Goal: Task Accomplishment & Management: Complete application form

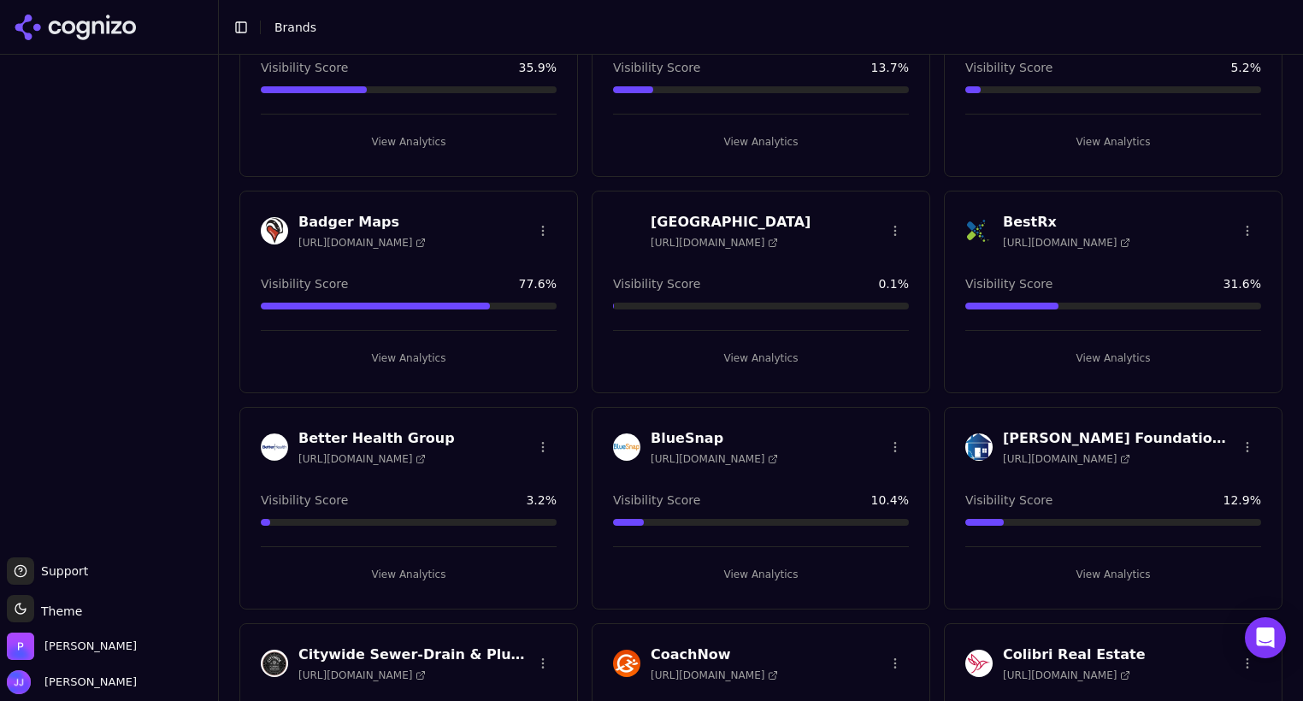
scroll to position [67, 0]
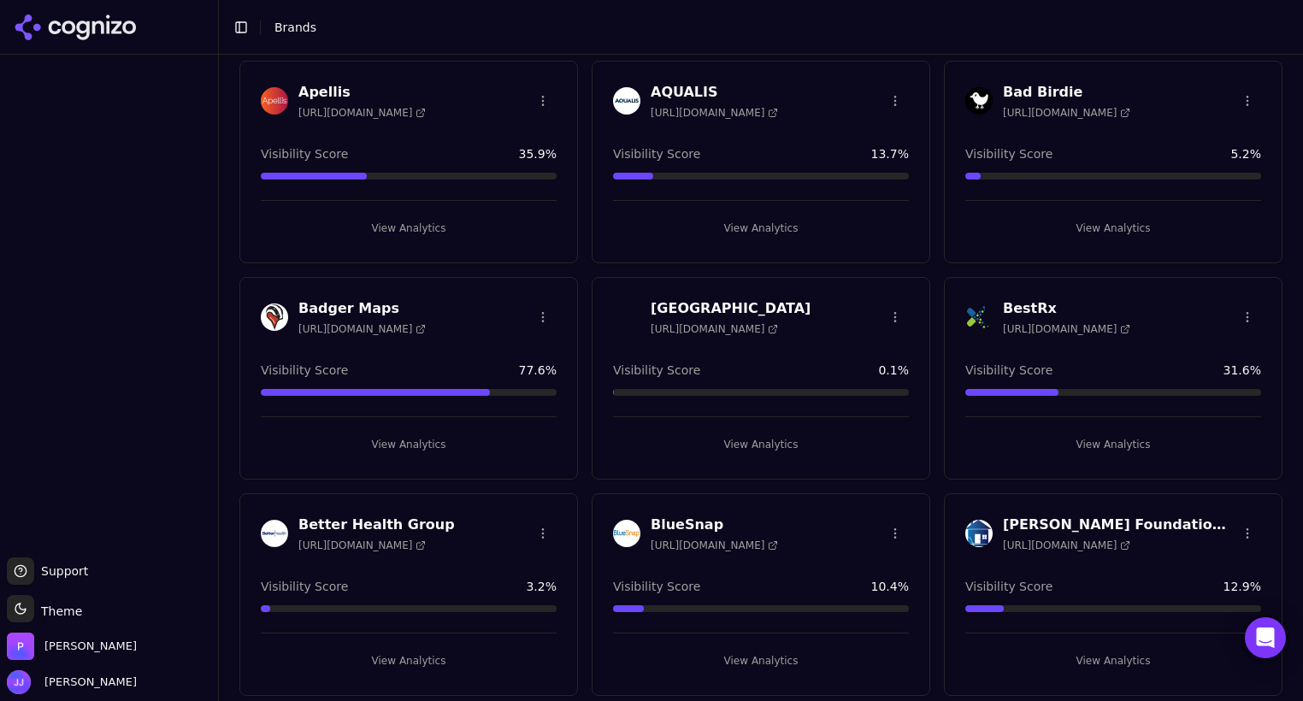
click at [1007, 305] on h3 "BestRx" at bounding box center [1066, 308] width 127 height 21
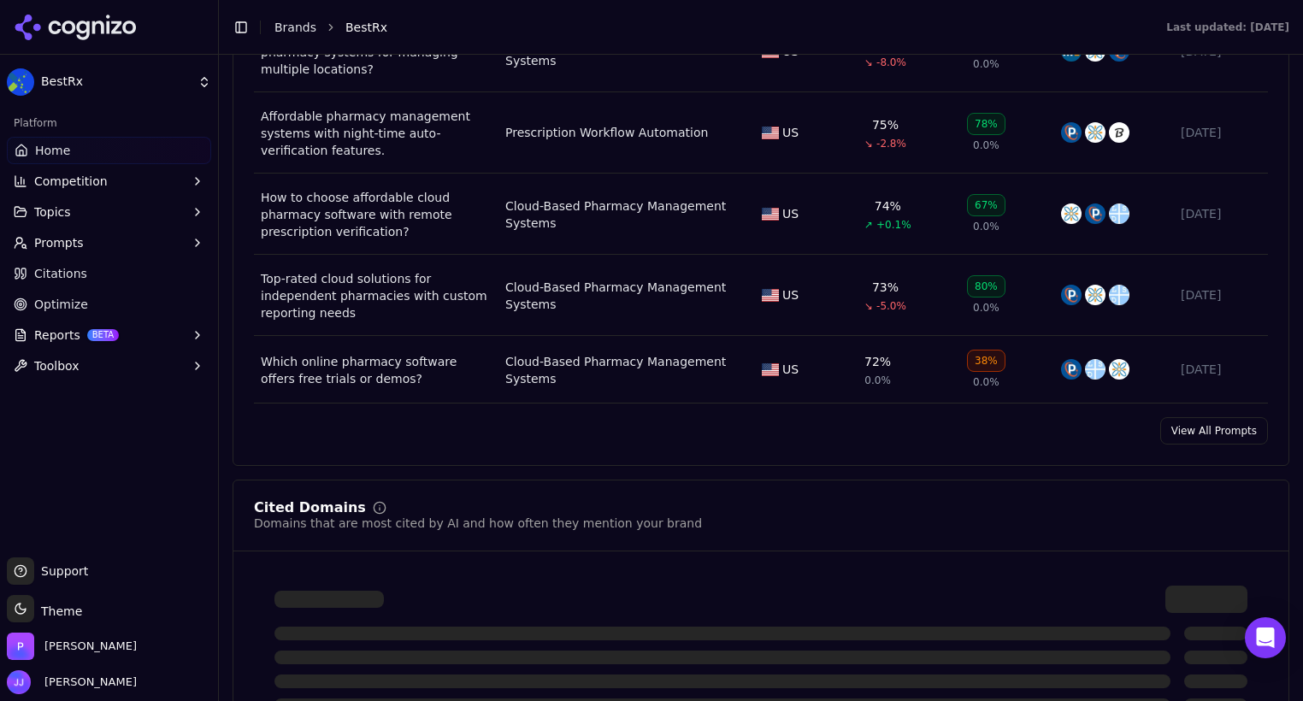
scroll to position [1350, 0]
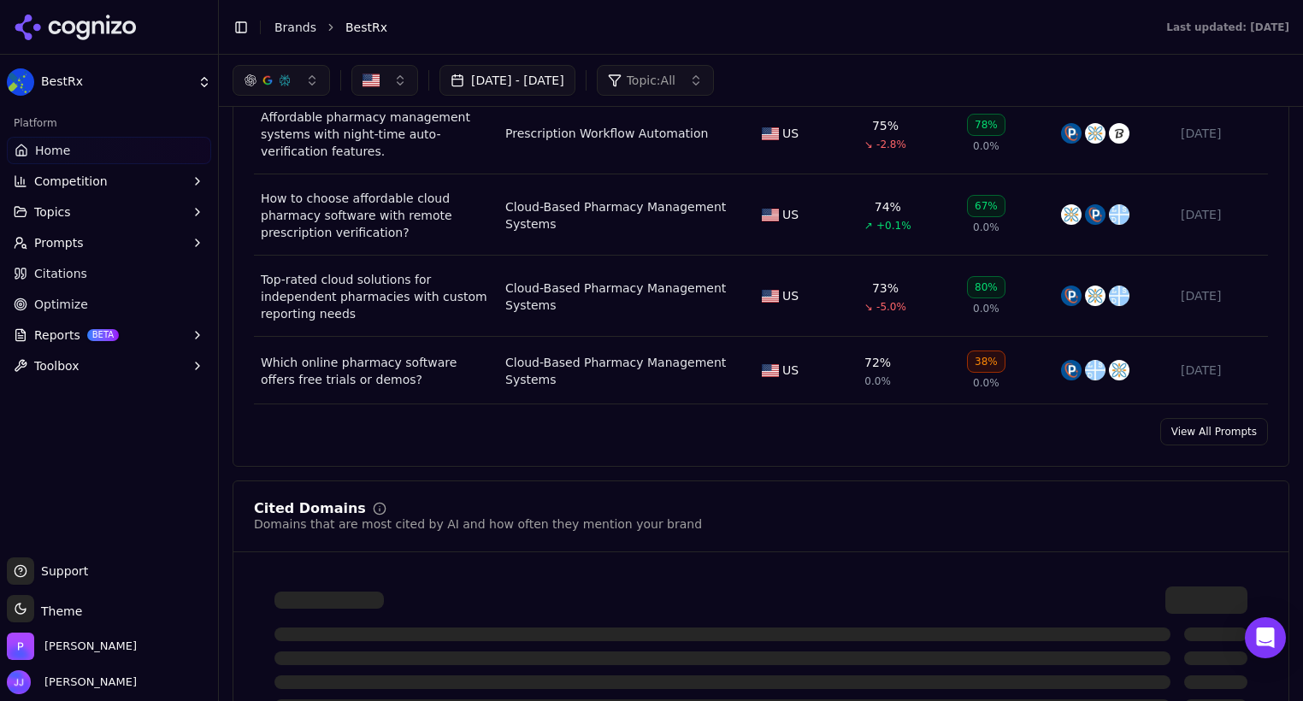
click at [1202, 428] on link "View All Prompts" at bounding box center [1215, 431] width 108 height 27
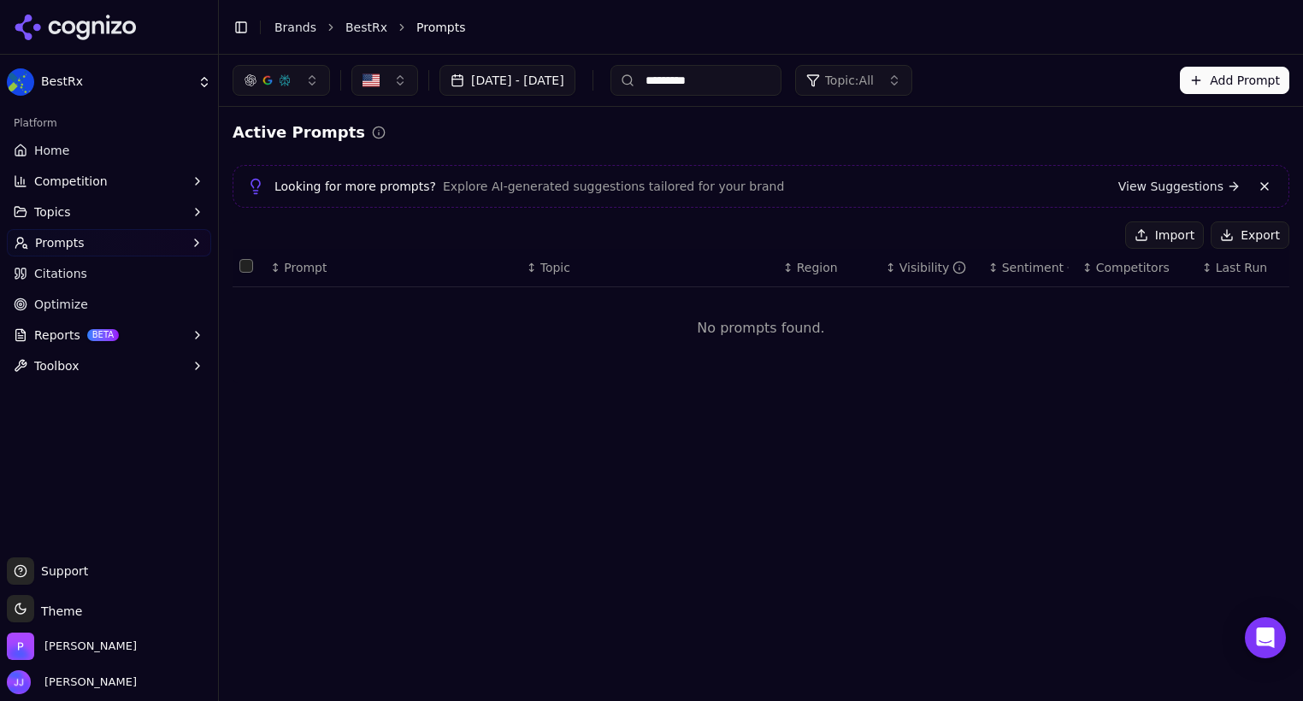
click at [1266, 179] on button at bounding box center [1265, 186] width 21 height 21
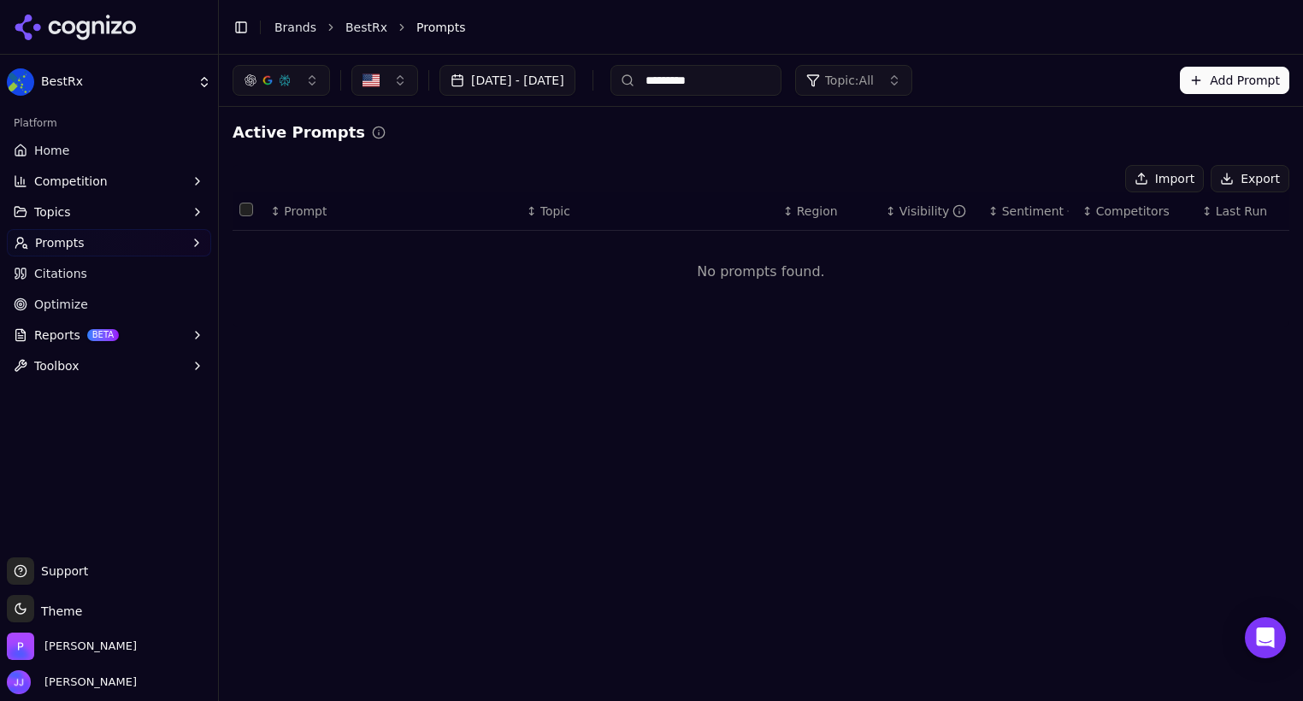
click at [39, 145] on span "Home" at bounding box center [51, 150] width 35 height 17
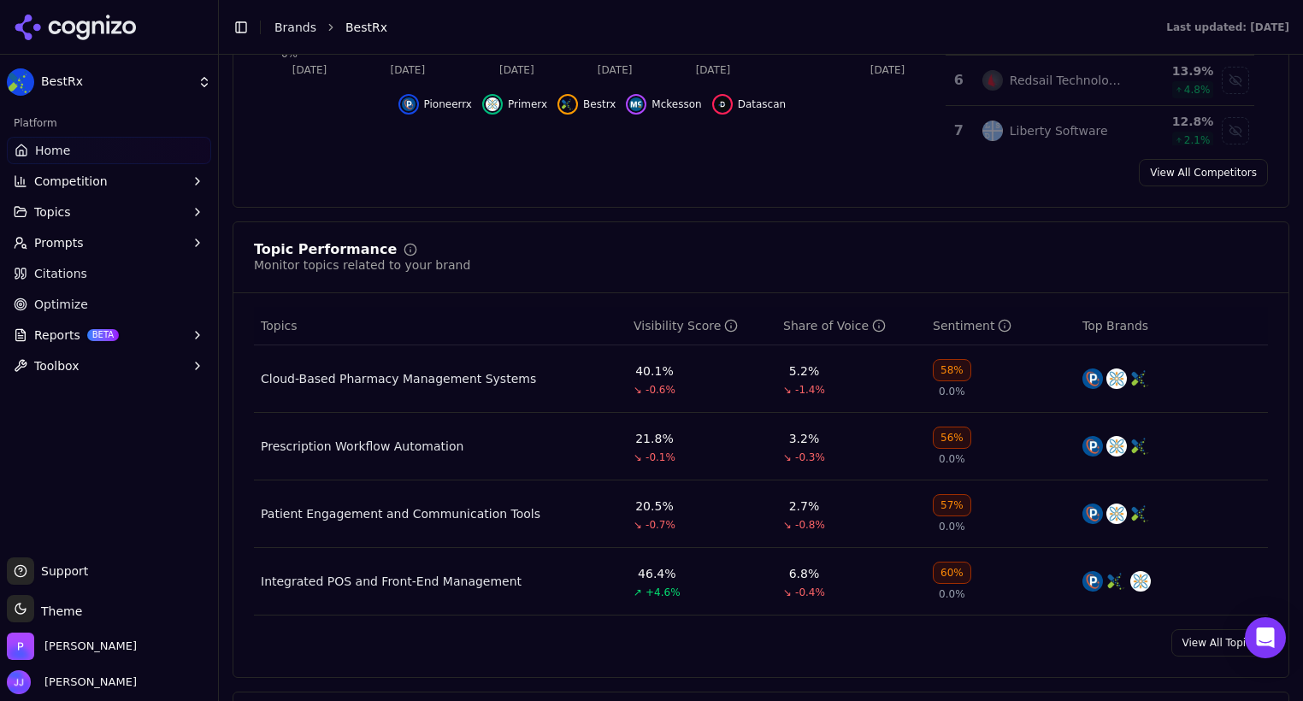
scroll to position [595, 0]
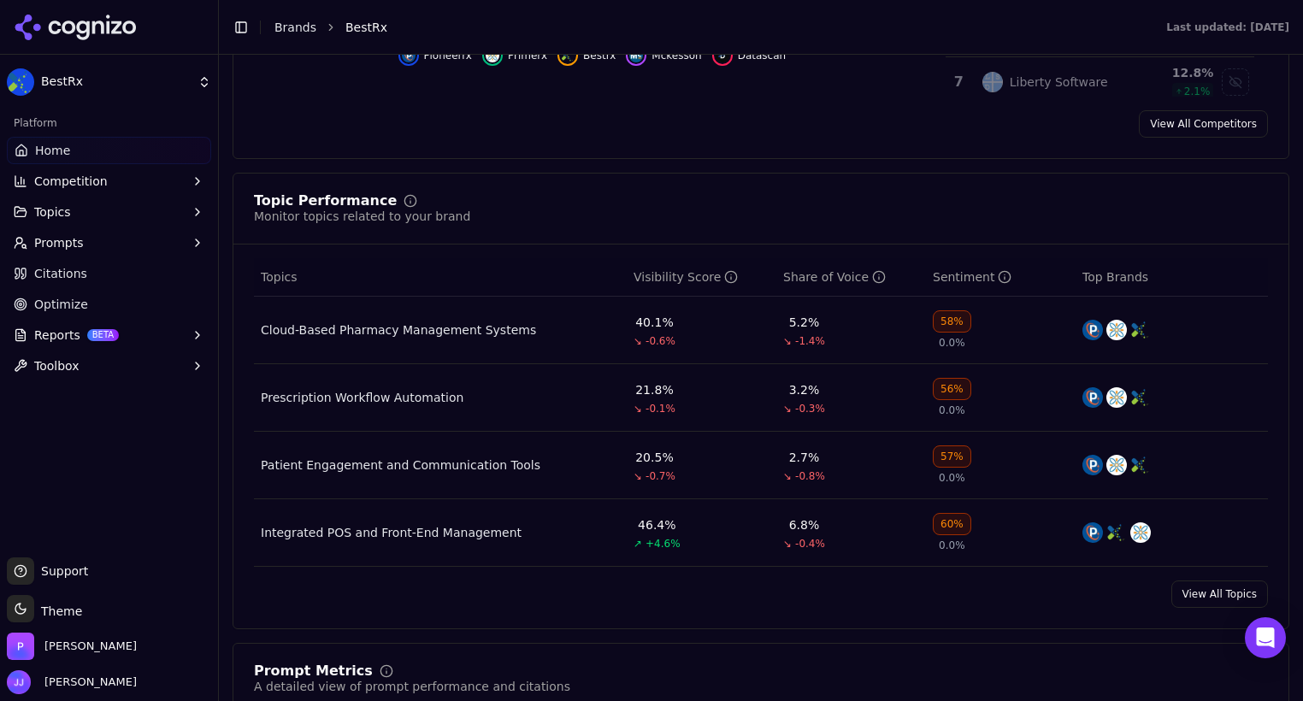
click at [1183, 589] on link "View All Topics" at bounding box center [1220, 594] width 97 height 27
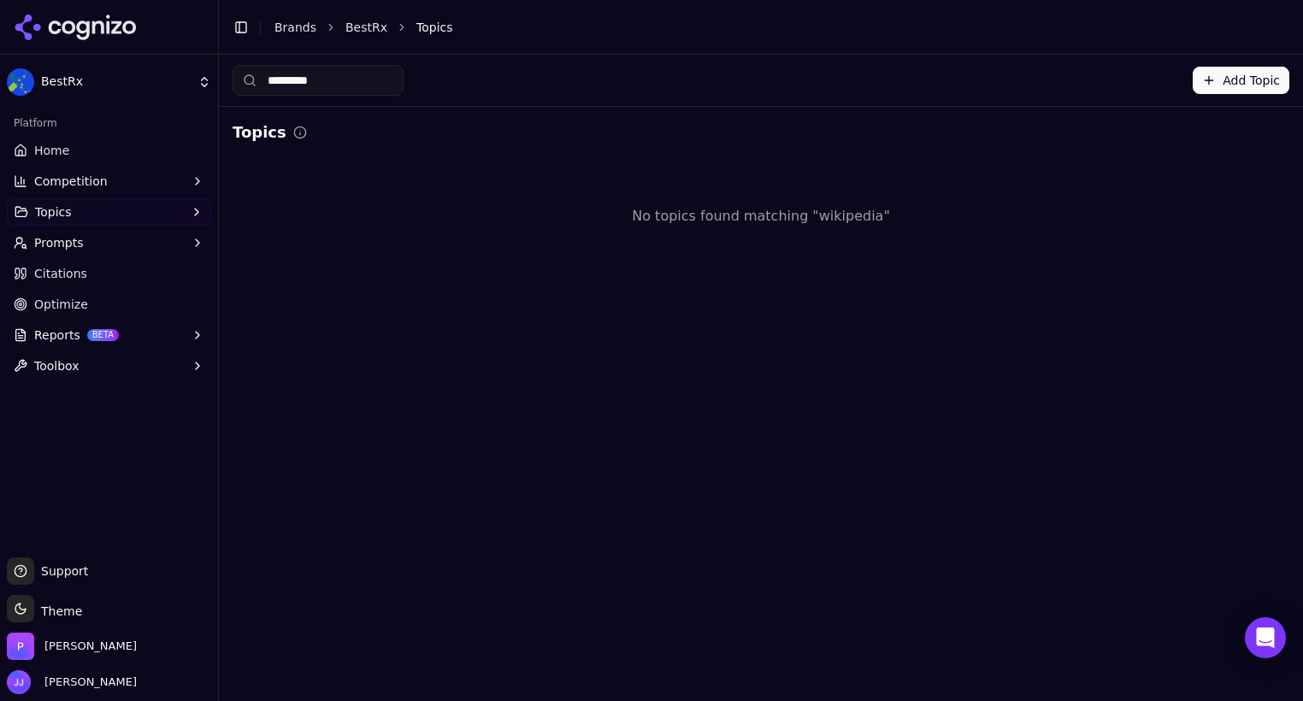
drag, startPoint x: 331, startPoint y: 85, endPoint x: 252, endPoint y: 78, distance: 79.0
click at [252, 78] on div "*********" at bounding box center [318, 80] width 171 height 31
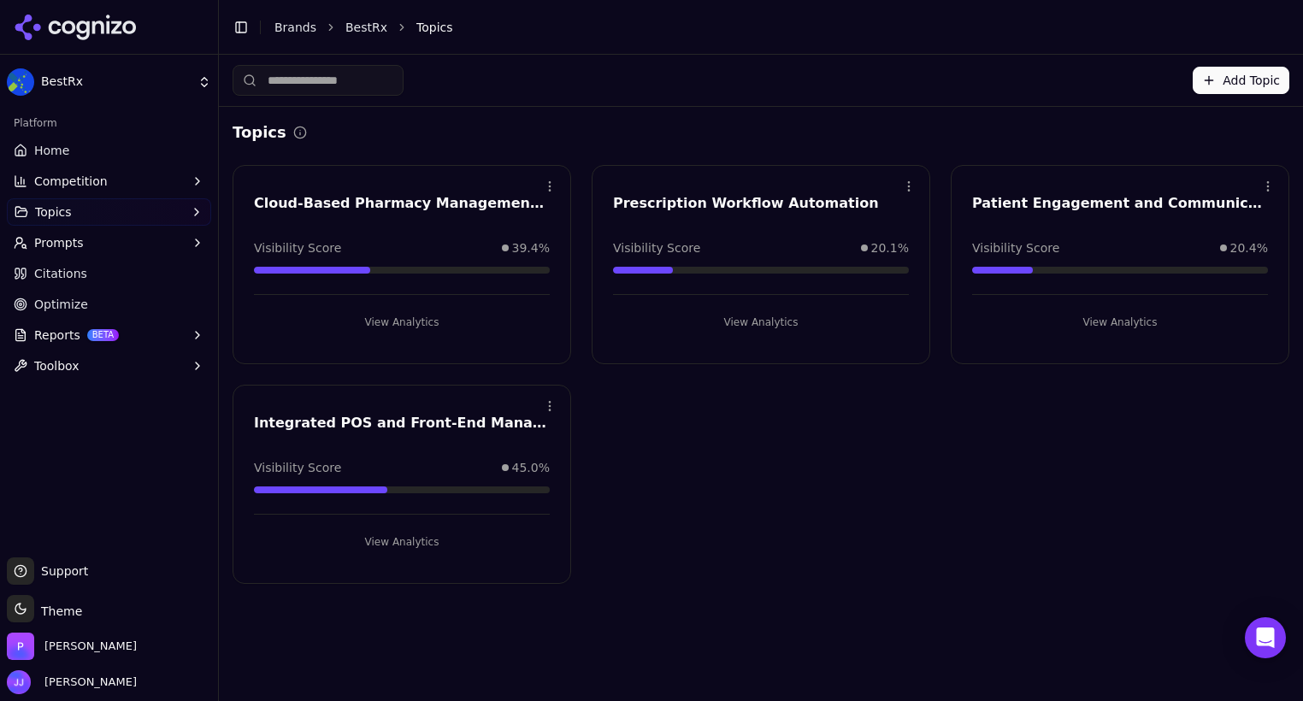
click at [366, 79] on input at bounding box center [318, 80] width 171 height 31
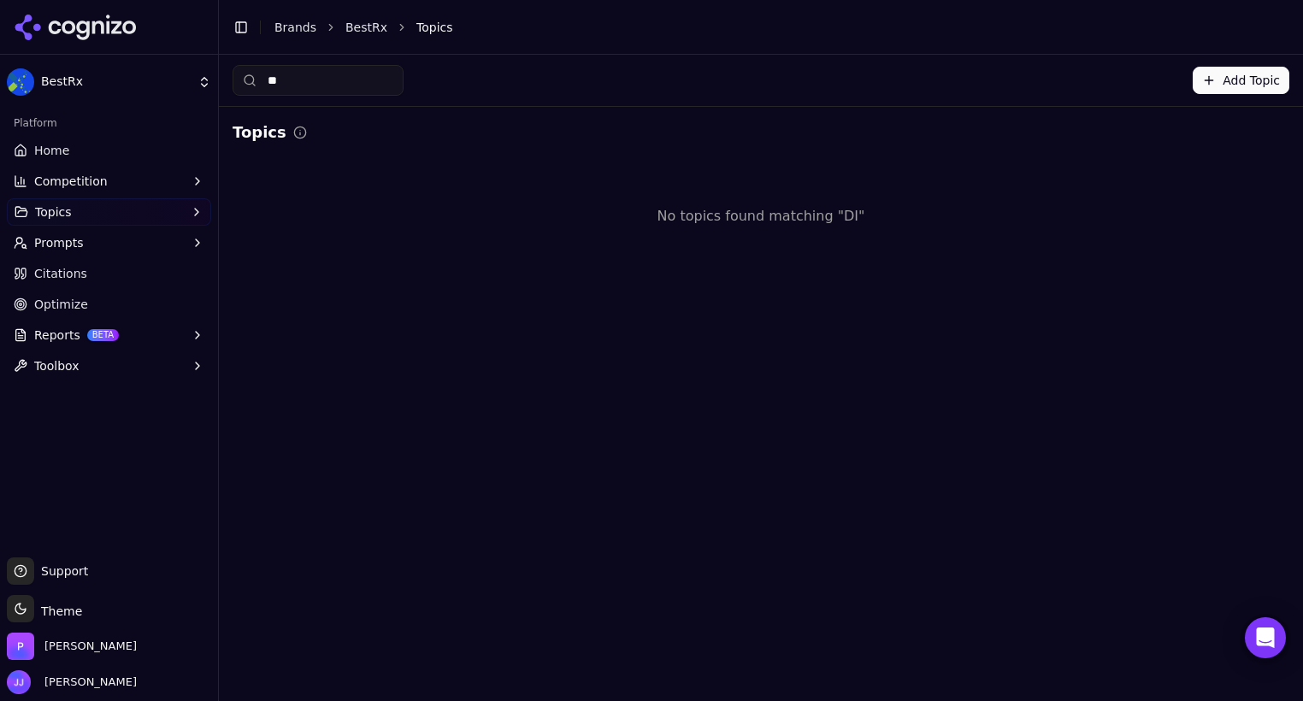
type input "*"
click at [61, 253] on button "Prompts" at bounding box center [109, 242] width 204 height 27
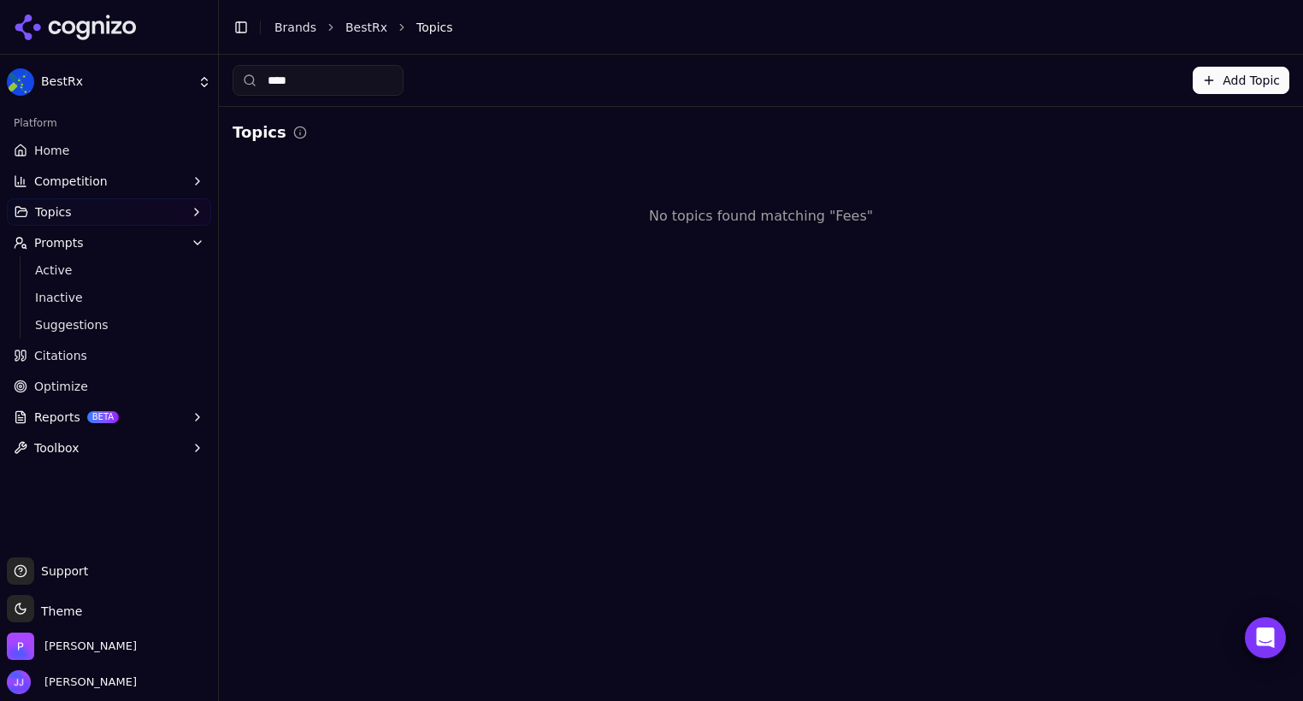
drag, startPoint x: 329, startPoint y: 87, endPoint x: 253, endPoint y: 70, distance: 78.0
click at [253, 70] on input "****" at bounding box center [318, 80] width 171 height 31
type input "****"
click at [52, 264] on span "Active" at bounding box center [109, 270] width 149 height 17
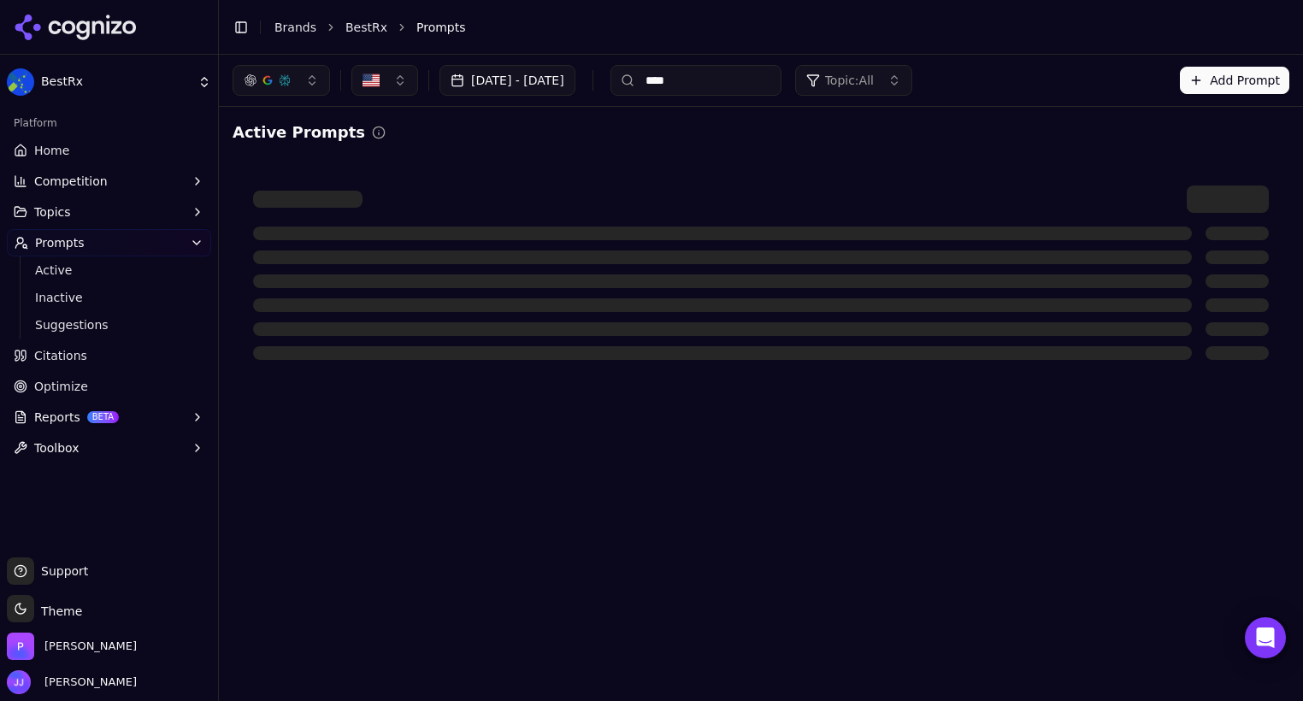
click at [766, 80] on input "****" at bounding box center [696, 80] width 171 height 31
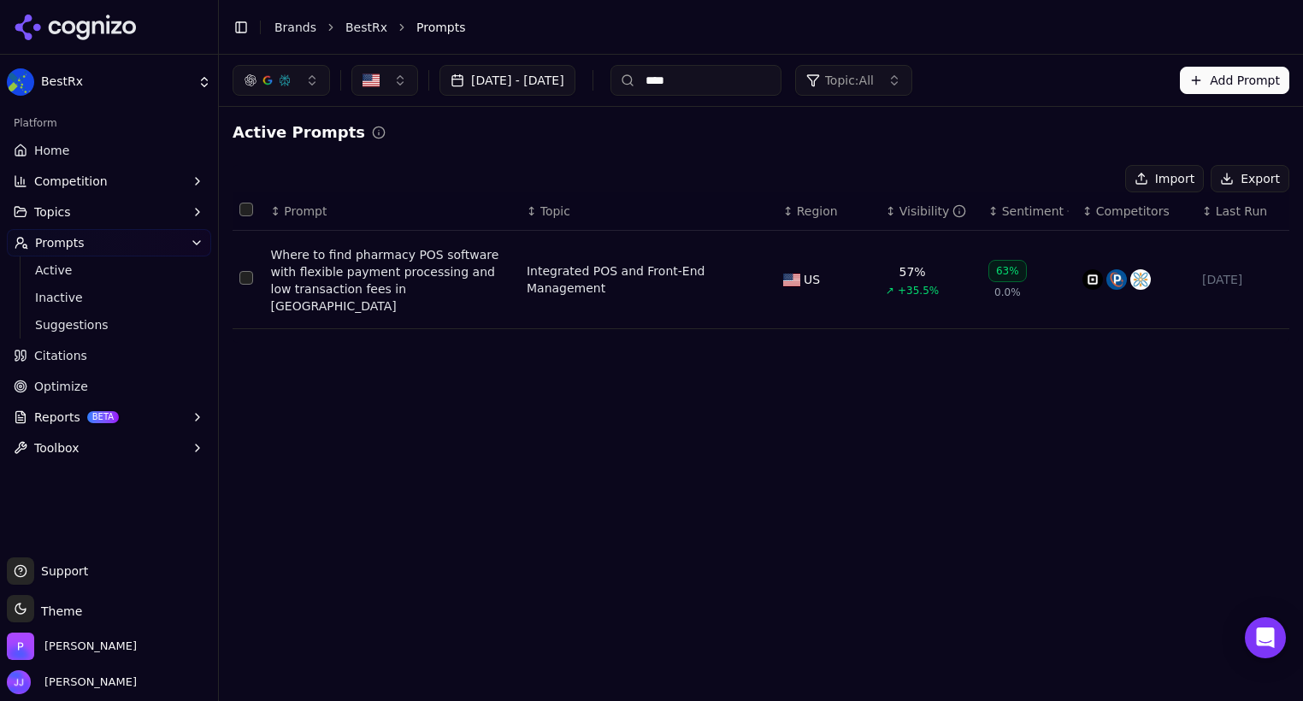
drag, startPoint x: 740, startPoint y: 83, endPoint x: 697, endPoint y: 80, distance: 42.9
click at [697, 80] on input "****" at bounding box center [696, 80] width 171 height 31
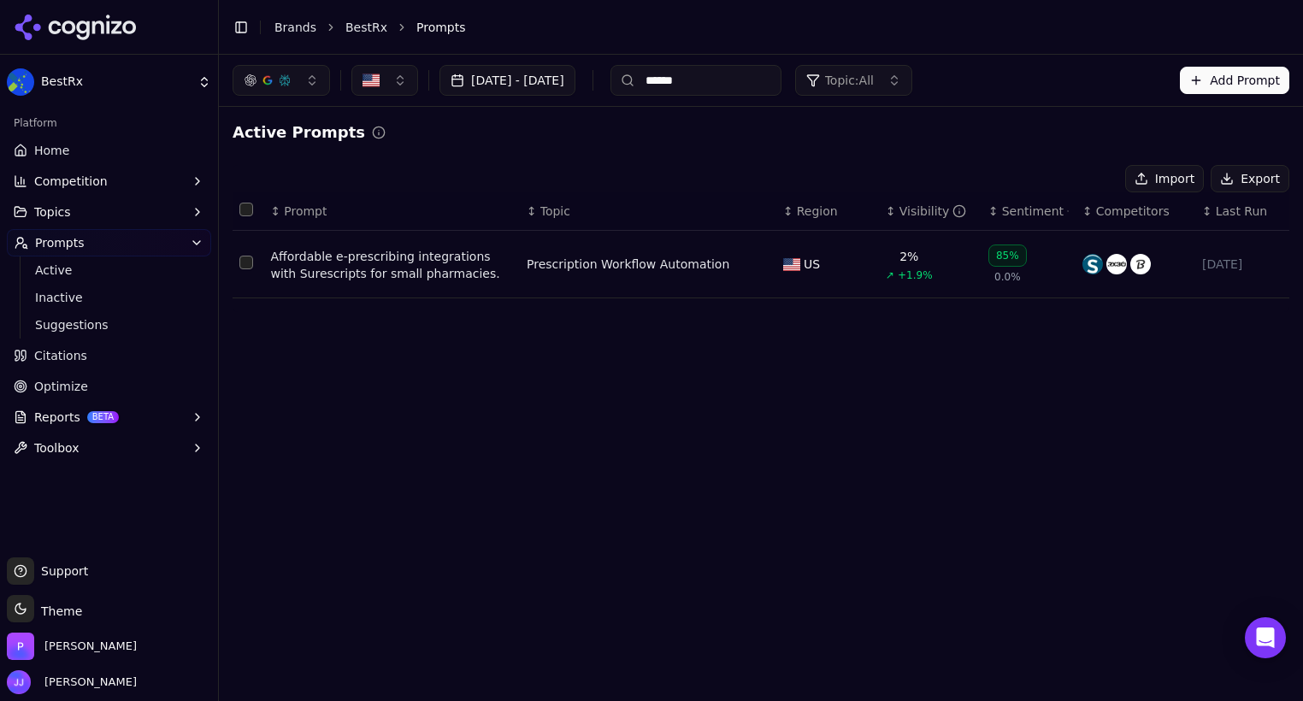
drag, startPoint x: 739, startPoint y: 78, endPoint x: 671, endPoint y: 62, distance: 69.5
click at [671, 62] on div "[DATE] - [DATE] ****** Topic: All Add Prompt" at bounding box center [761, 80] width 1084 height 51
type input "**********"
click at [419, 271] on div "Affordable e-prescribing integrations with Surescripts for small pharmacies." at bounding box center [392, 265] width 242 height 34
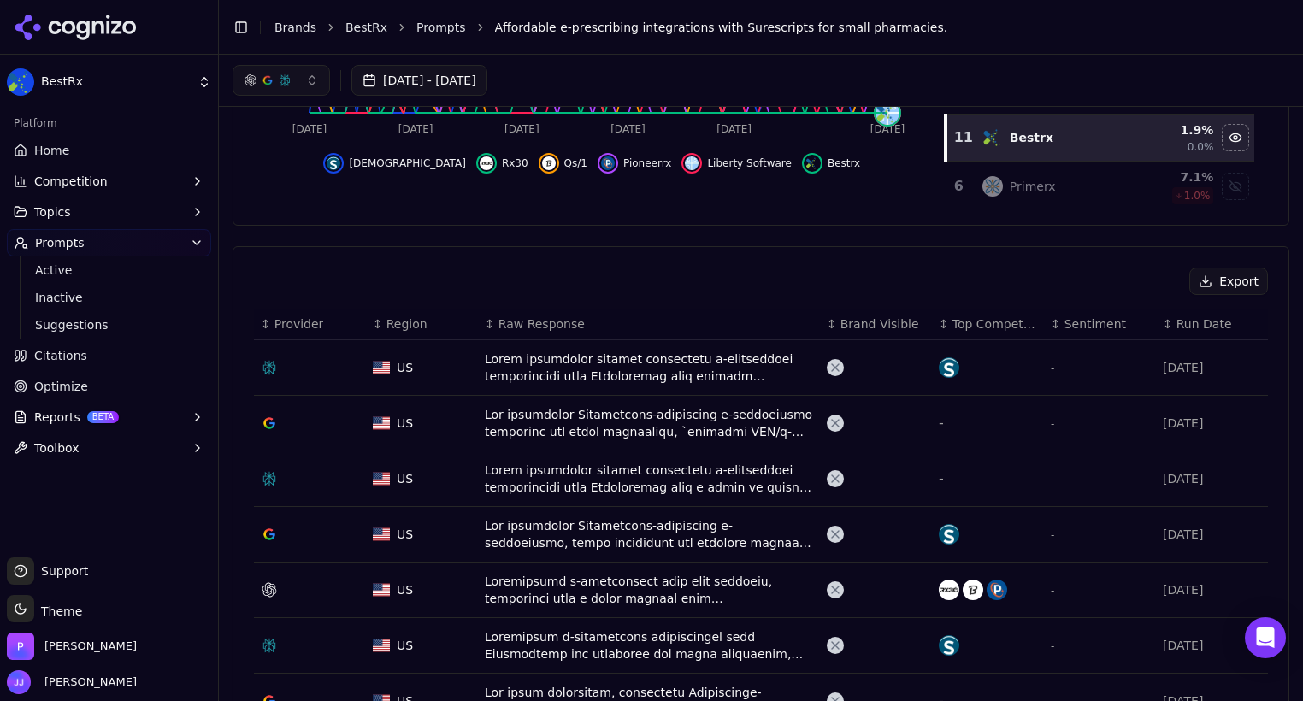
scroll to position [434, 0]
click at [434, 25] on link "Prompts" at bounding box center [442, 27] width 50 height 17
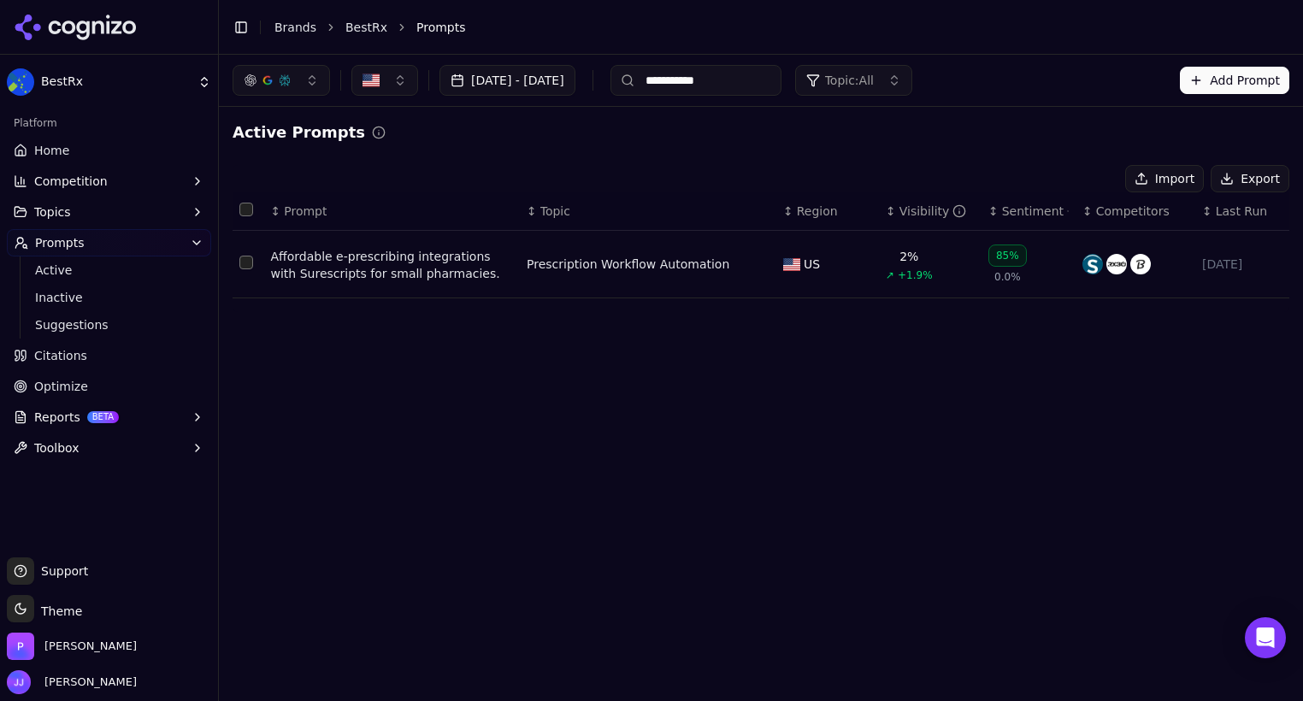
click at [763, 86] on input "**********" at bounding box center [696, 80] width 171 height 31
drag, startPoint x: 763, startPoint y: 86, endPoint x: 756, endPoint y: 80, distance: 9.1
drag, startPoint x: 756, startPoint y: 80, endPoint x: 734, endPoint y: 85, distance: 22.8
click at [734, 85] on input "**********" at bounding box center [696, 80] width 171 height 31
drag, startPoint x: 767, startPoint y: 78, endPoint x: 682, endPoint y: 74, distance: 85.6
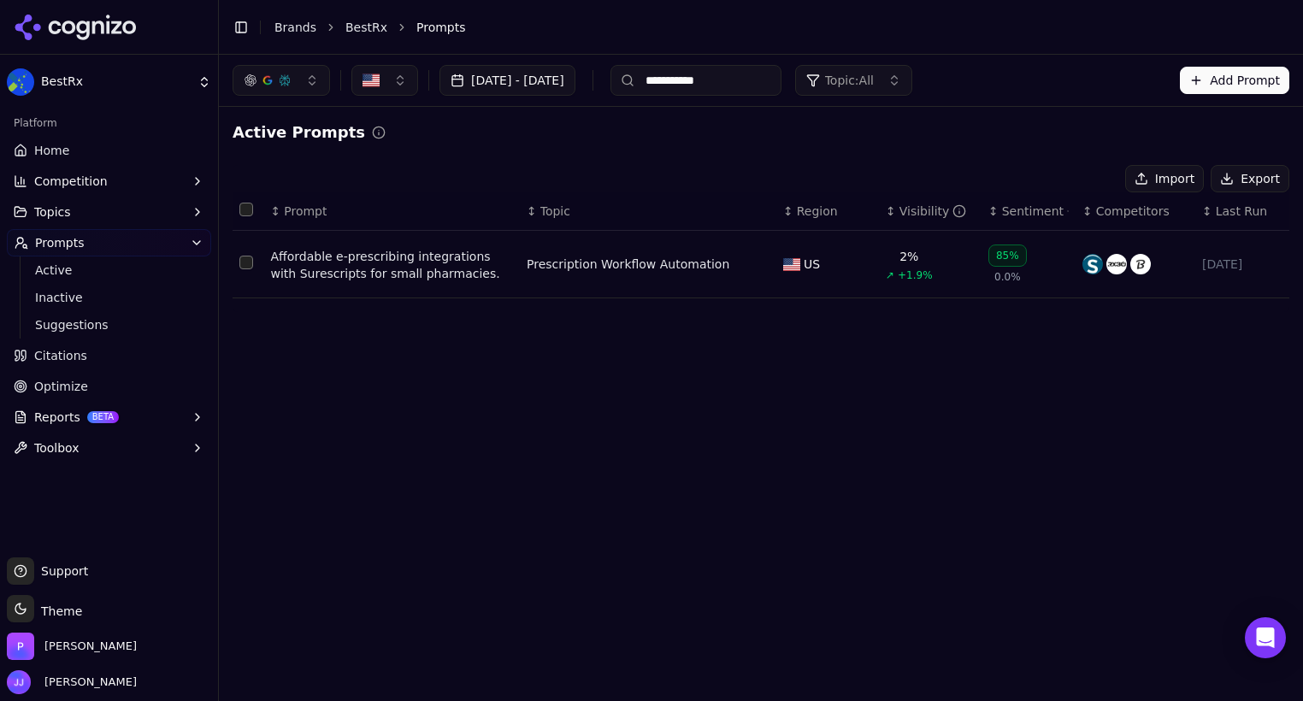
click at [682, 74] on div "**********" at bounding box center [696, 80] width 171 height 31
type input "**"
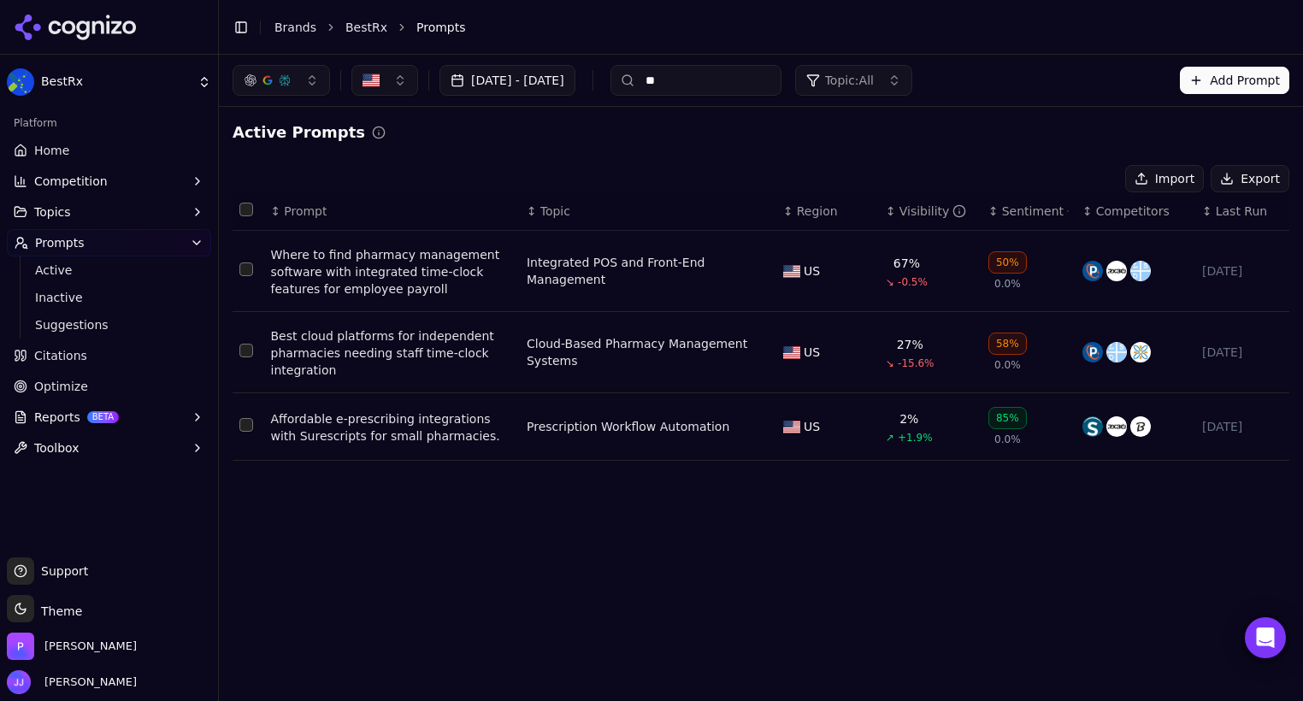
click at [309, 433] on div "Affordable e-prescribing integrations with Surescripts for small pharmacies." at bounding box center [392, 428] width 242 height 34
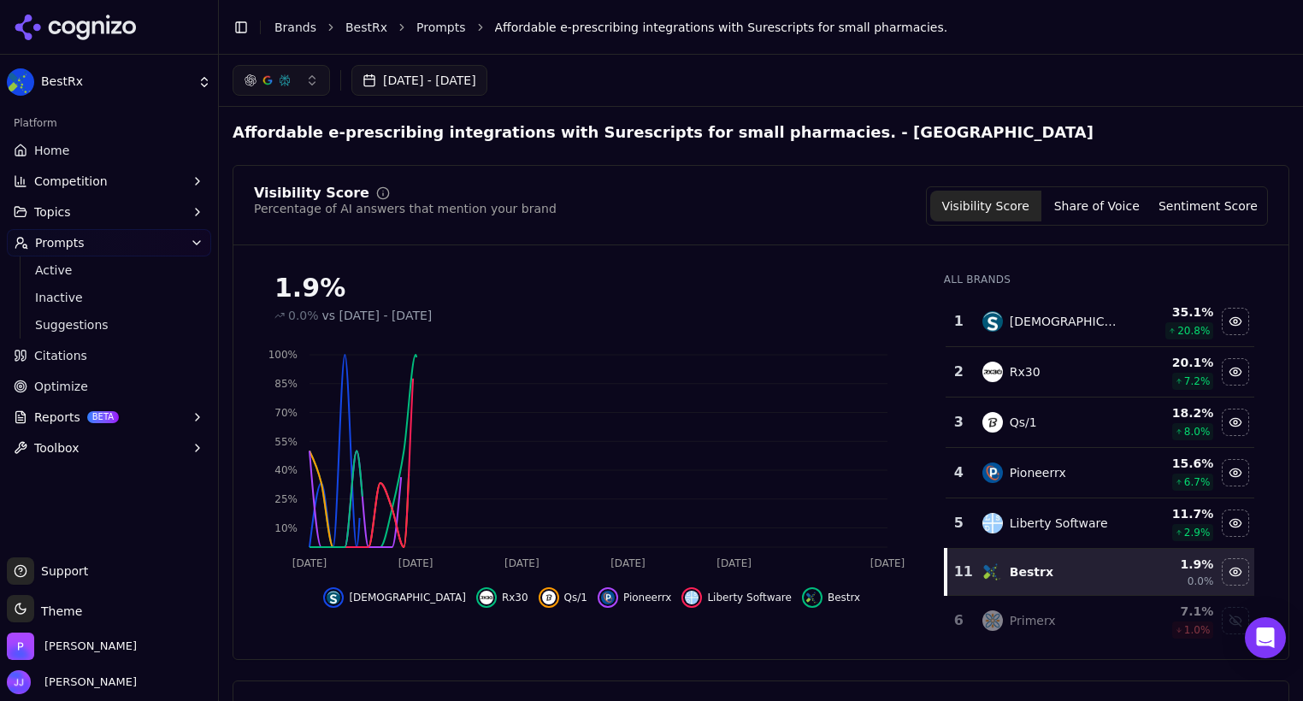
click at [309, 433] on html "BestRx Platform Home Competition Topics Prompts Active Inactive Suggestions Cit…" at bounding box center [651, 350] width 1303 height 701
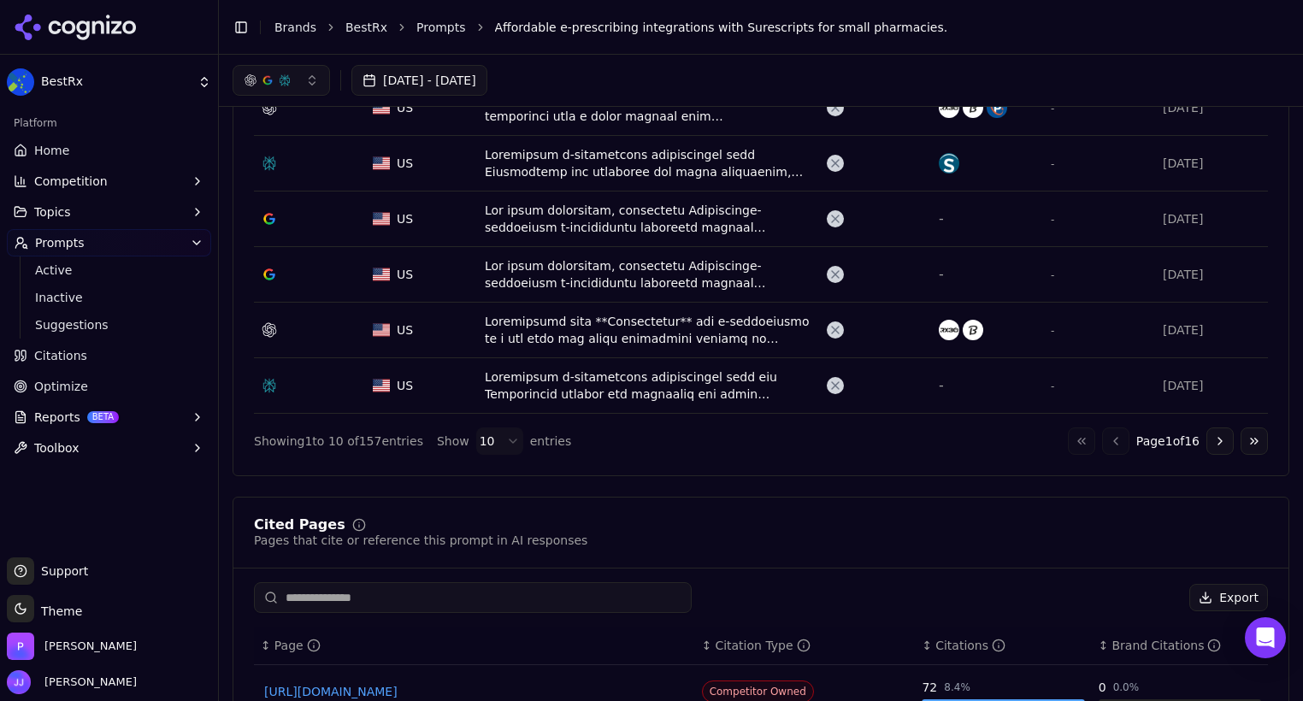
scroll to position [915, 0]
click at [88, 329] on span "Suggestions" at bounding box center [109, 324] width 149 height 17
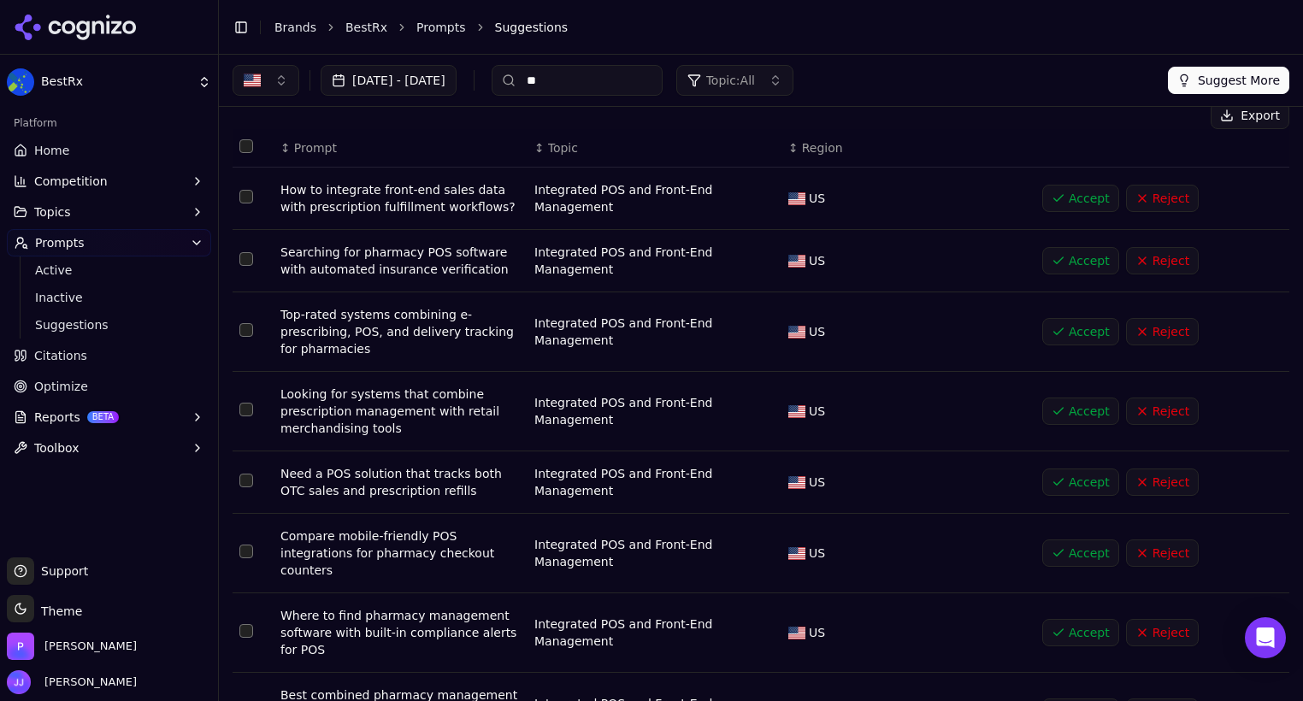
scroll to position [65, 0]
click at [617, 78] on input "**" at bounding box center [577, 80] width 171 height 31
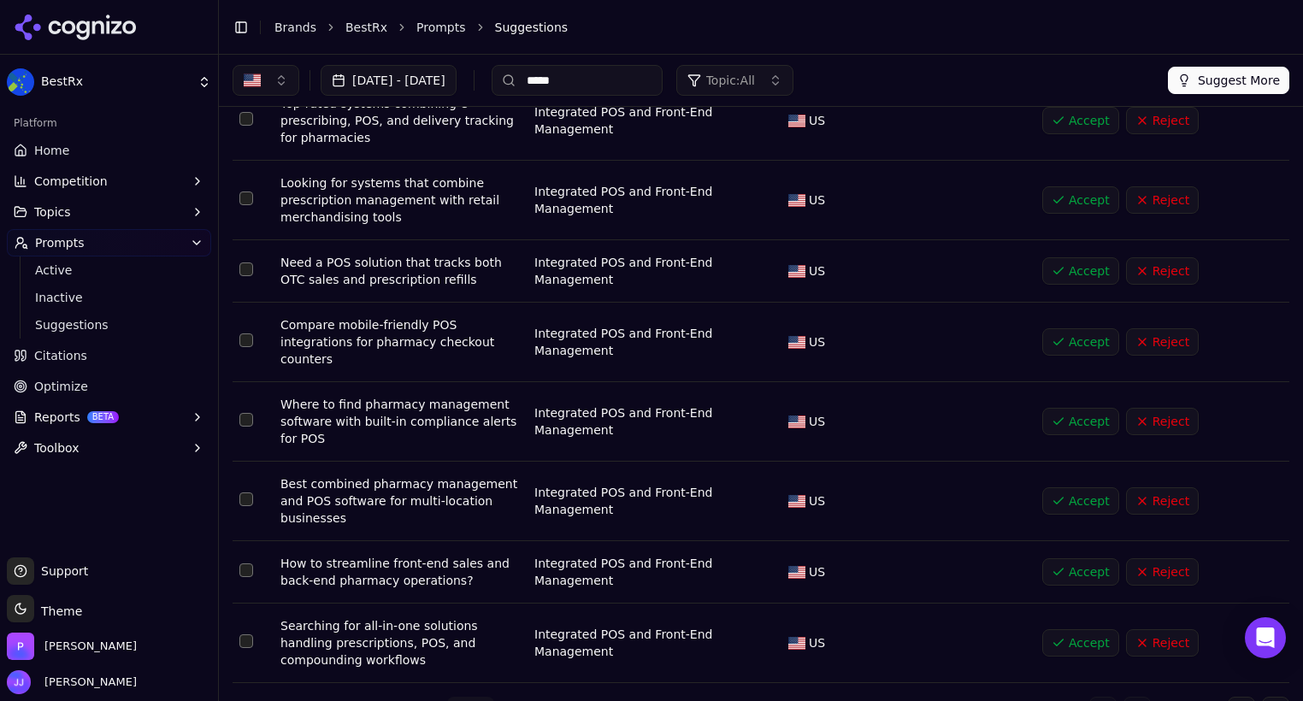
scroll to position [274, 0]
click at [460, 679] on html "BestRx Platform Home Competition Topics Prompts Active Inactive Suggestions Cit…" at bounding box center [651, 350] width 1303 height 701
click at [626, 92] on input "*****" at bounding box center [577, 80] width 171 height 31
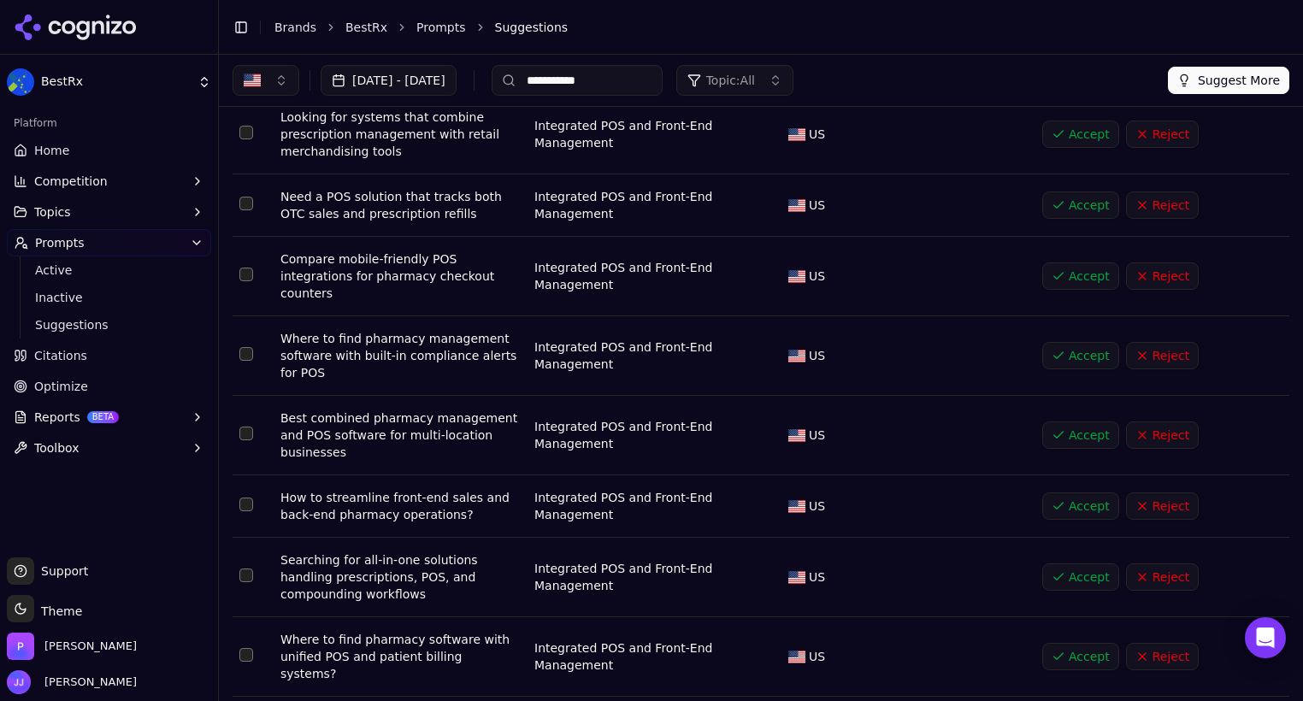
scroll to position [0, 0]
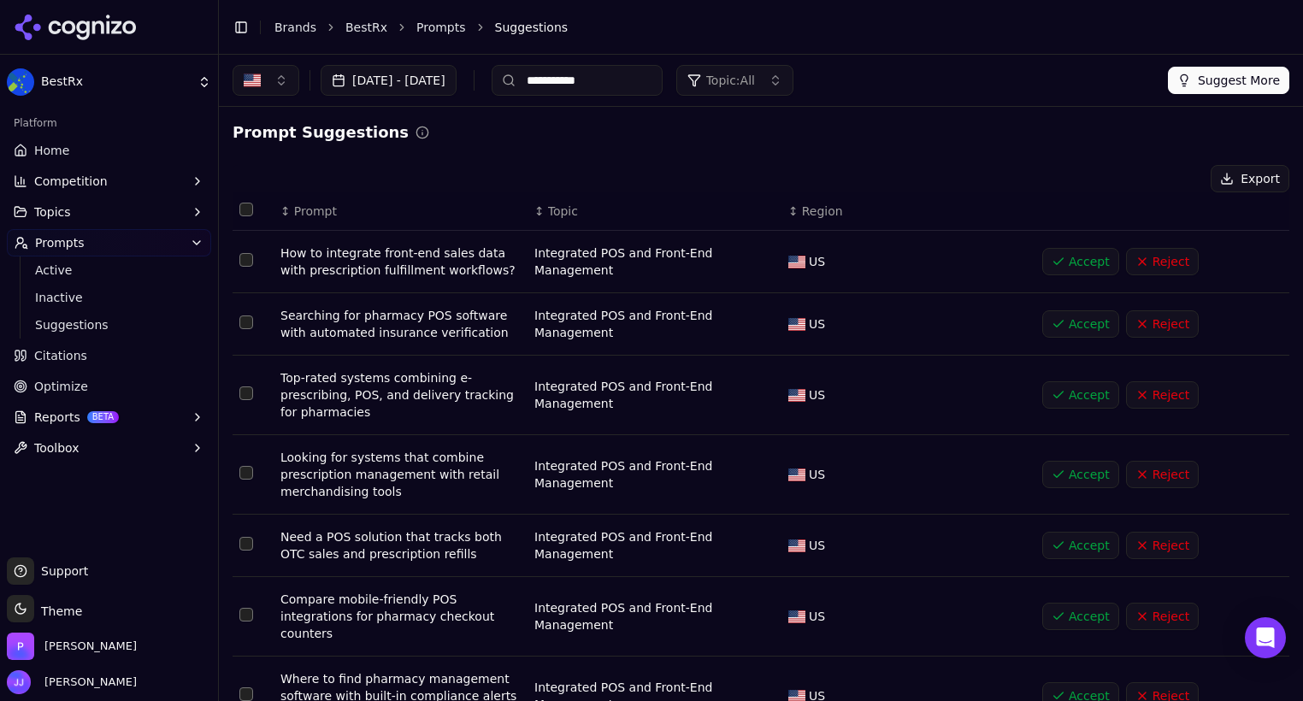
click at [755, 74] on span "Topic: All" at bounding box center [730, 80] width 49 height 17
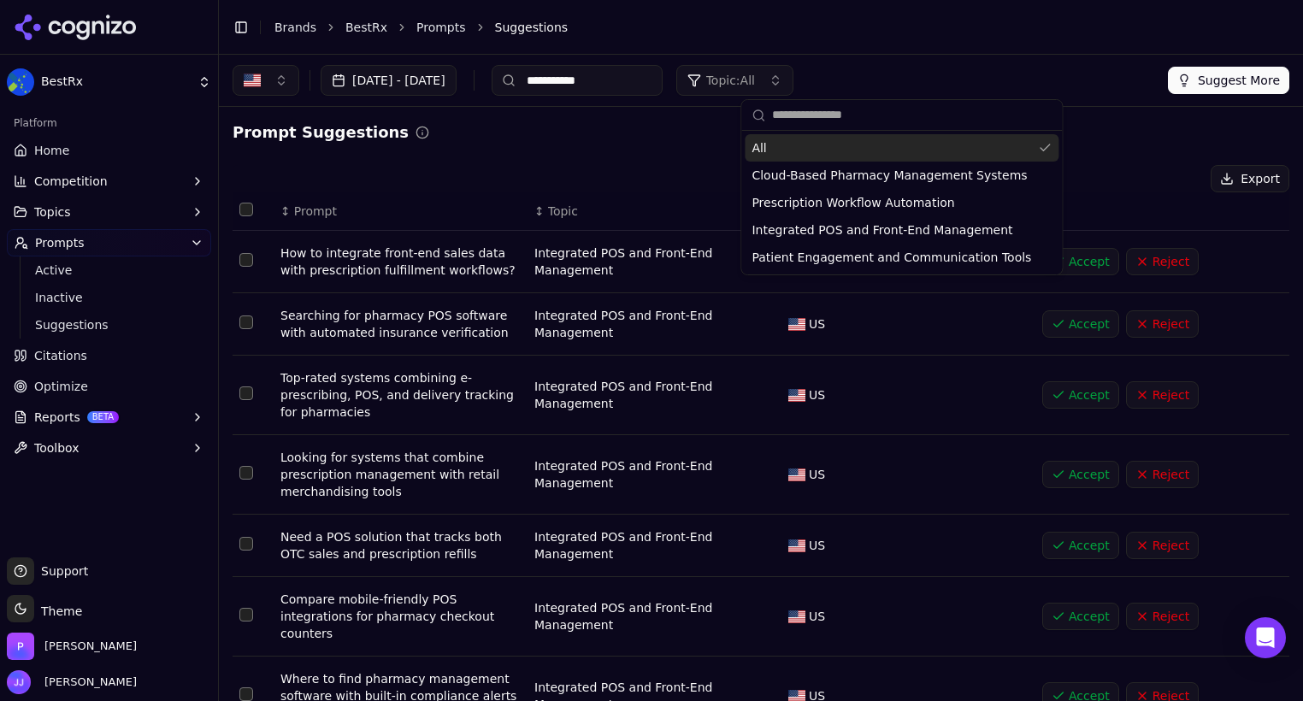
click at [755, 74] on span "Topic: All" at bounding box center [730, 80] width 49 height 17
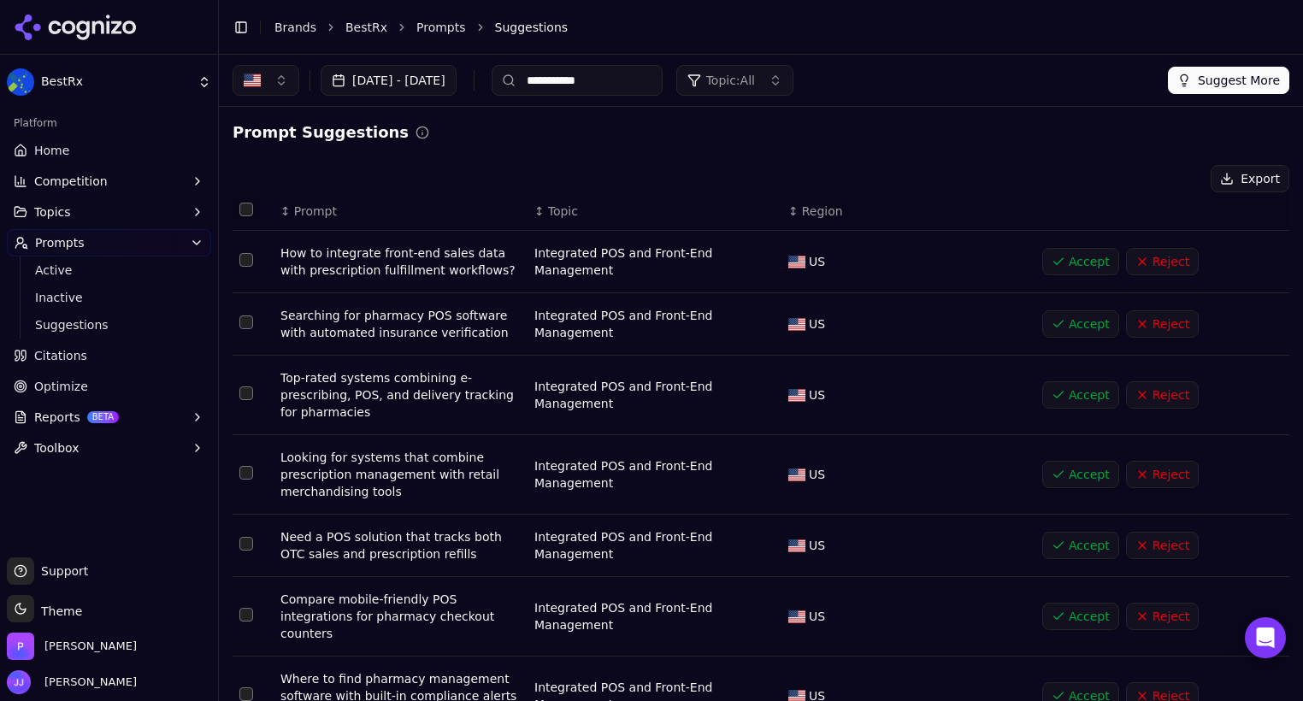
click at [755, 74] on span "Topic: All" at bounding box center [730, 80] width 49 height 17
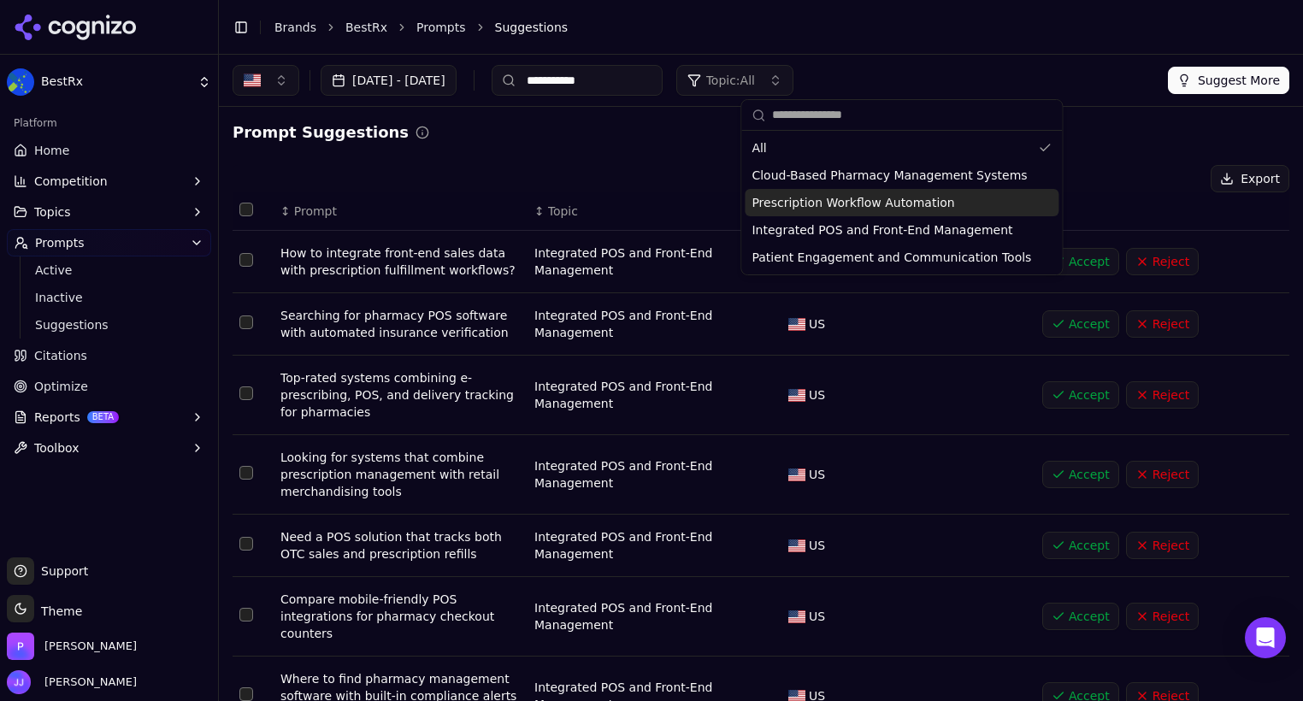
click at [801, 200] on span "Prescription Workflow Automation" at bounding box center [853, 202] width 203 height 17
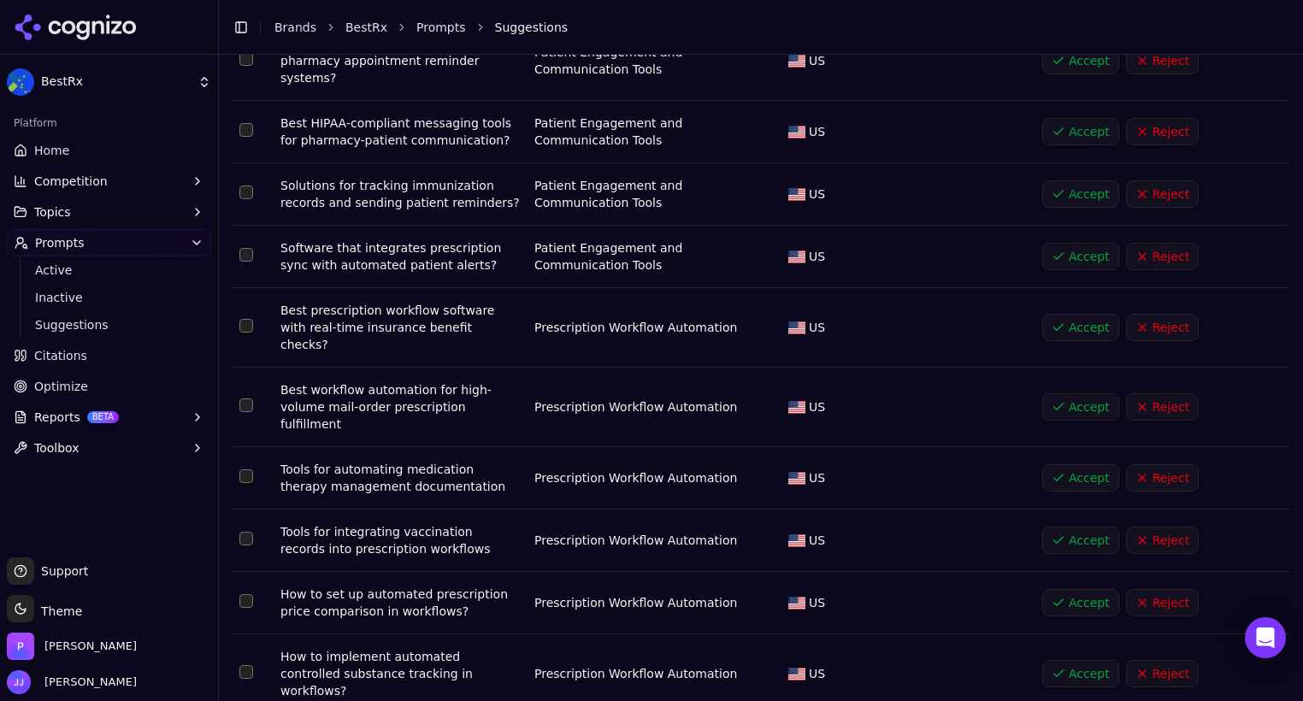
scroll to position [3527, 0]
click at [610, 509] on td "Prescription Workflow Automation" at bounding box center [655, 540] width 254 height 62
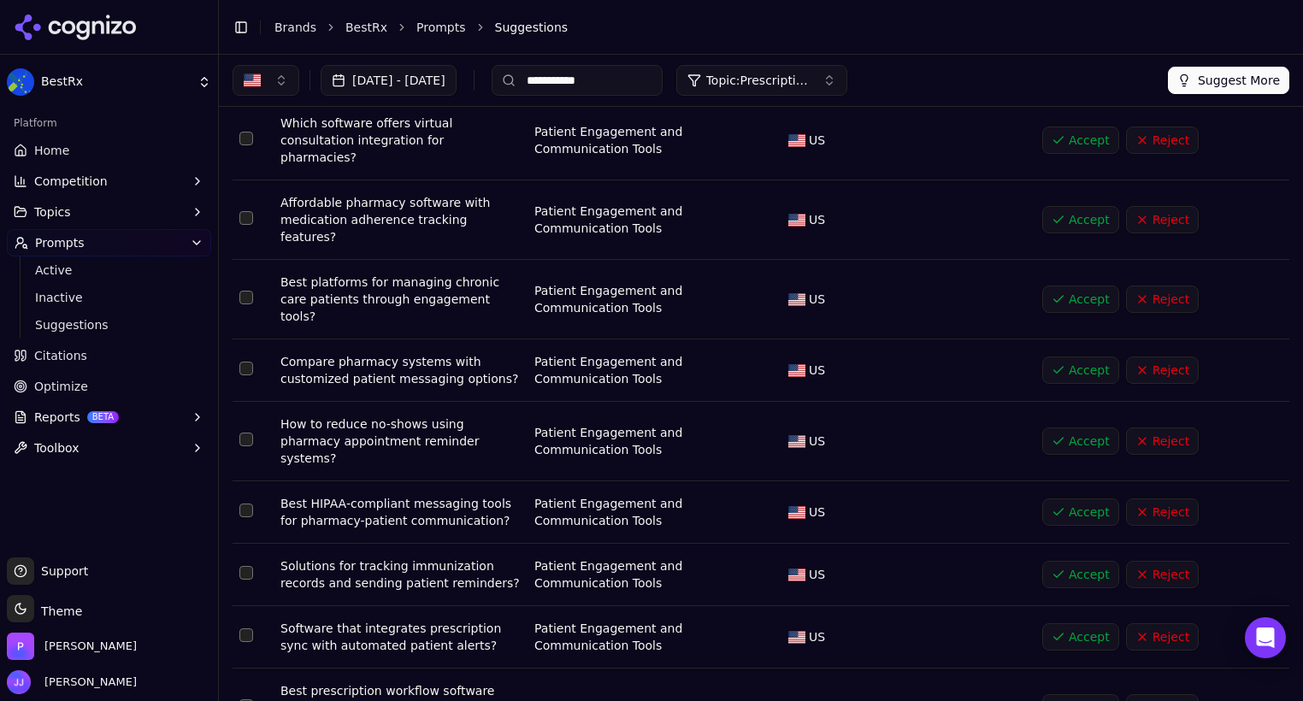
scroll to position [3146, 0]
click at [643, 77] on input "**********" at bounding box center [577, 80] width 171 height 31
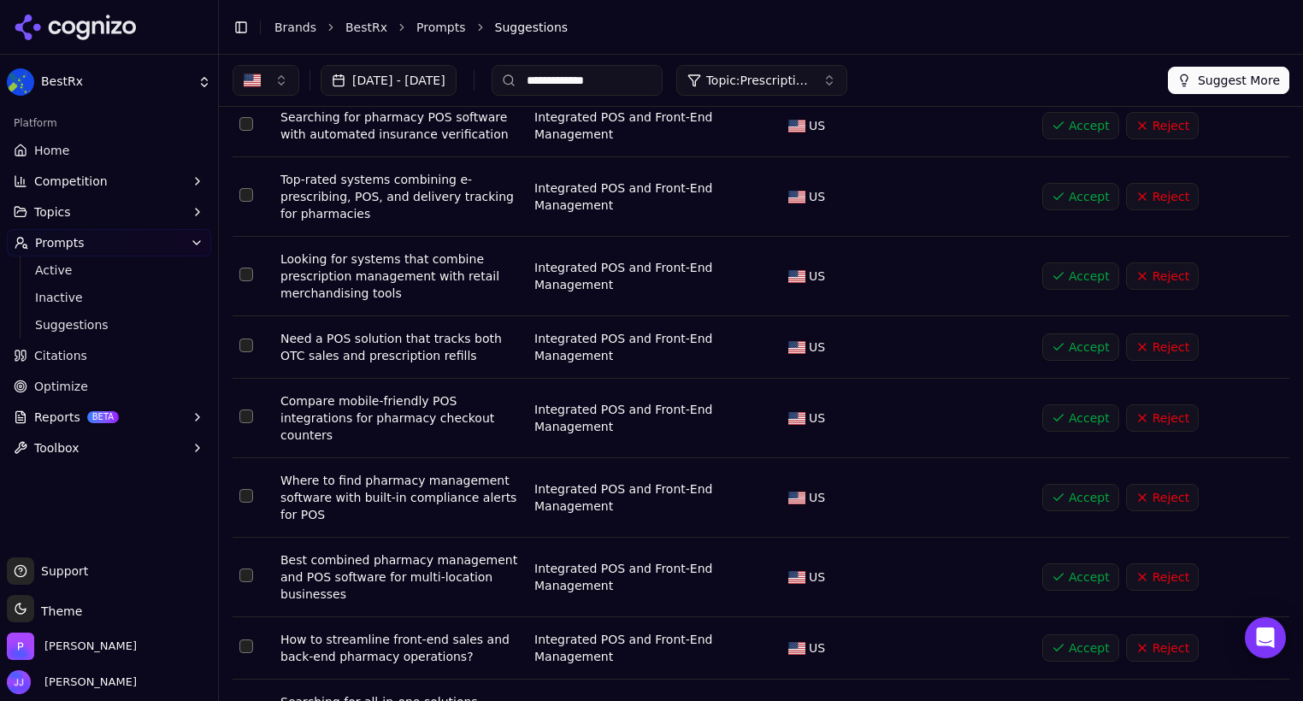
scroll to position [0, 0]
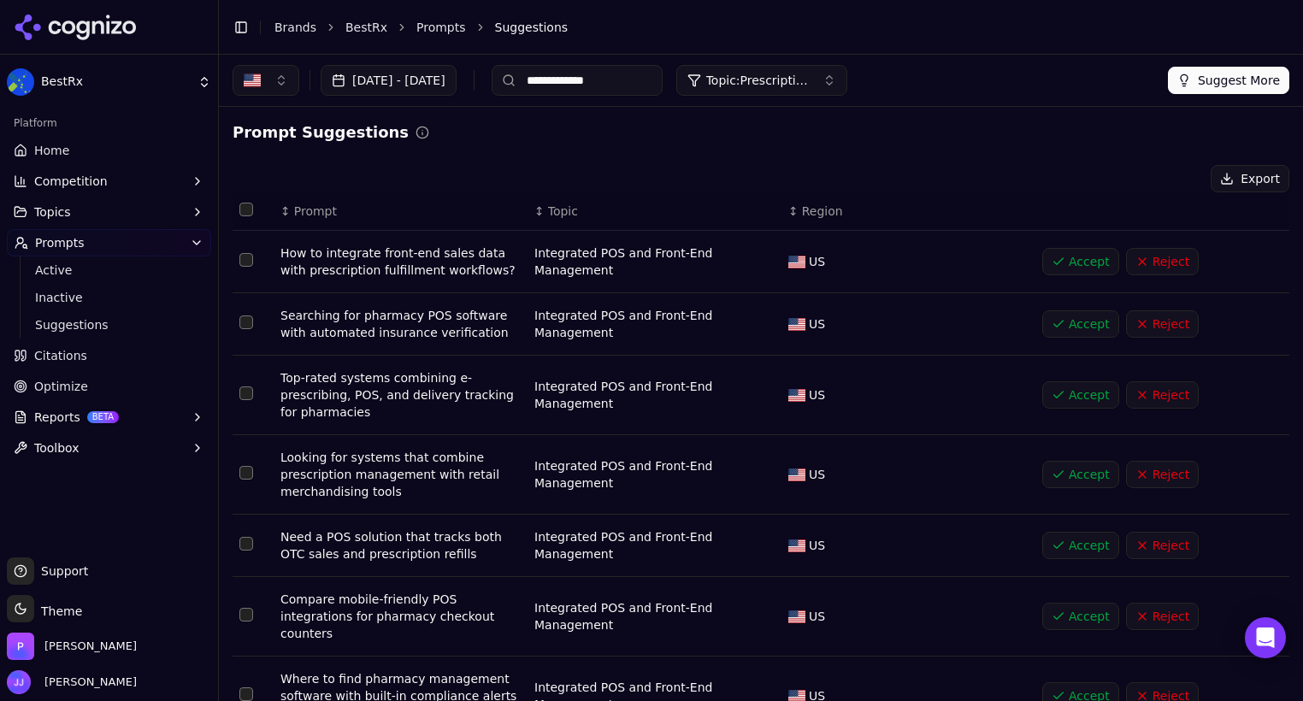
click at [245, 395] on button "Select row 3" at bounding box center [246, 394] width 14 height 14
drag, startPoint x: 657, startPoint y: 84, endPoint x: 571, endPoint y: 75, distance: 86.0
click at [571, 75] on input "**********" at bounding box center [577, 80] width 171 height 31
click at [616, 134] on div "Prompt Suggestions" at bounding box center [761, 133] width 1057 height 24
click at [1058, 389] on button "Accept" at bounding box center [1081, 394] width 77 height 27
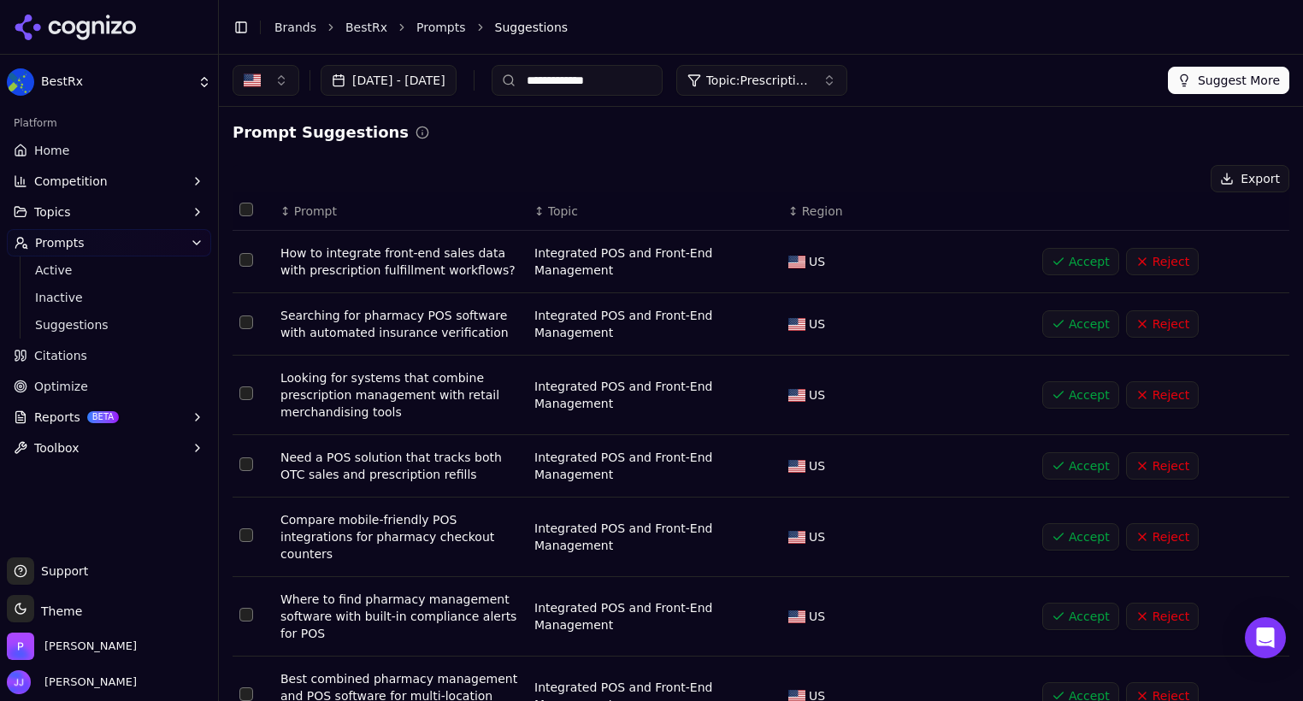
drag, startPoint x: 659, startPoint y: 87, endPoint x: 543, endPoint y: 66, distance: 117.4
click at [543, 66] on div "**********" at bounding box center [540, 80] width 615 height 31
click at [649, 91] on input "****" at bounding box center [577, 80] width 171 height 31
type input "*"
click at [809, 83] on span "Topic: Prescription Workflow Automation" at bounding box center [757, 80] width 103 height 17
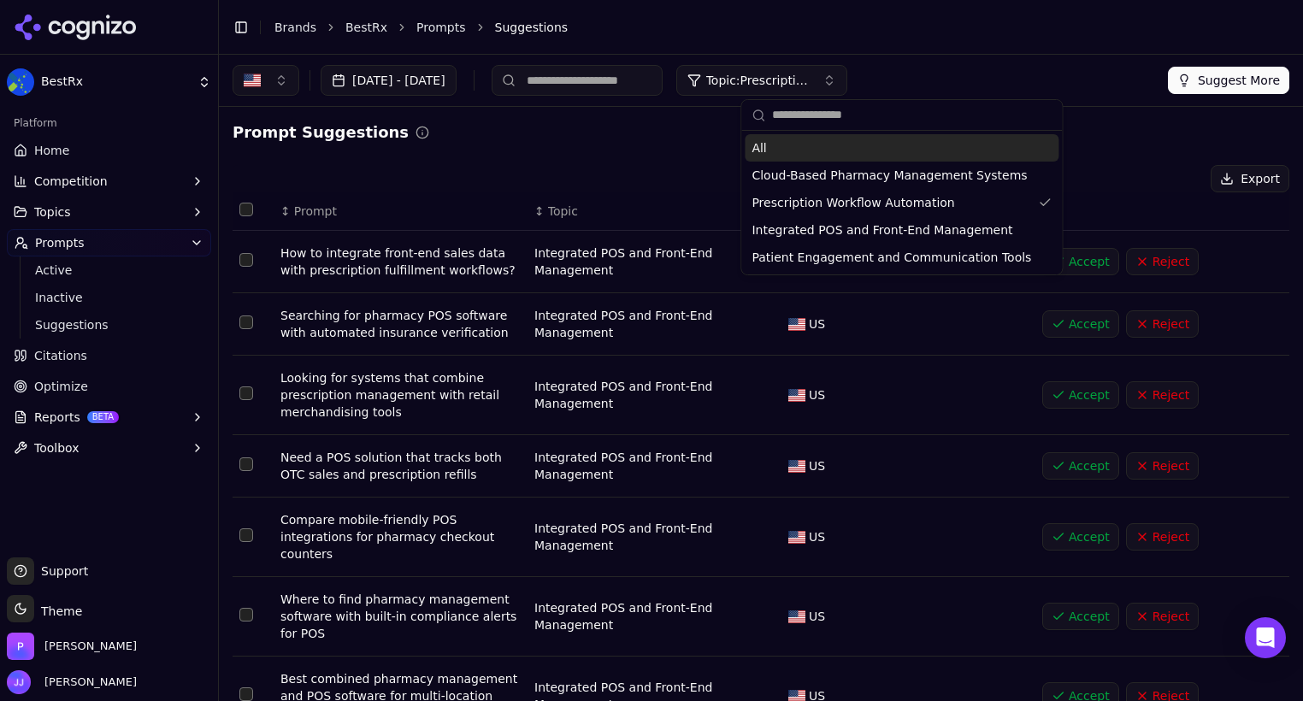
click at [783, 145] on div "All" at bounding box center [902, 147] width 314 height 27
click at [612, 83] on input at bounding box center [577, 80] width 171 height 31
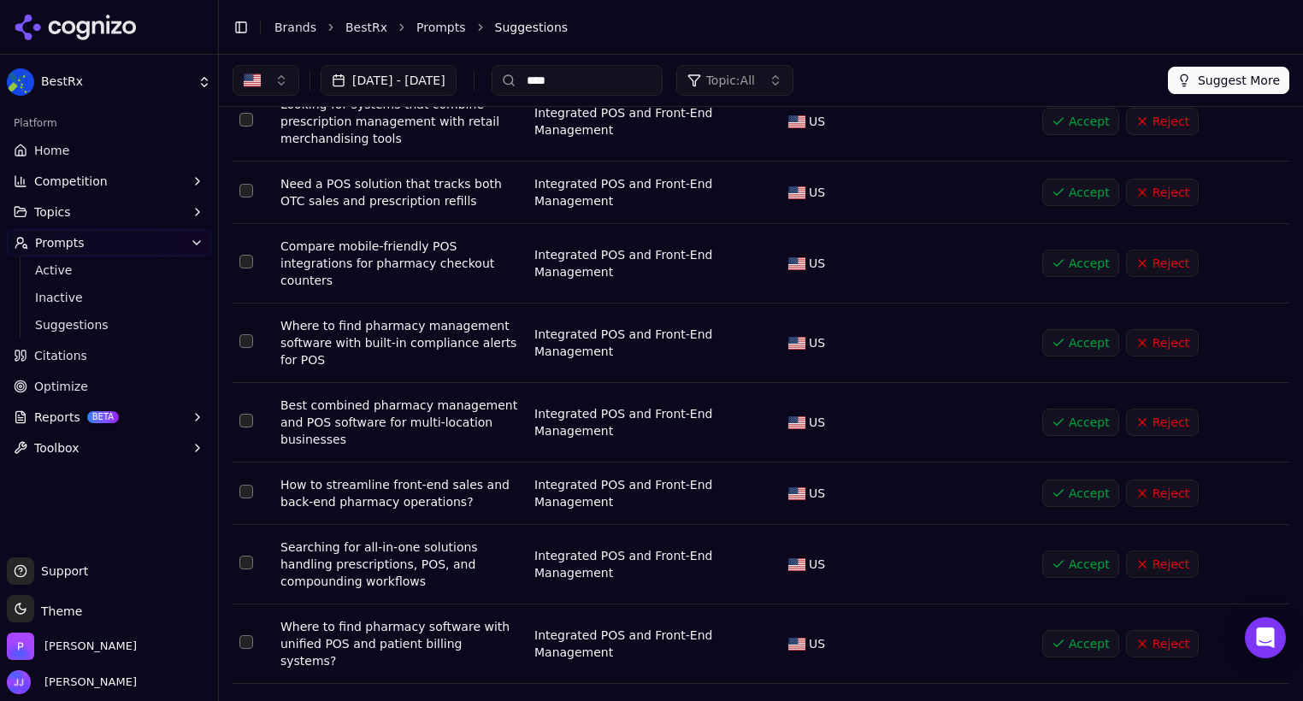
scroll to position [145, 0]
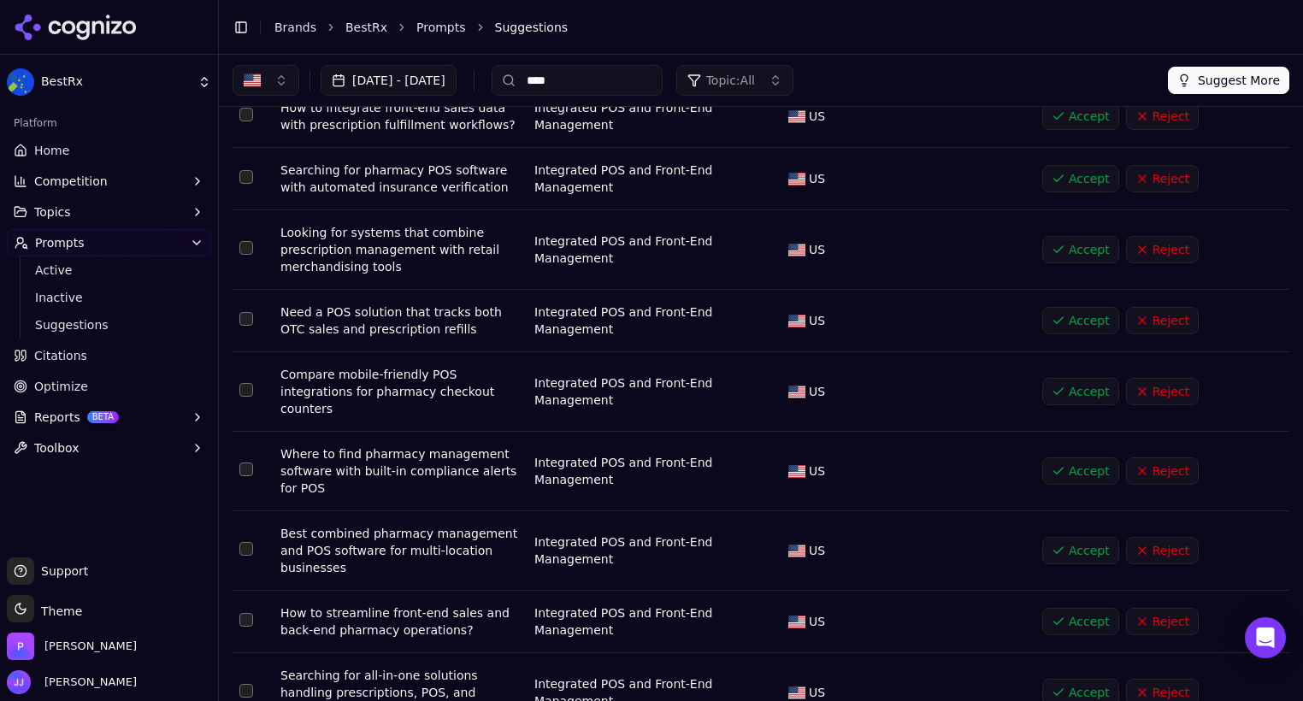
drag, startPoint x: 633, startPoint y: 86, endPoint x: 576, endPoint y: 87, distance: 56.5
click at [576, 87] on input "****" at bounding box center [577, 80] width 171 height 31
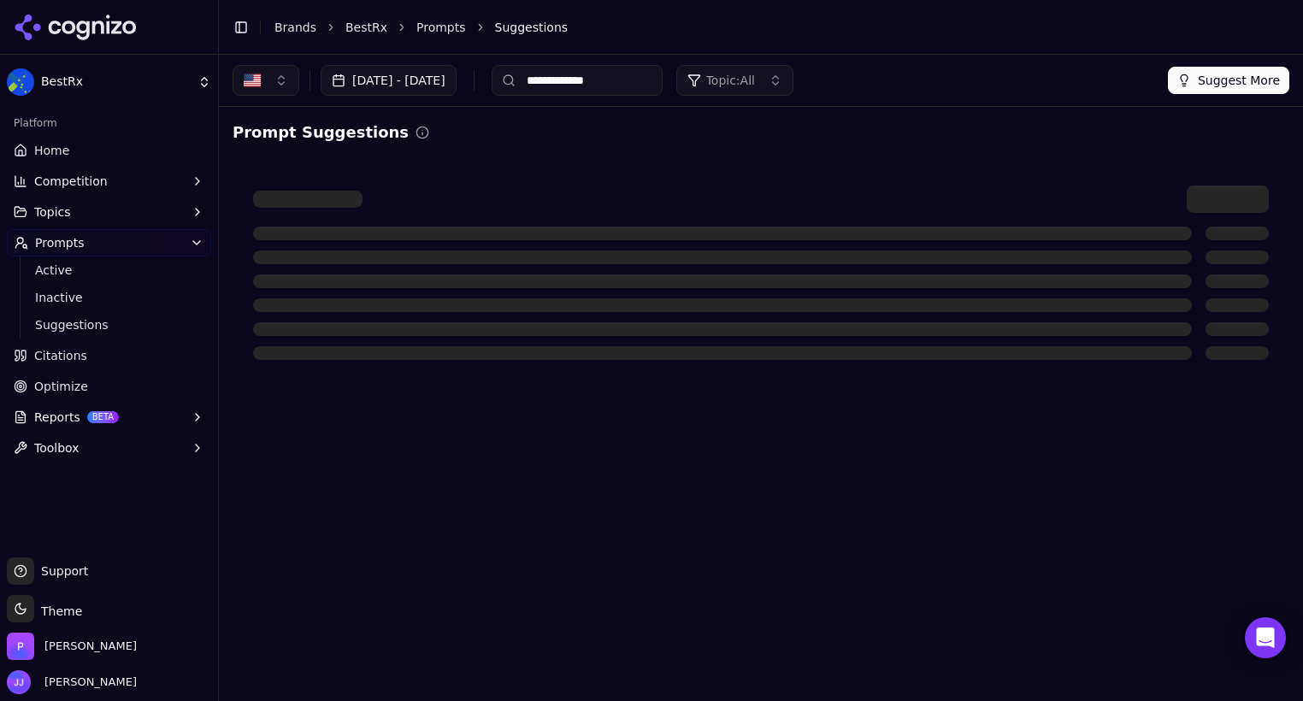
scroll to position [0, 0]
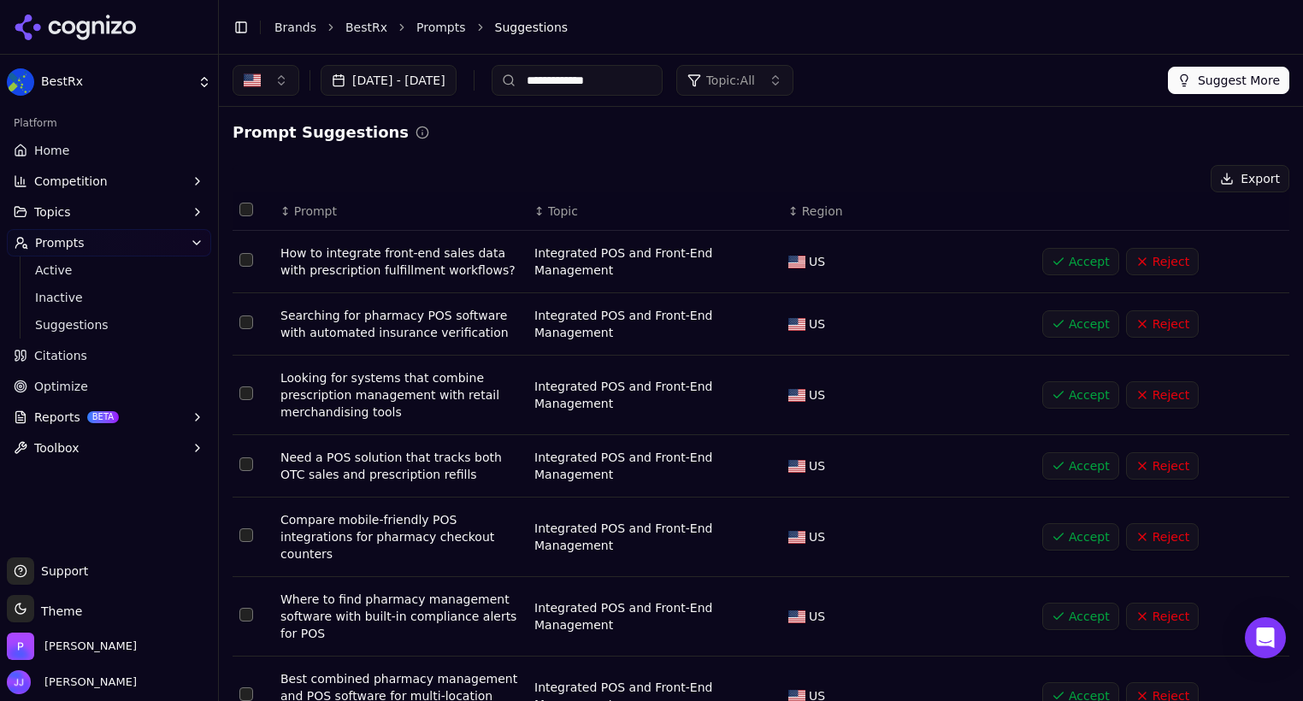
click at [755, 83] on span "Topic: All" at bounding box center [730, 80] width 49 height 17
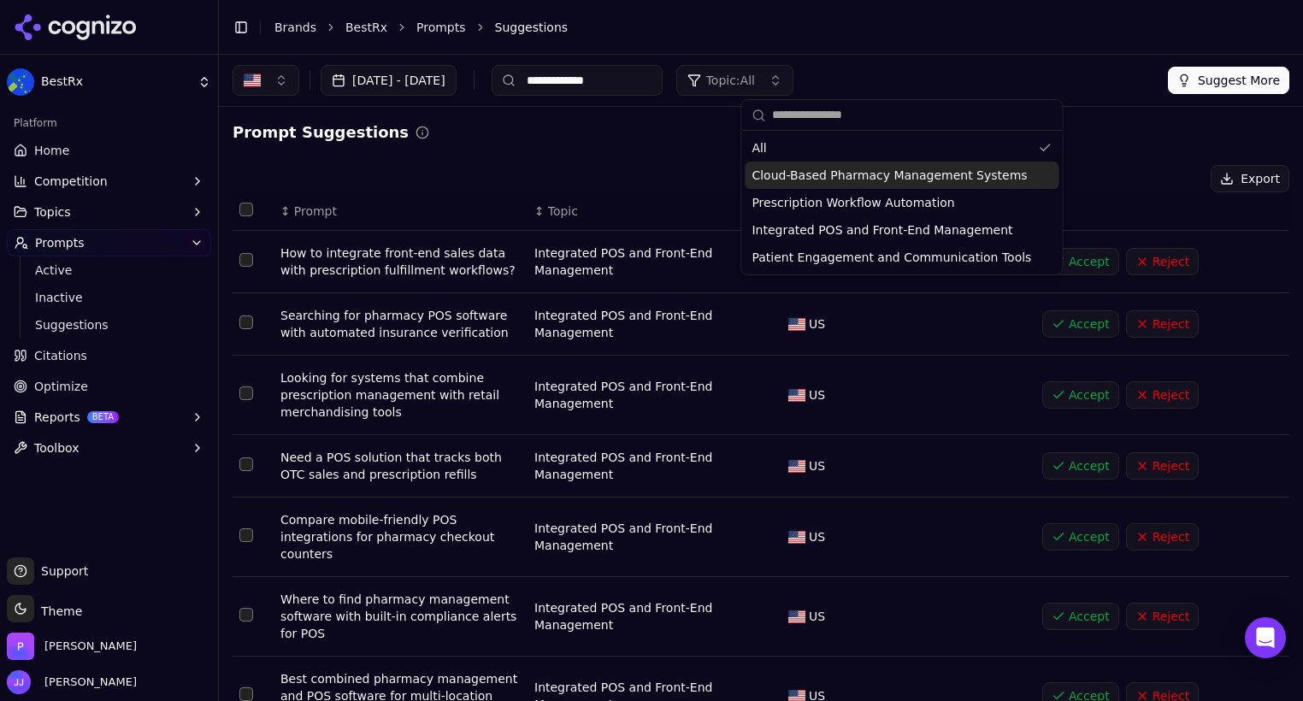
click at [814, 164] on div "Cloud-Based Pharmacy Management Systems" at bounding box center [902, 175] width 314 height 27
click at [629, 186] on div "Export" at bounding box center [761, 178] width 1057 height 27
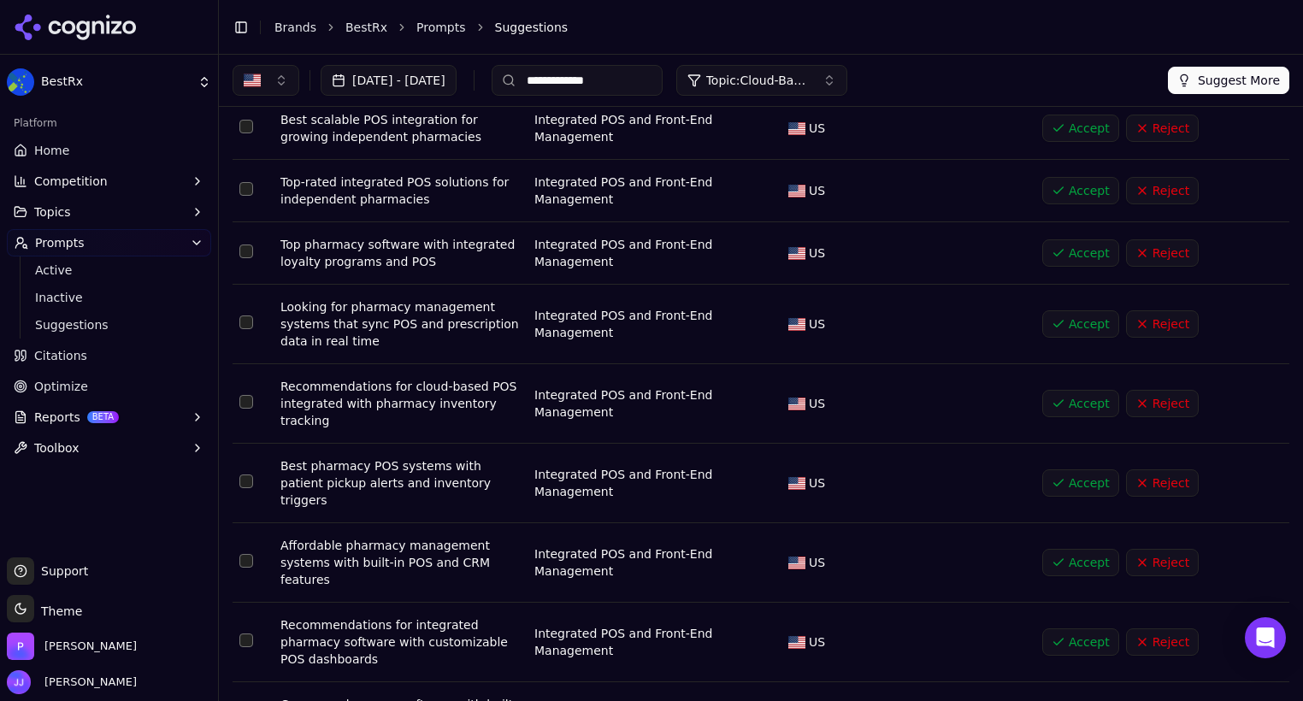
scroll to position [1184, 0]
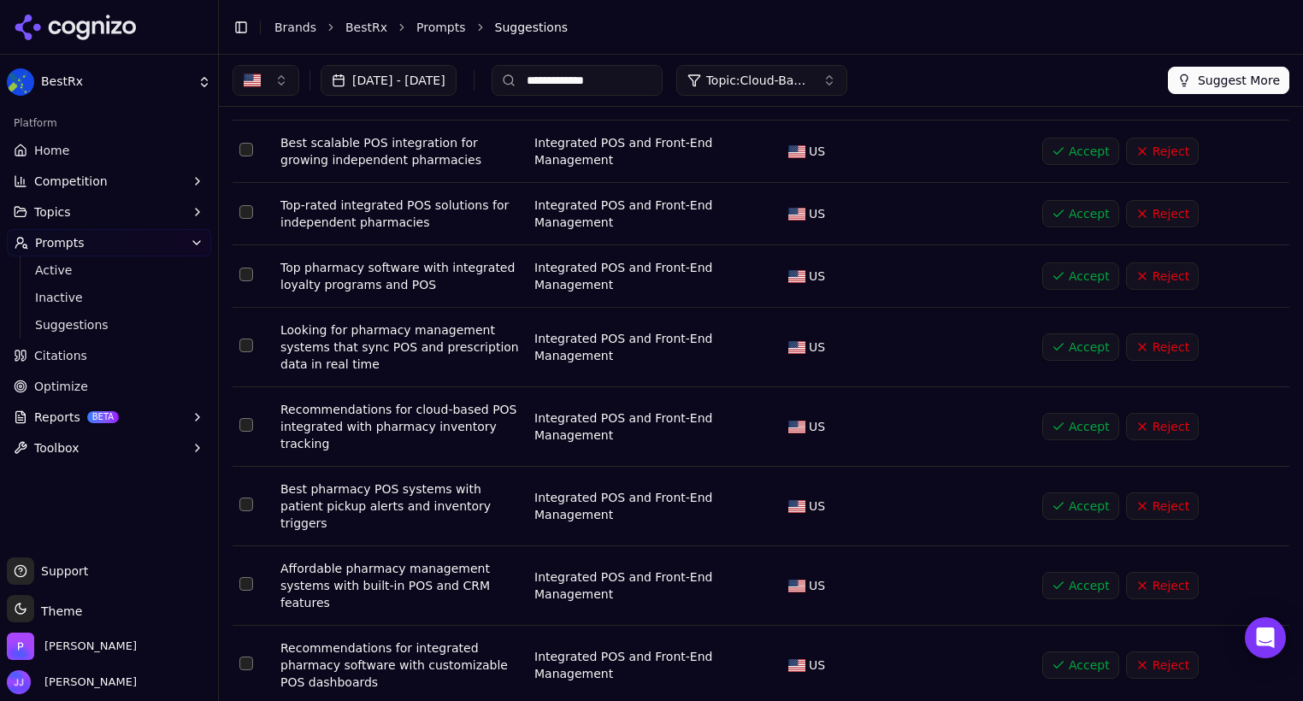
drag, startPoint x: 664, startPoint y: 84, endPoint x: 565, endPoint y: 70, distance: 99.3
click at [565, 70] on input "**********" at bounding box center [577, 80] width 171 height 31
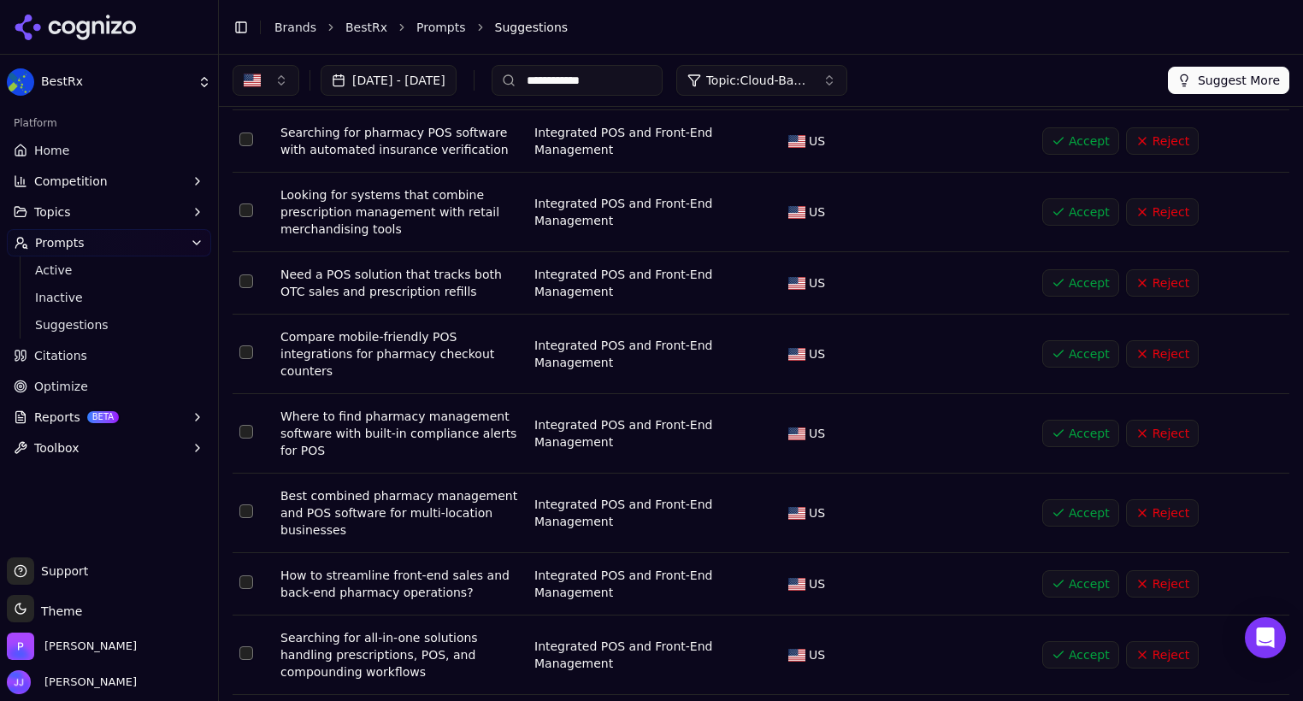
scroll to position [180, 0]
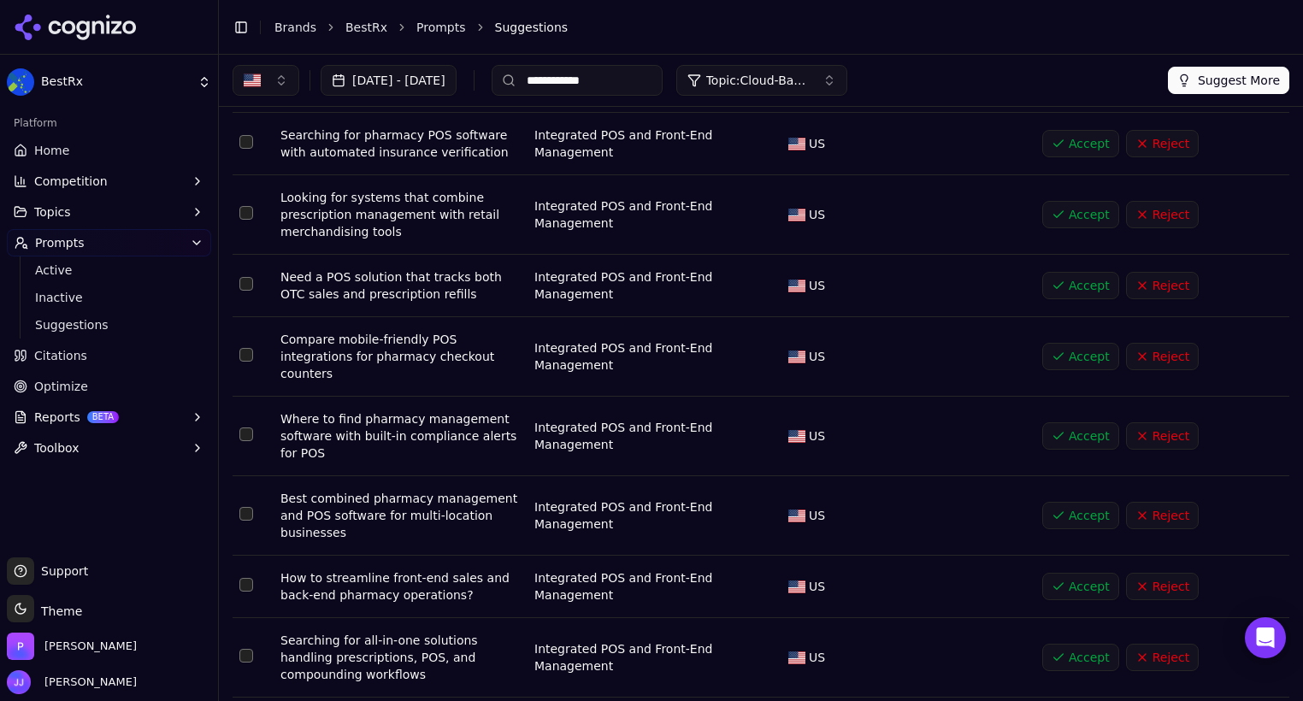
click at [247, 214] on button "Select row 3" at bounding box center [246, 213] width 14 height 14
click at [452, 313] on td "Need a POS solution that tracks both OTC sales and prescription refills" at bounding box center [401, 286] width 254 height 62
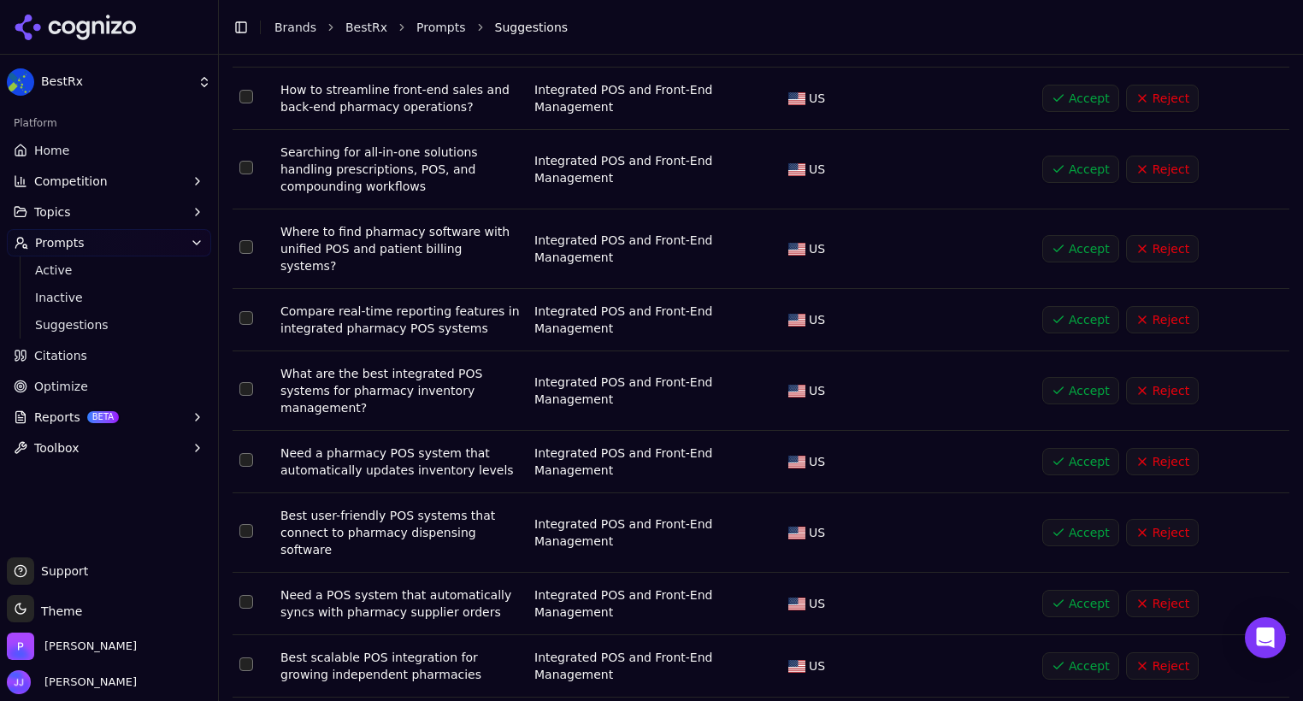
scroll to position [671, 0]
click at [247, 159] on button "Select row 9" at bounding box center [246, 166] width 14 height 14
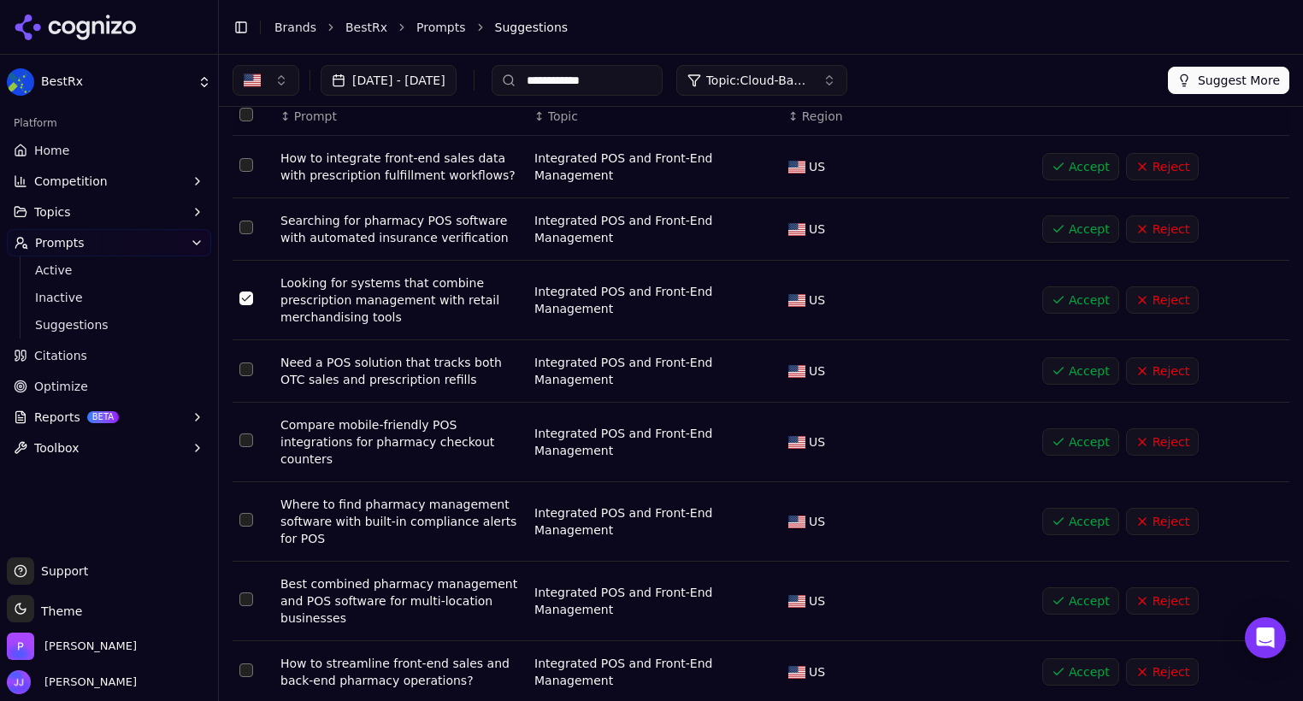
scroll to position [0, 0]
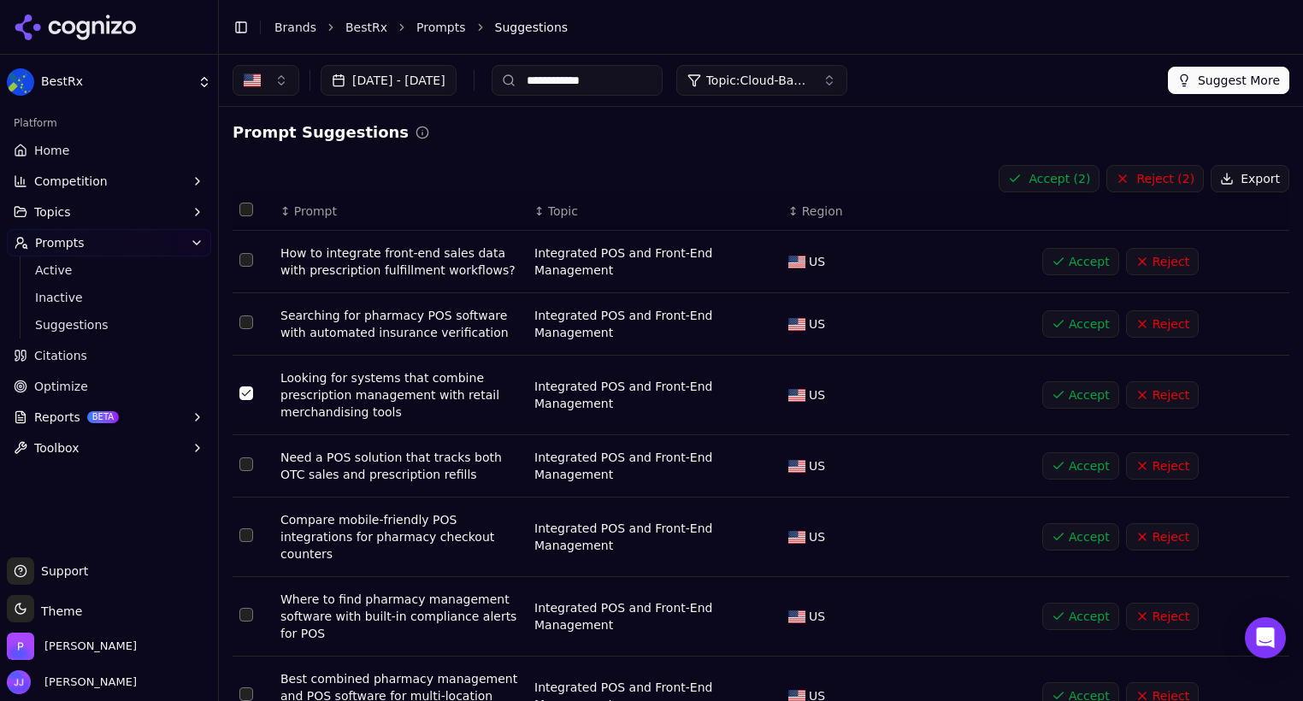
click at [809, 80] on span "Topic: Cloud-Based Pharmacy Management Systems" at bounding box center [757, 80] width 103 height 17
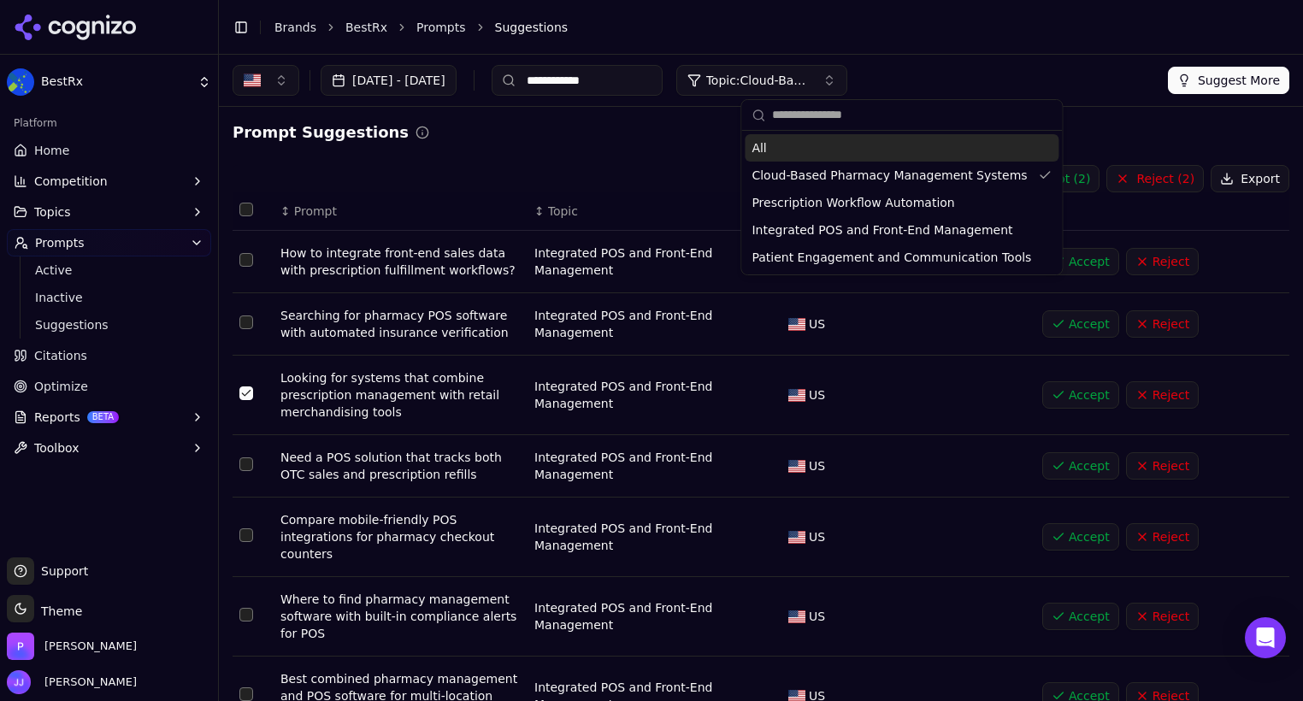
click at [804, 140] on div "All" at bounding box center [902, 147] width 314 height 27
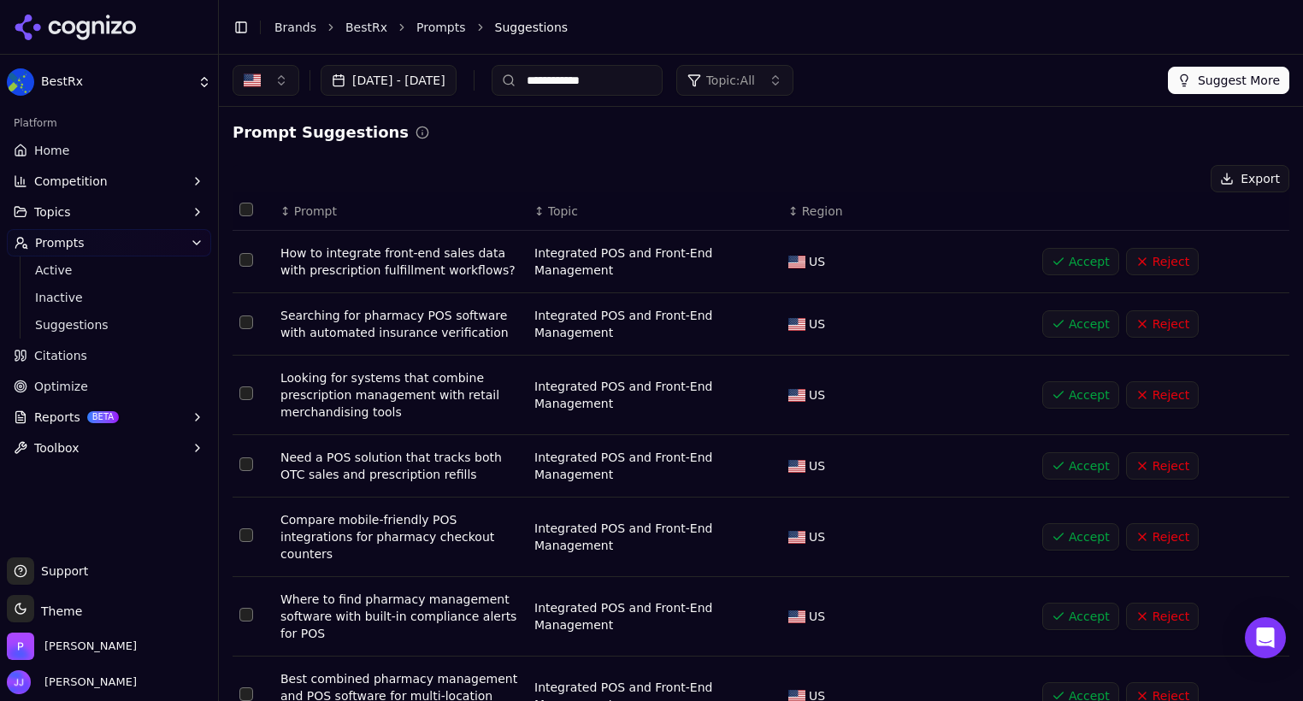
drag, startPoint x: 602, startPoint y: 133, endPoint x: 1023, endPoint y: 119, distance: 421.0
drag, startPoint x: 648, startPoint y: 83, endPoint x: 564, endPoint y: 78, distance: 84.0
click at [564, 78] on div "**********" at bounding box center [577, 80] width 171 height 31
type input "**********"
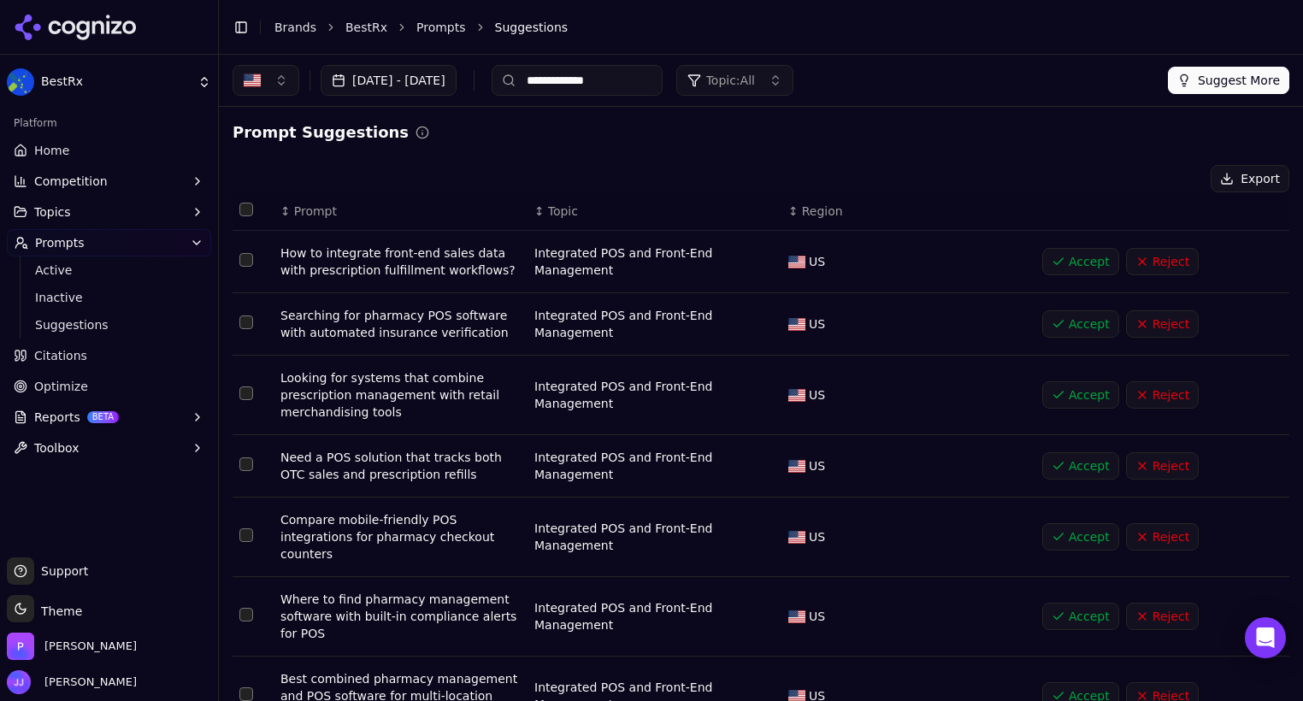
click at [663, 86] on input "**********" at bounding box center [577, 80] width 171 height 31
click at [794, 68] on button "Topic: All" at bounding box center [735, 80] width 117 height 31
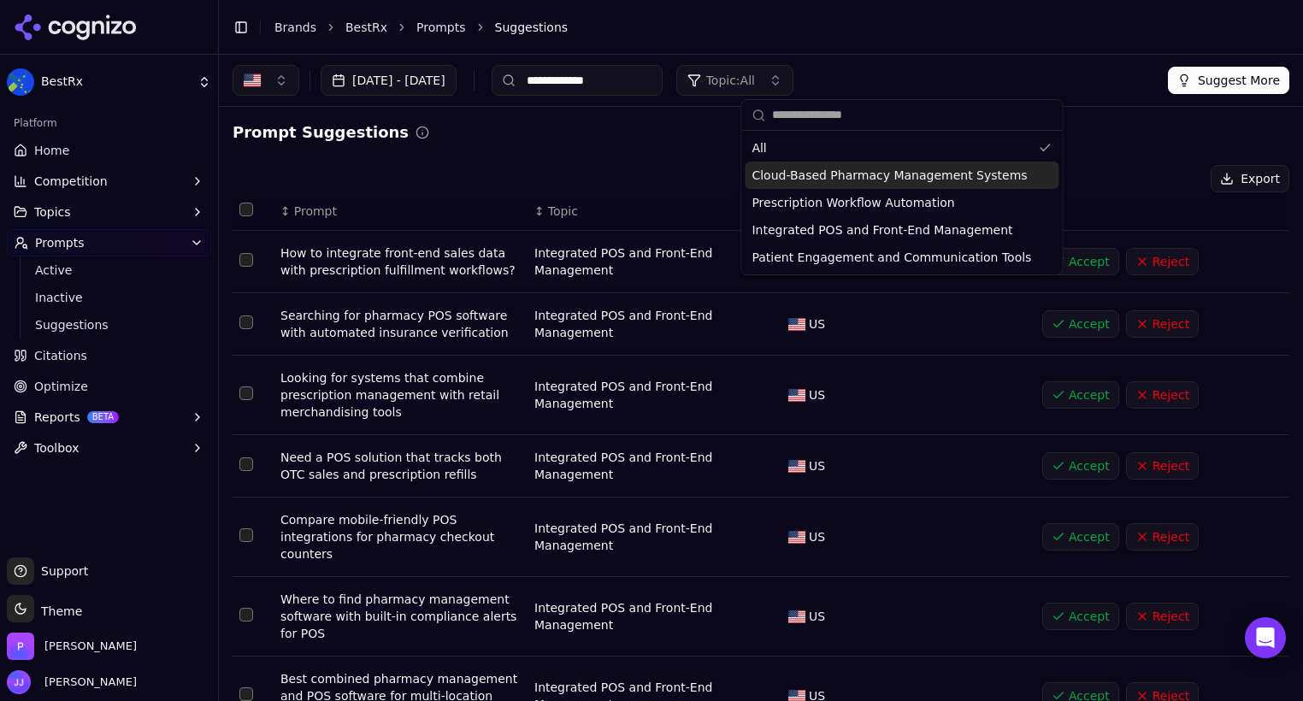
click at [794, 179] on span "Cloud-Based Pharmacy Management Systems" at bounding box center [889, 175] width 275 height 17
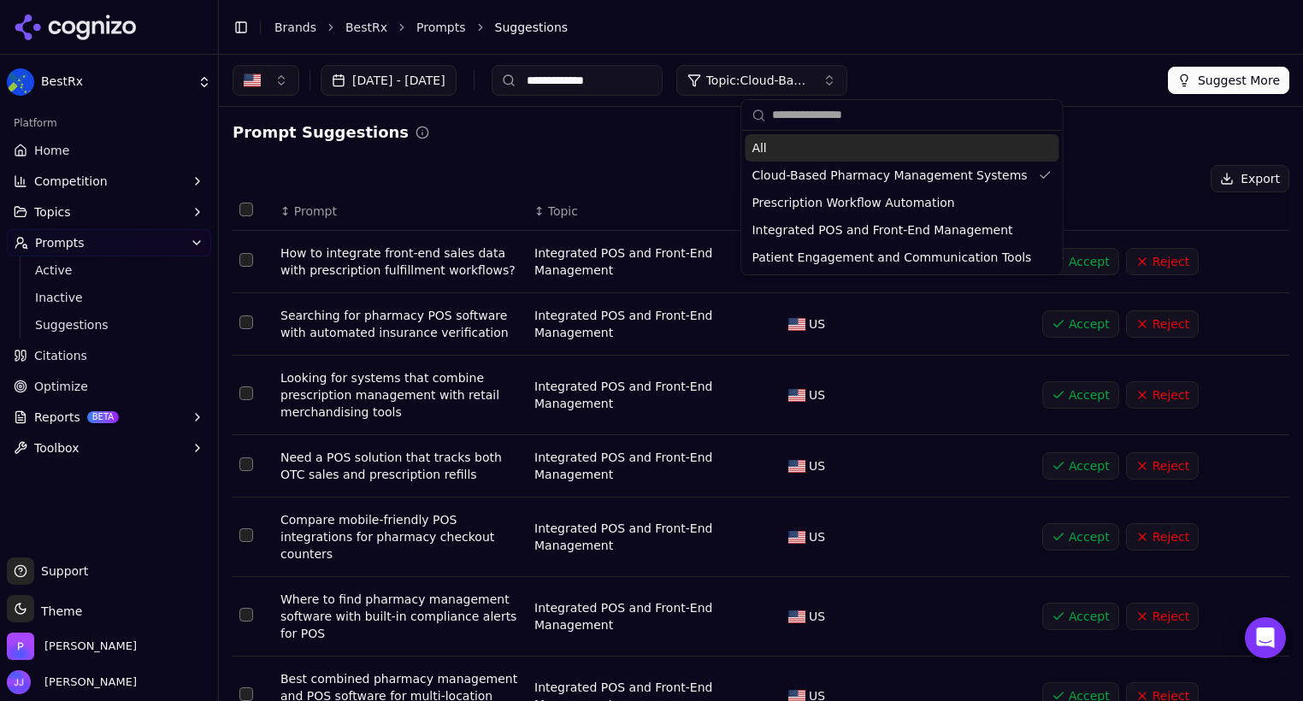
click at [1049, 80] on div "**********" at bounding box center [761, 80] width 1057 height 31
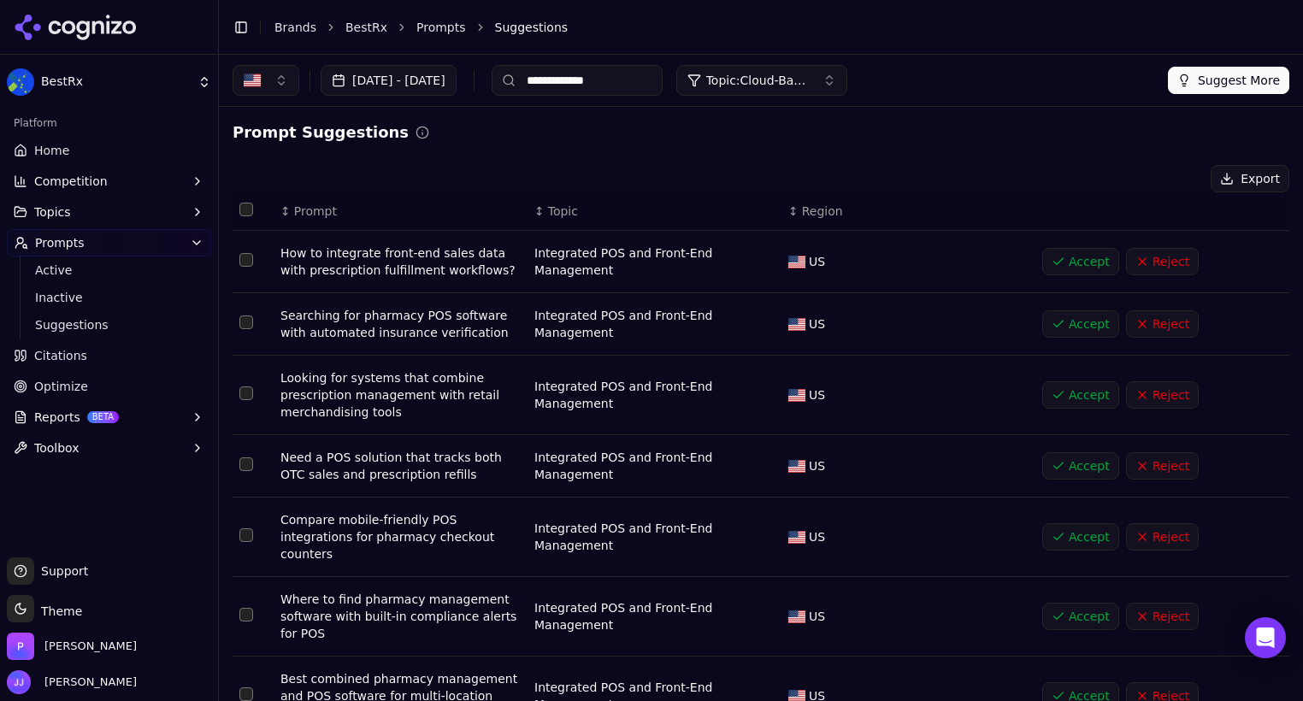
click at [848, 90] on button "Topic: Cloud-Based Pharmacy Management Systems" at bounding box center [762, 80] width 171 height 31
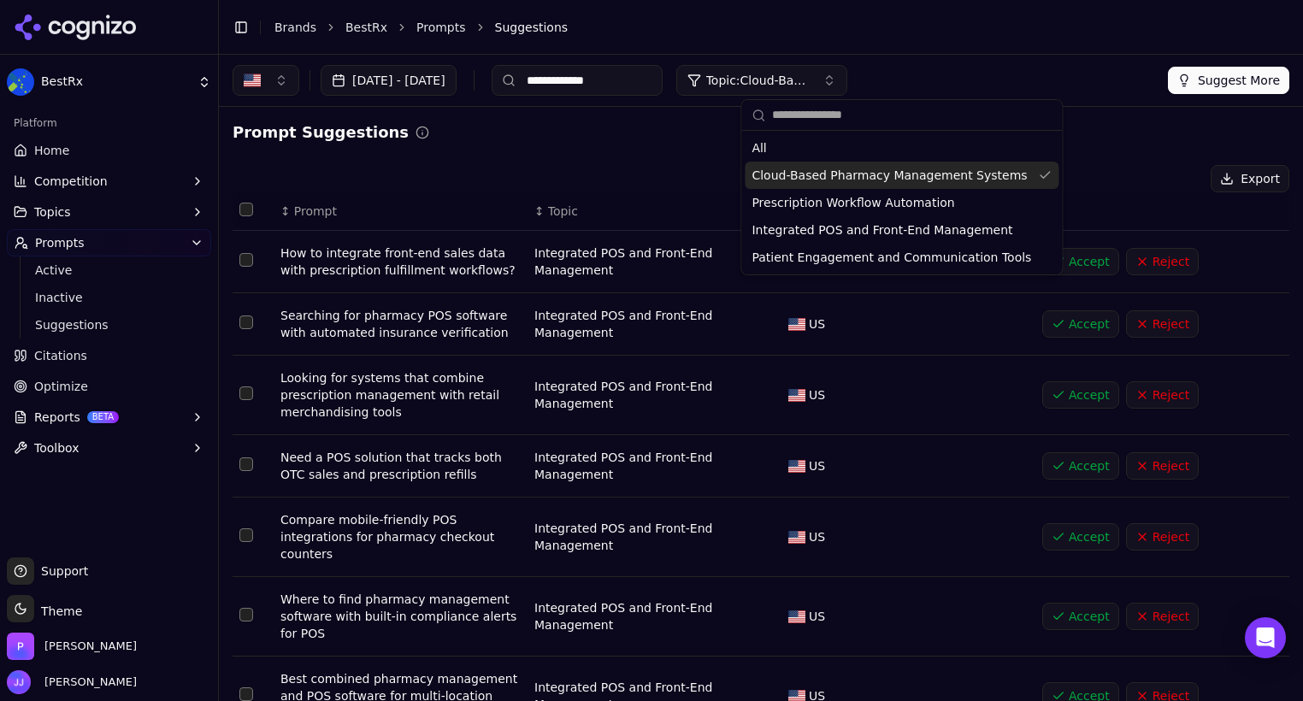
click at [828, 177] on span "Cloud-Based Pharmacy Management Systems" at bounding box center [889, 175] width 275 height 17
drag, startPoint x: 0, startPoint y: 0, endPoint x: 791, endPoint y: 175, distance: 810.3
click at [791, 175] on span "Cloud-Based Pharmacy Management Systems" at bounding box center [889, 175] width 275 height 17
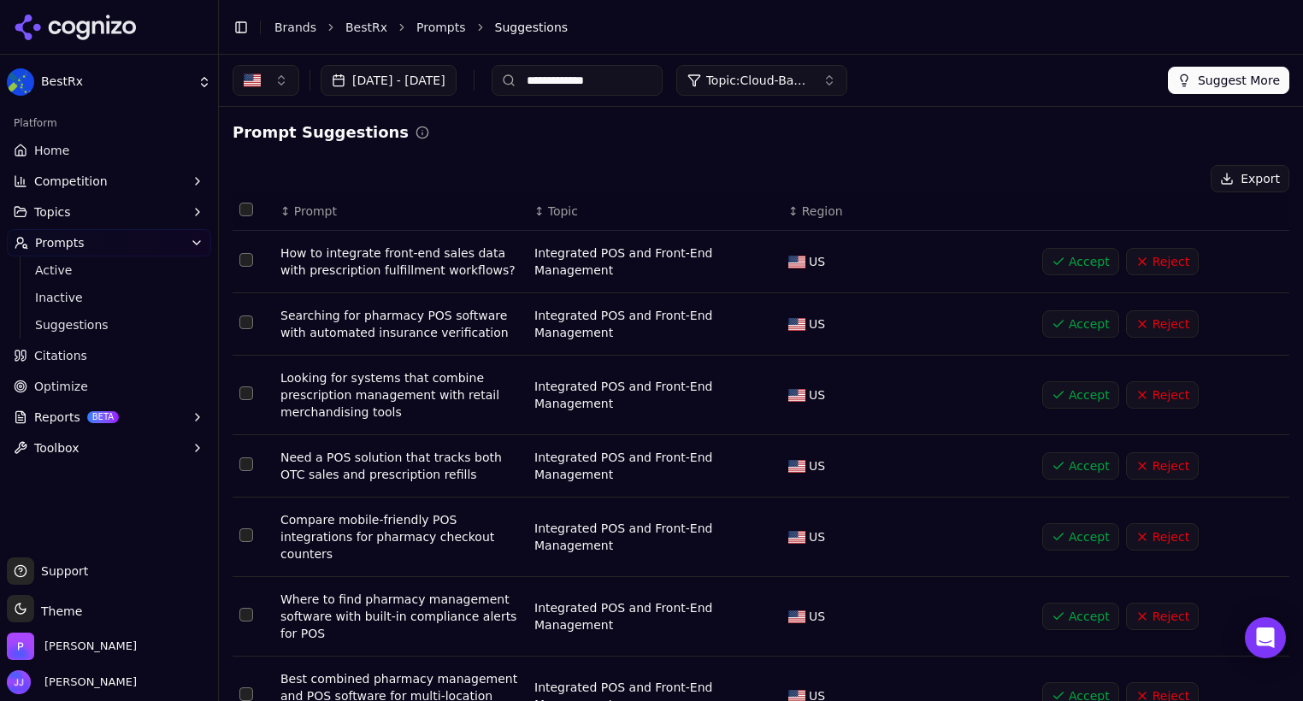
drag, startPoint x: 671, startPoint y: 78, endPoint x: 538, endPoint y: 77, distance: 132.6
click at [538, 77] on div "**********" at bounding box center [540, 80] width 615 height 31
click at [630, 128] on div "Prompt Suggestions" at bounding box center [761, 133] width 1057 height 24
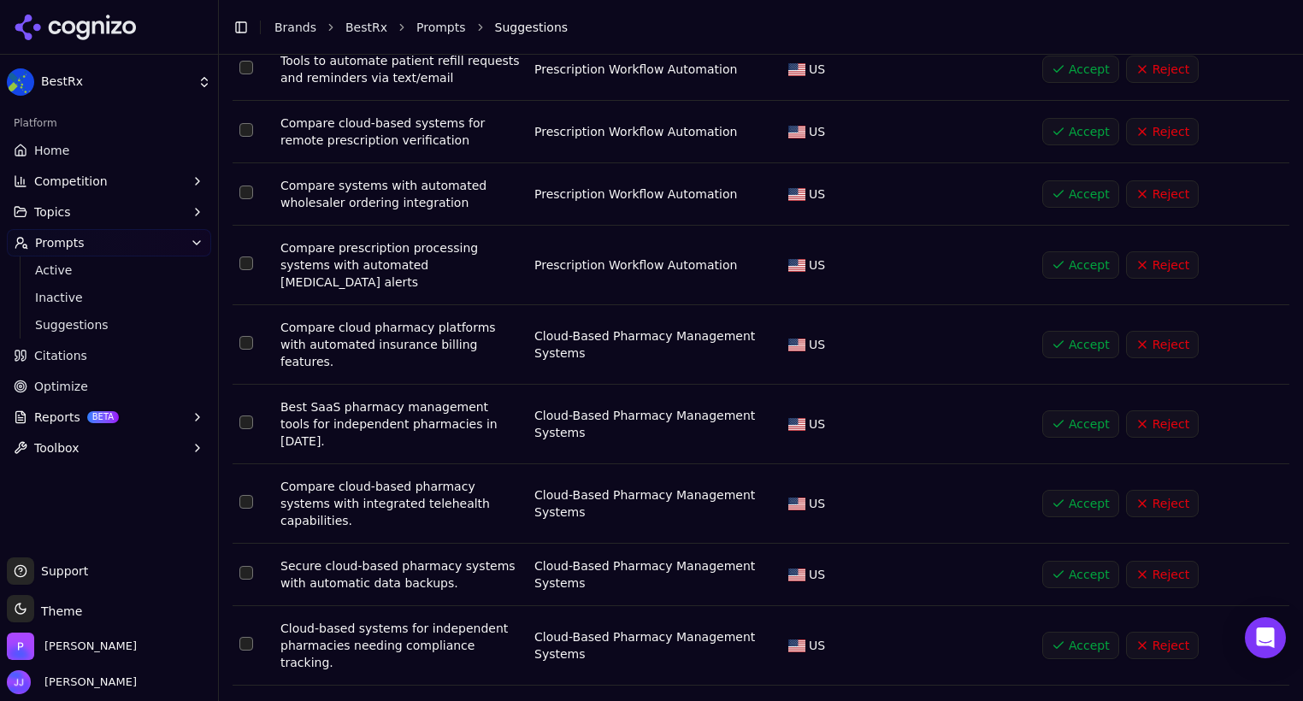
scroll to position [5145, 0]
click at [69, 321] on span "Suggestions" at bounding box center [109, 324] width 149 height 17
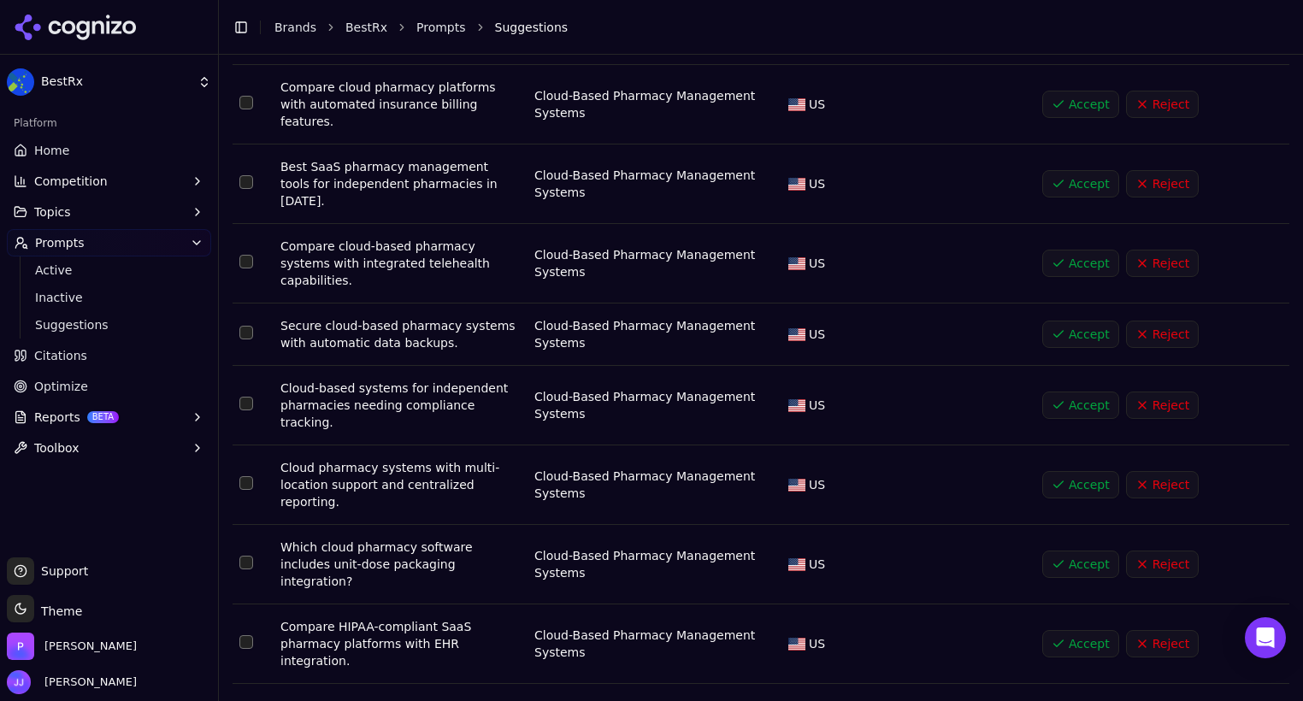
scroll to position [5387, 0]
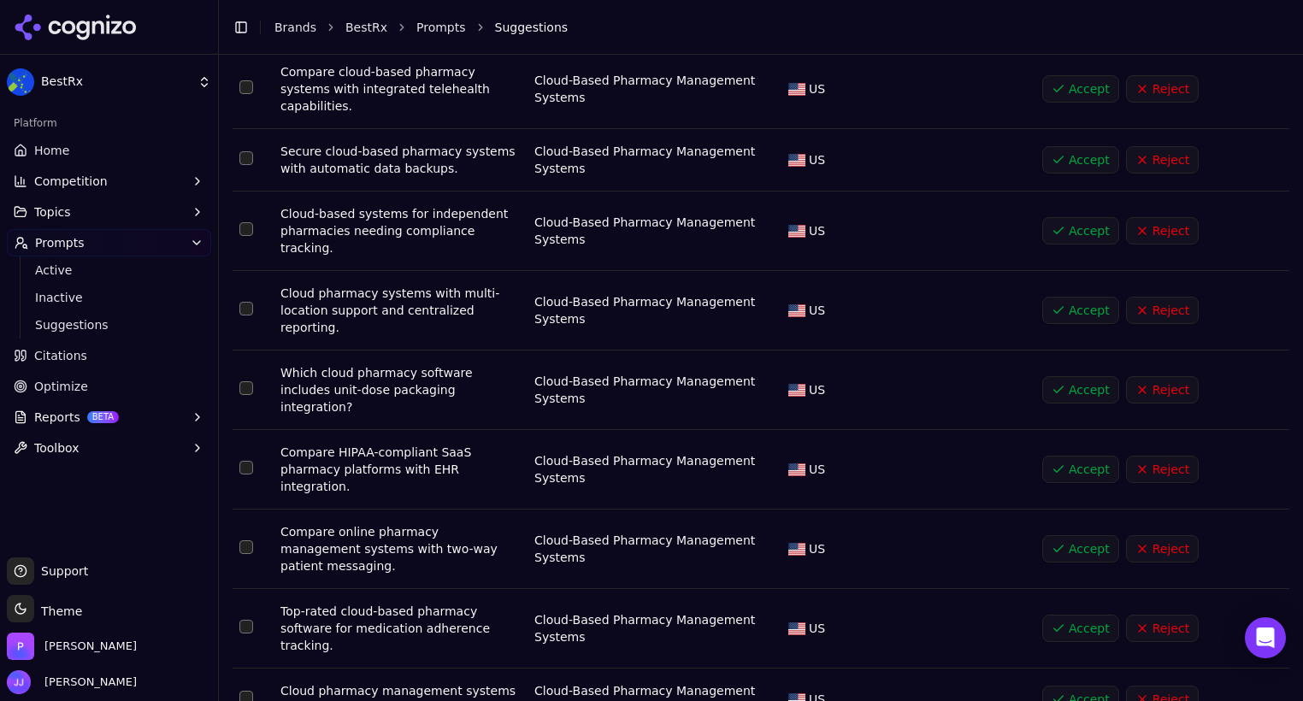
scroll to position [5597, 0]
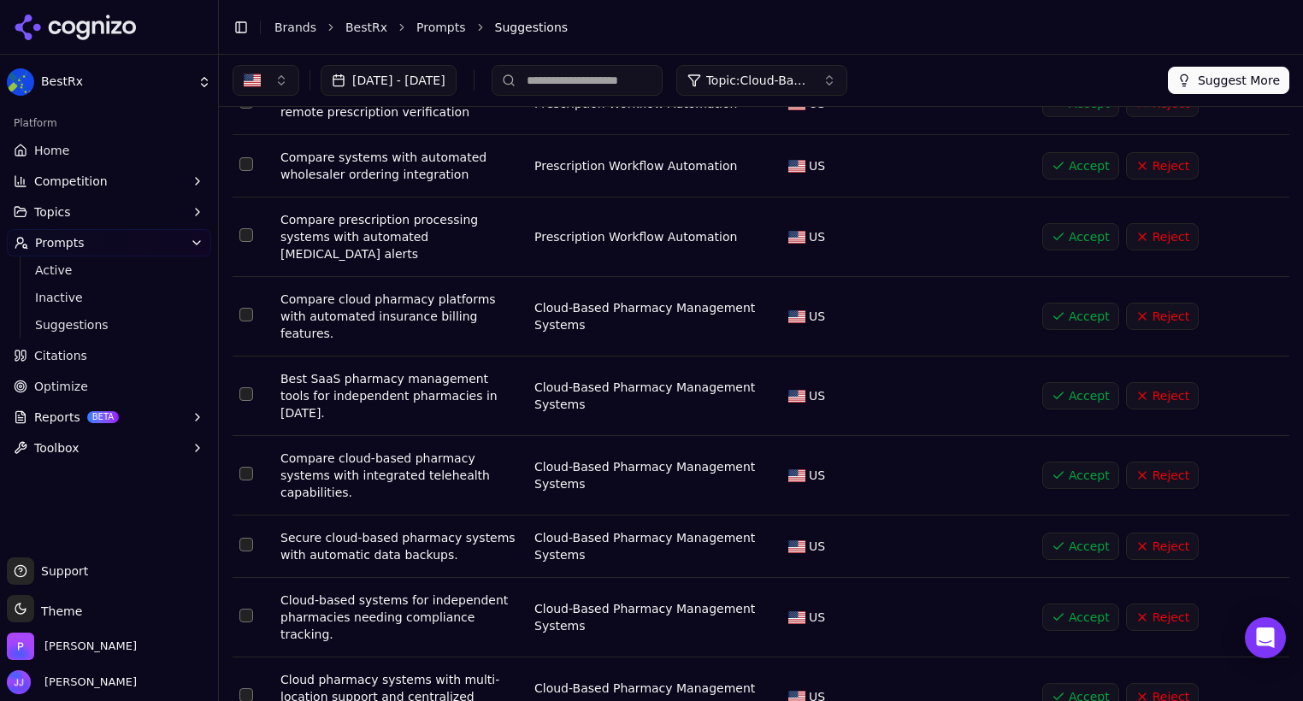
scroll to position [5172, 0]
click at [634, 76] on input at bounding box center [577, 80] width 171 height 31
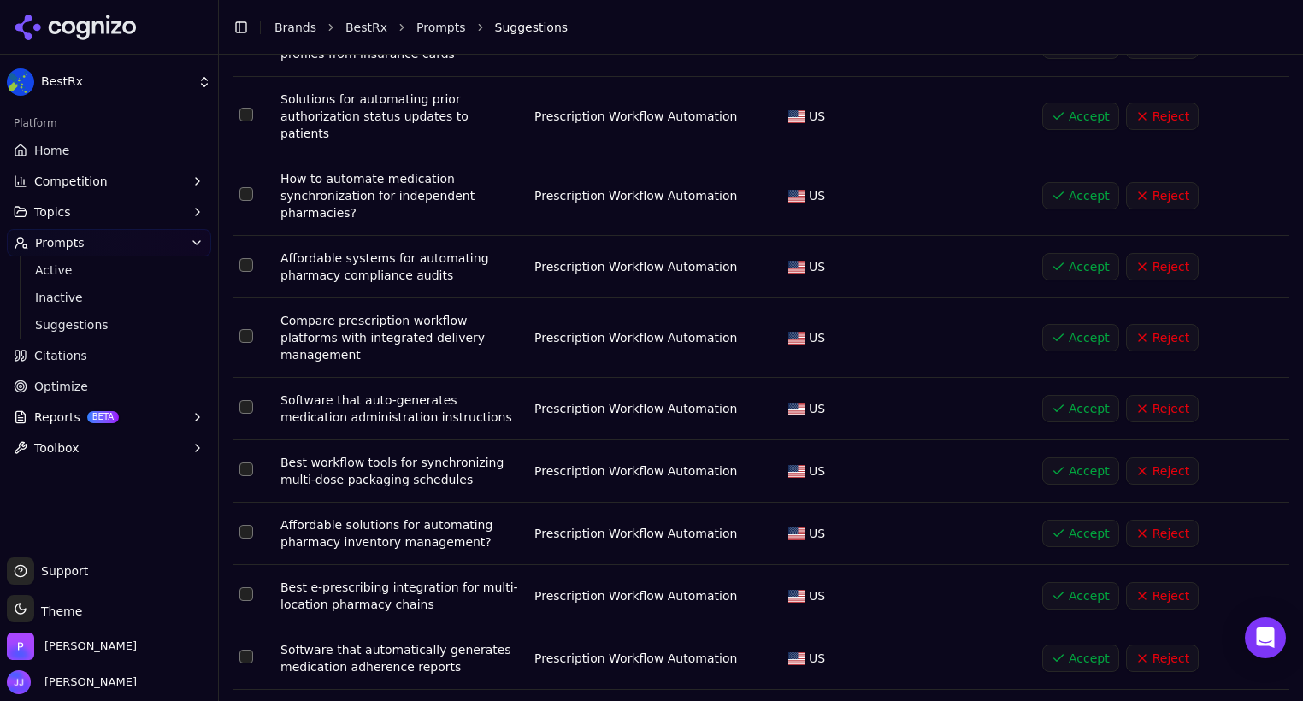
scroll to position [4481, 0]
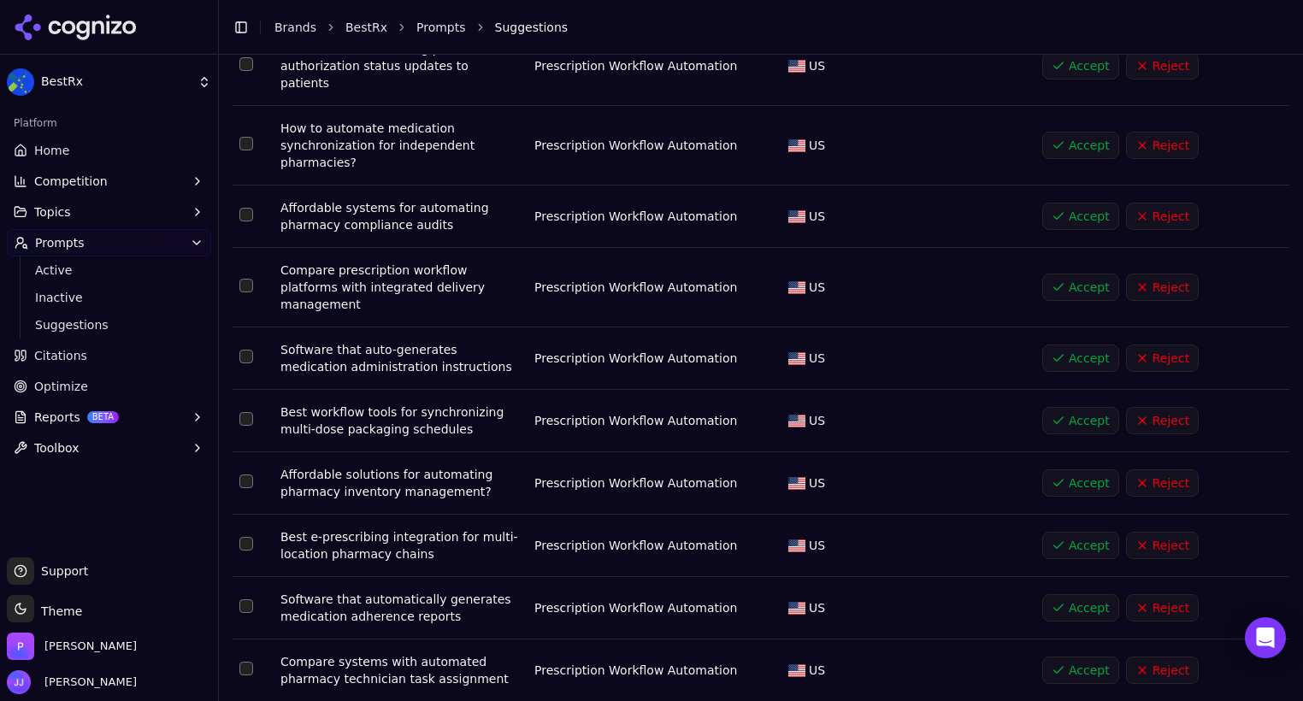
type input "**********"
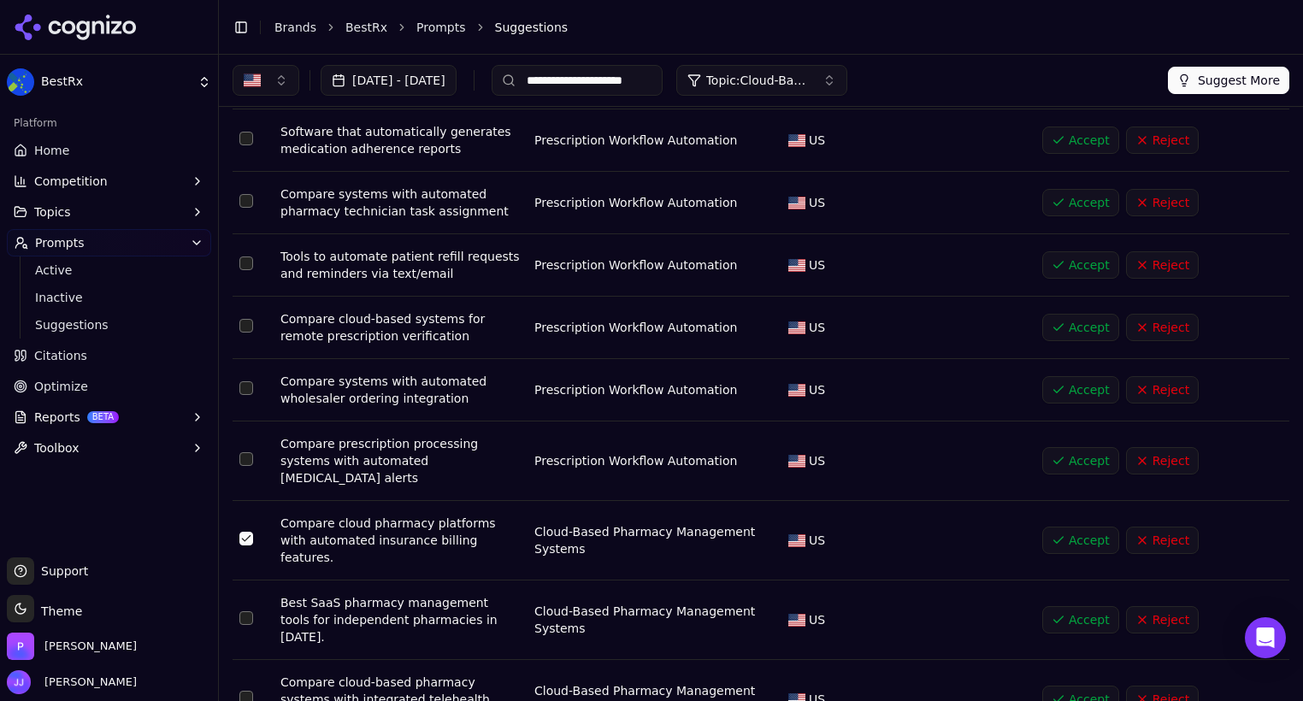
scroll to position [4939, 0]
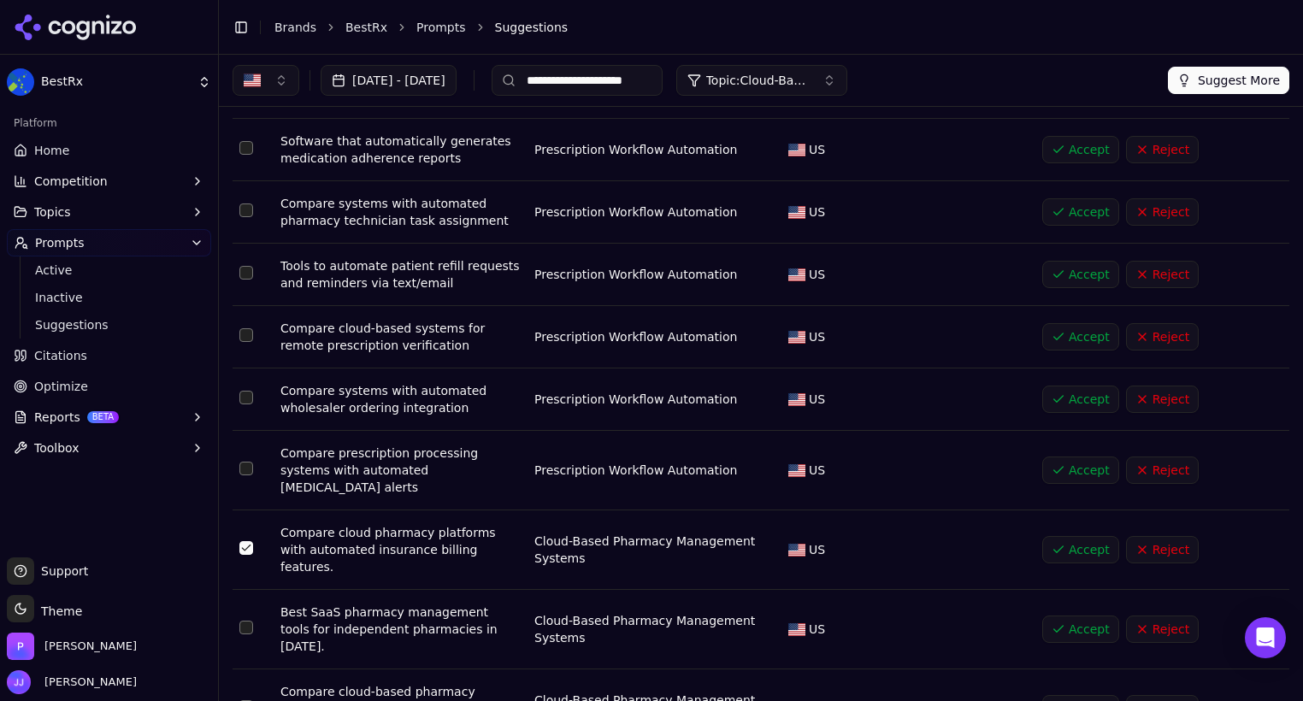
click at [50, 148] on span "Home" at bounding box center [51, 150] width 35 height 17
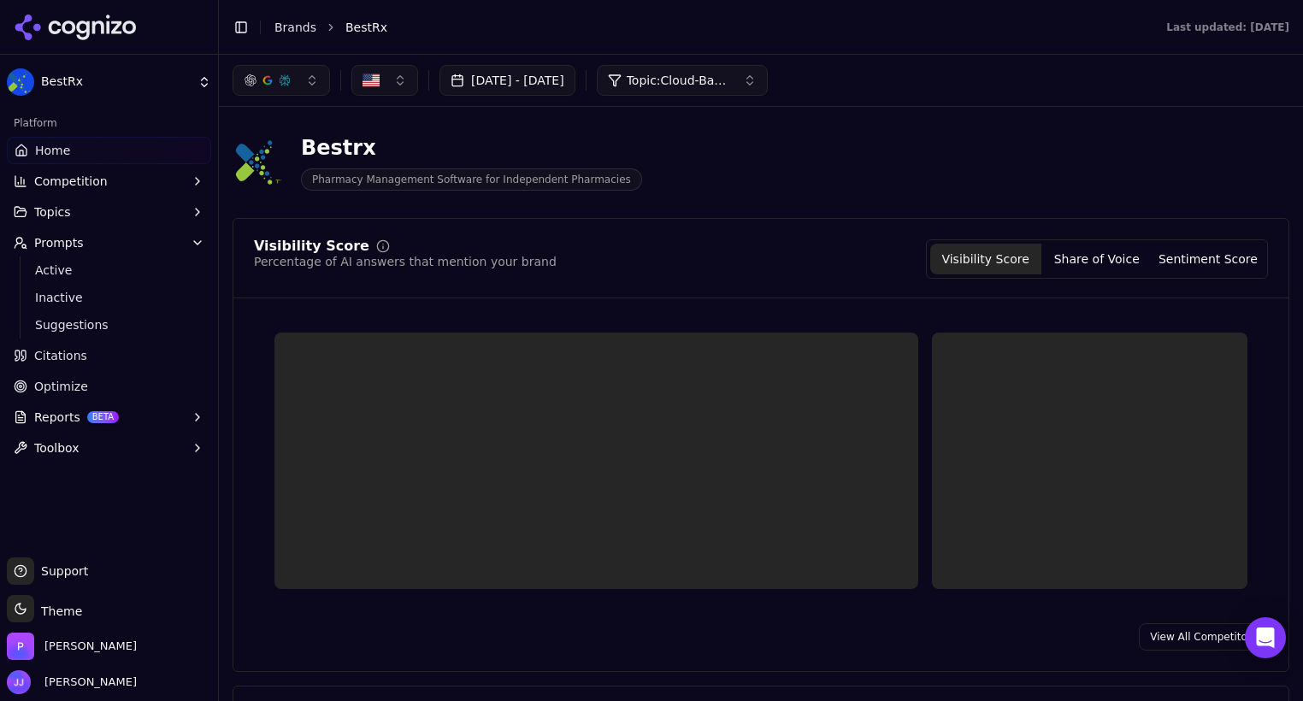
click at [103, 76] on html "BestRx Platform Home Competition Topics Prompts Active Inactive Suggestions Cit…" at bounding box center [651, 350] width 1303 height 701
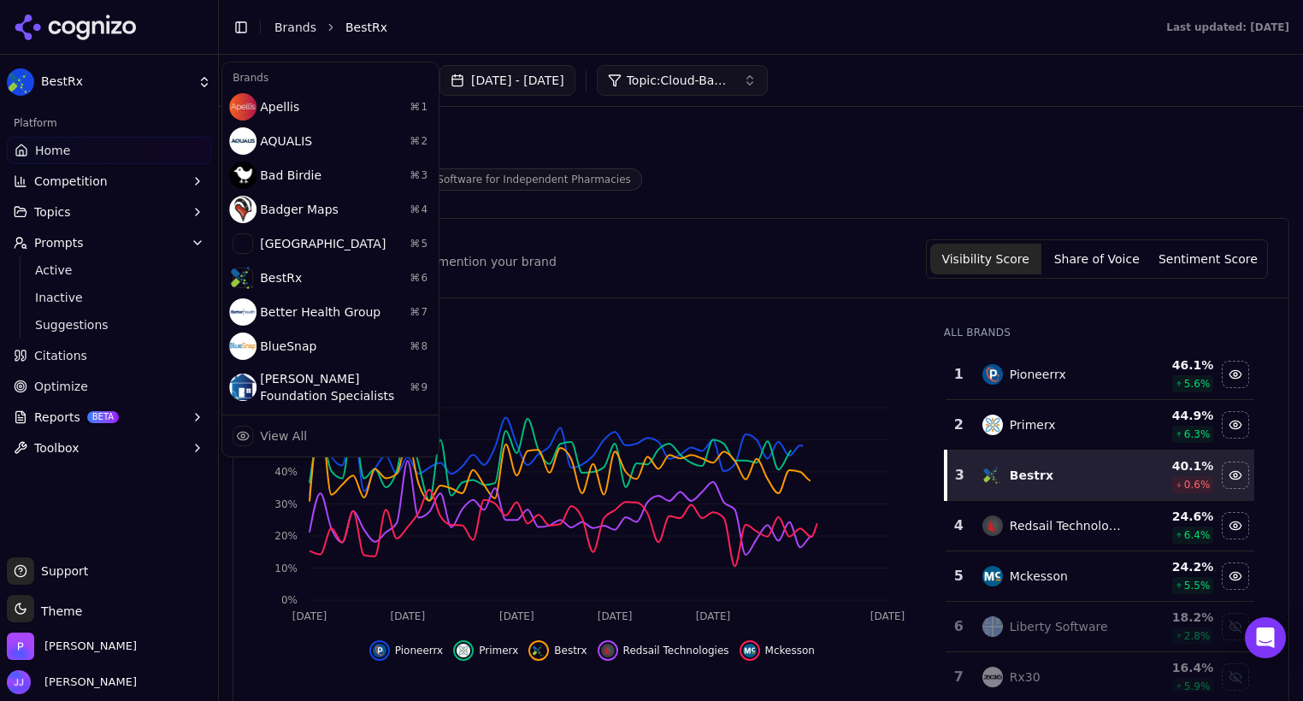
click at [289, 30] on html "BestRx Platform Home Competition Topics Prompts Active Inactive Suggestions Cit…" at bounding box center [651, 350] width 1303 height 701
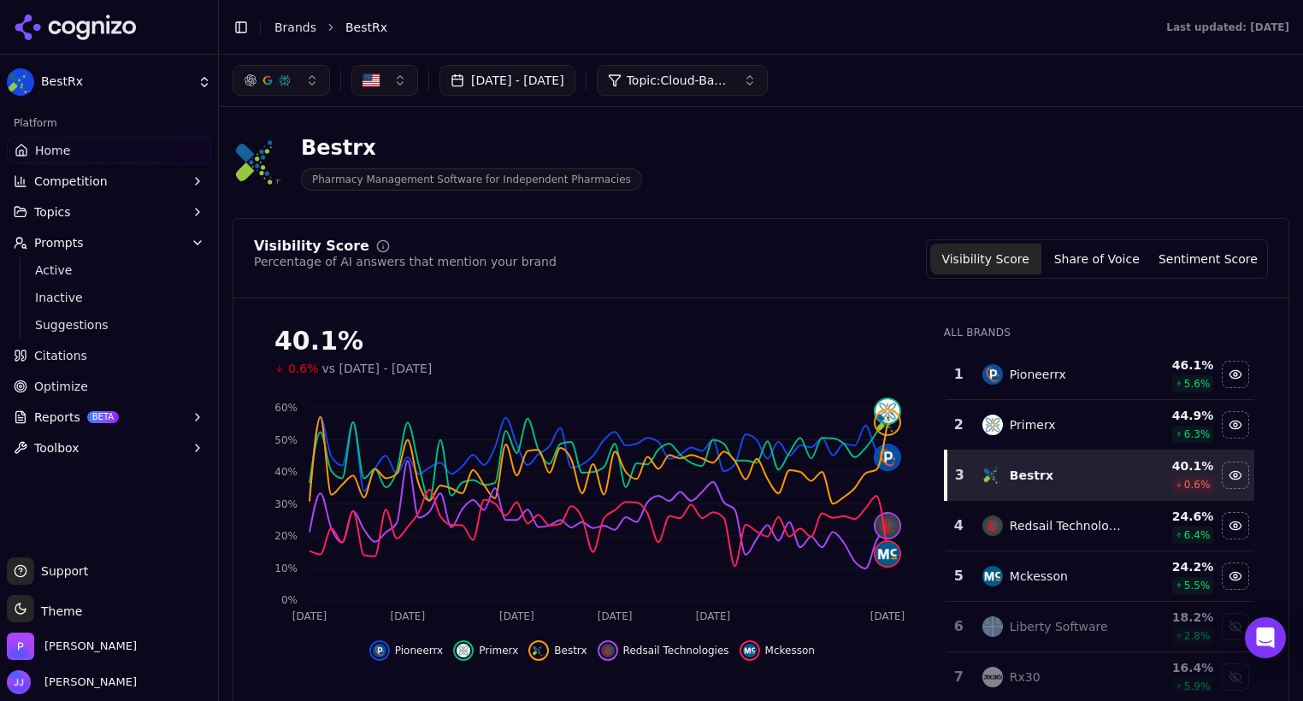
click at [289, 30] on link "Brands" at bounding box center [296, 28] width 42 height 14
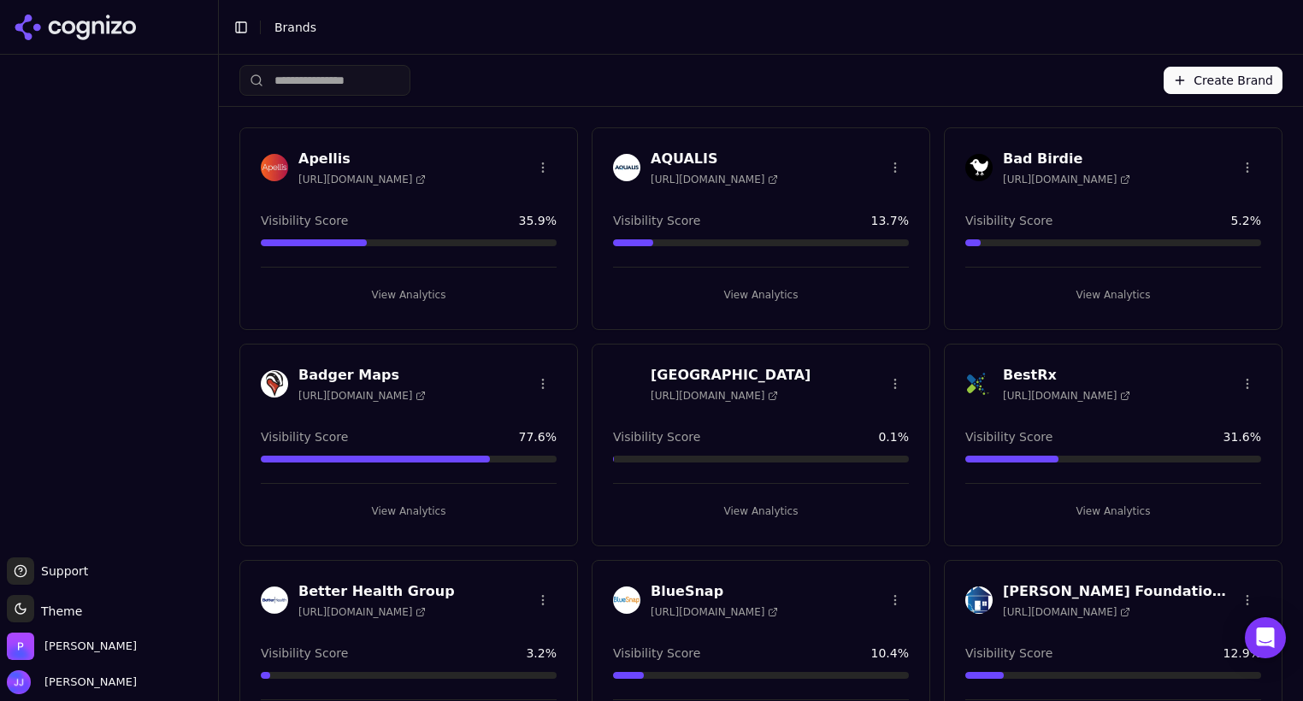
click at [1238, 93] on button "Create Brand" at bounding box center [1223, 80] width 119 height 27
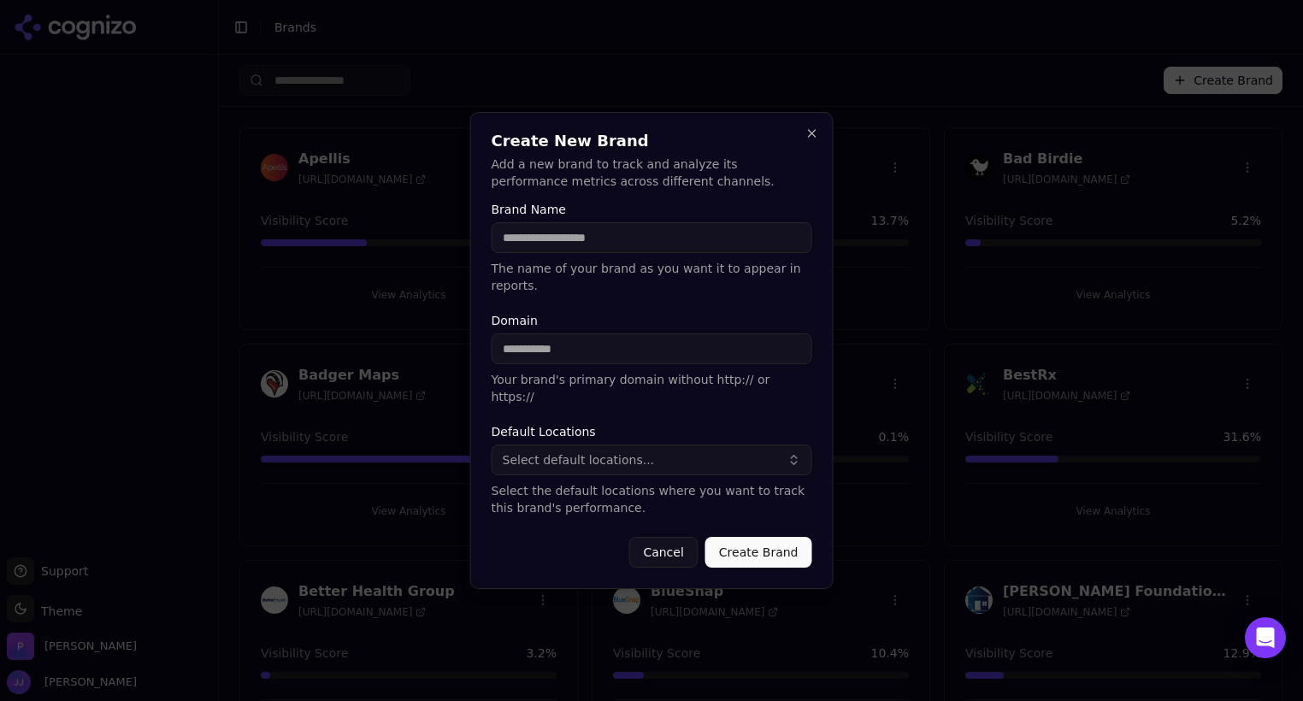
click at [619, 253] on input "Brand Name" at bounding box center [652, 237] width 321 height 31
type input "**********"
click at [555, 347] on input "Domain" at bounding box center [652, 349] width 321 height 31
type input "**********"
click at [596, 452] on span "Select default locations..." at bounding box center [579, 460] width 152 height 17
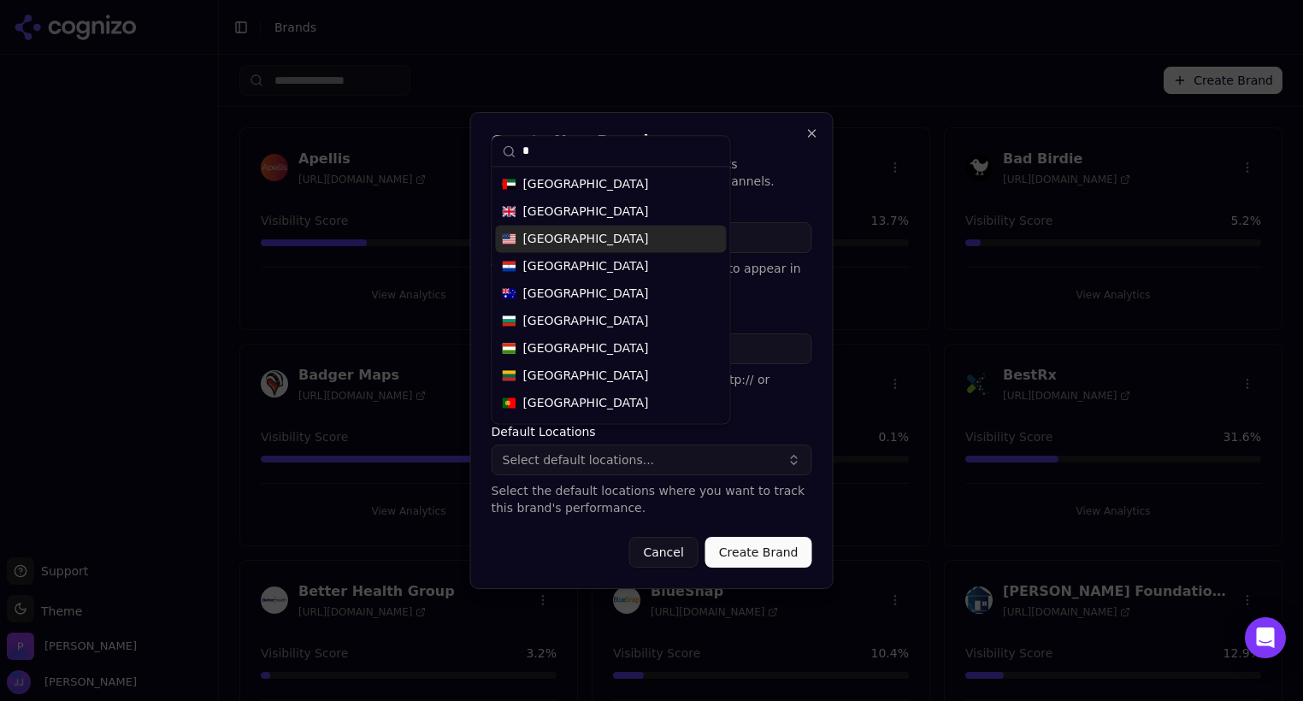
type input "*"
click at [569, 242] on span "United States" at bounding box center [586, 238] width 126 height 17
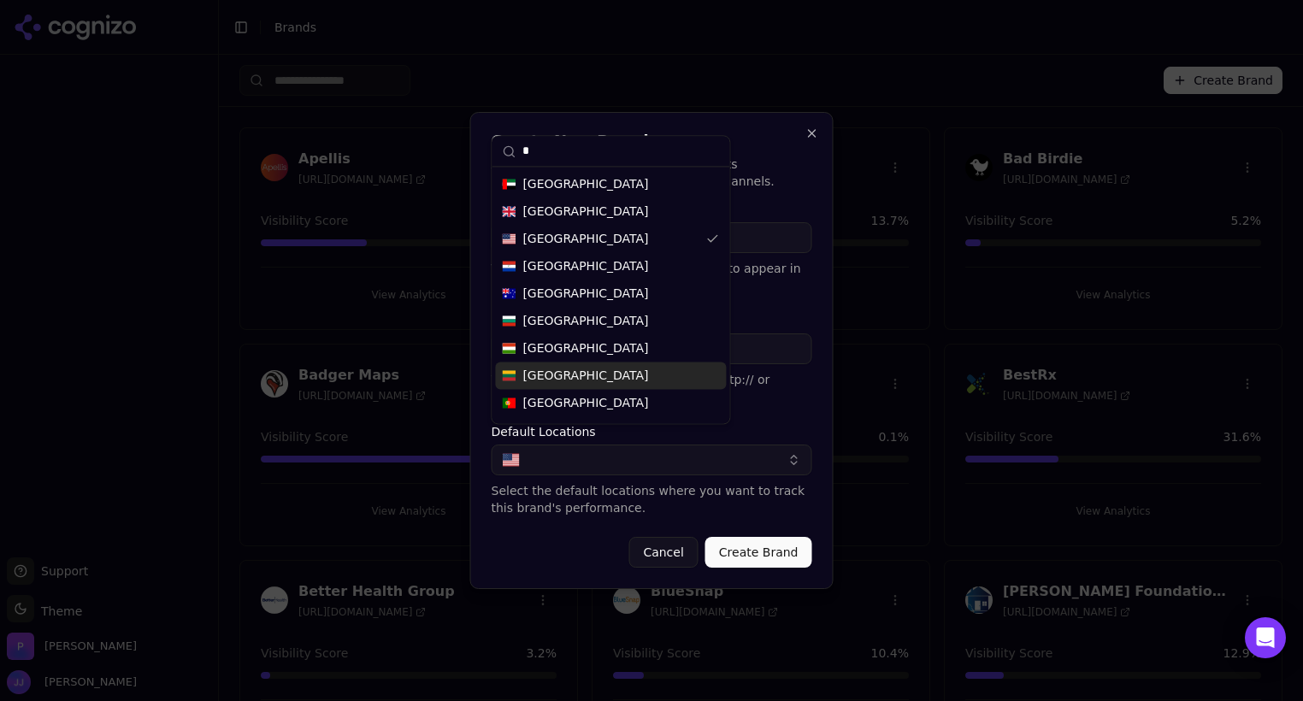
click at [772, 544] on button "Create Brand" at bounding box center [759, 552] width 107 height 31
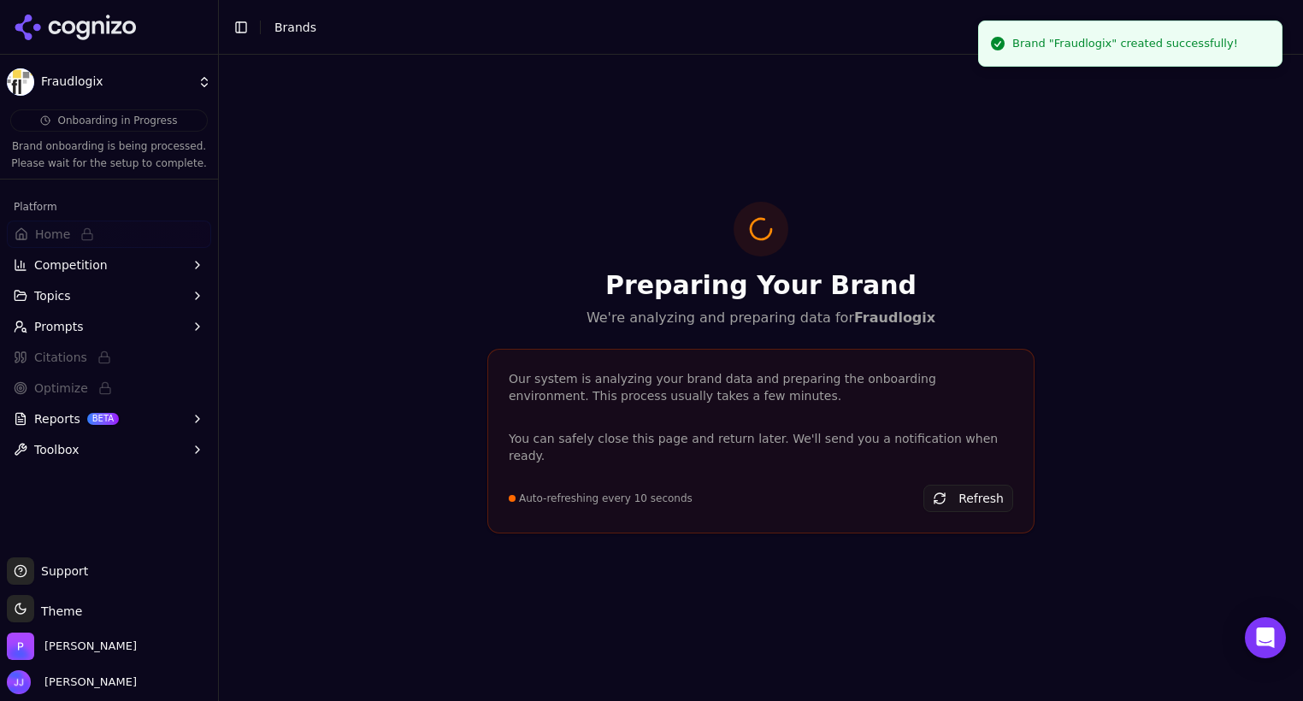
click at [772, 544] on div "Preparing Your Brand We're analyzing and preparing data for Fraudlogix Our syst…" at bounding box center [761, 378] width 575 height 352
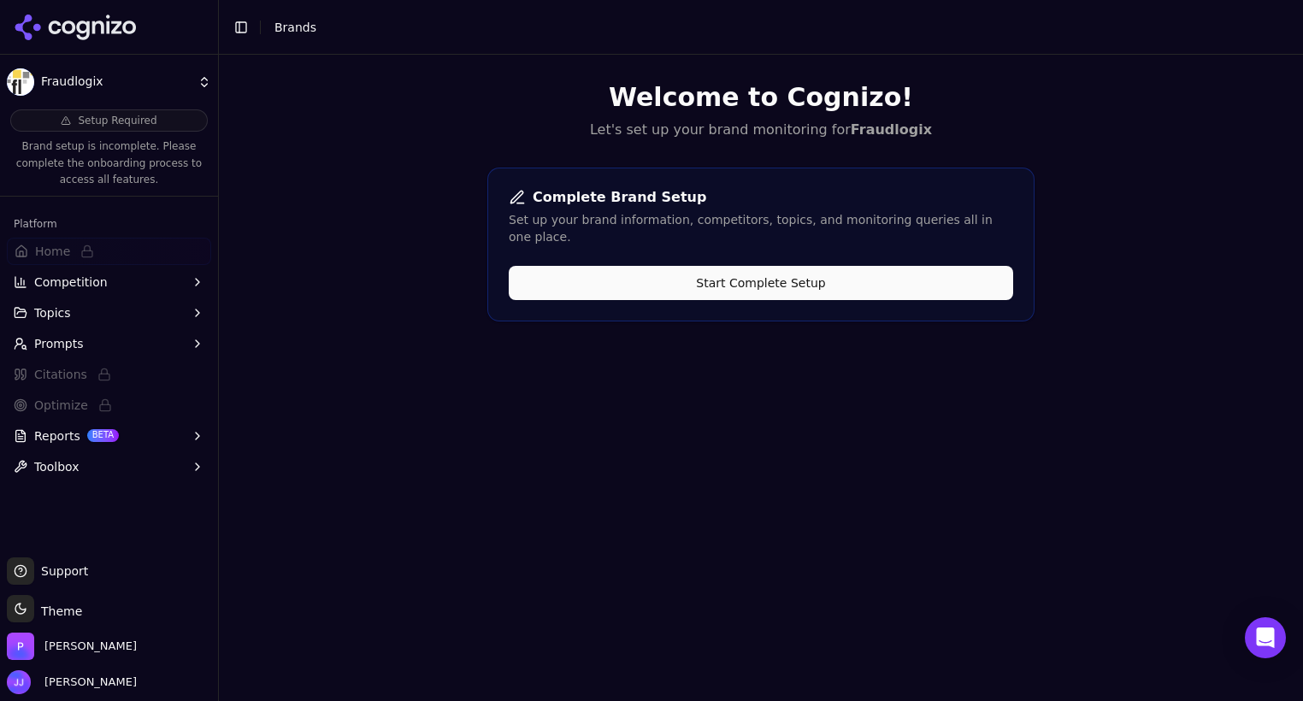
click at [715, 268] on button "Start Complete Setup" at bounding box center [761, 283] width 505 height 34
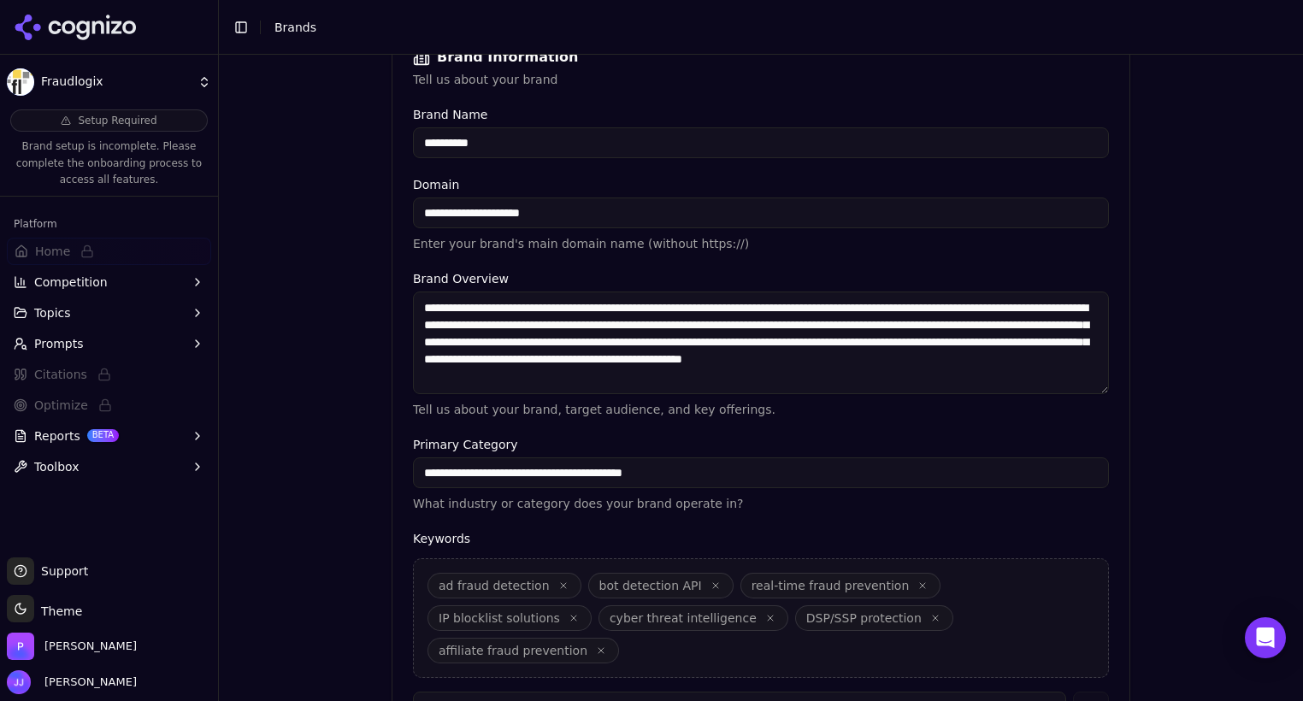
scroll to position [402, 0]
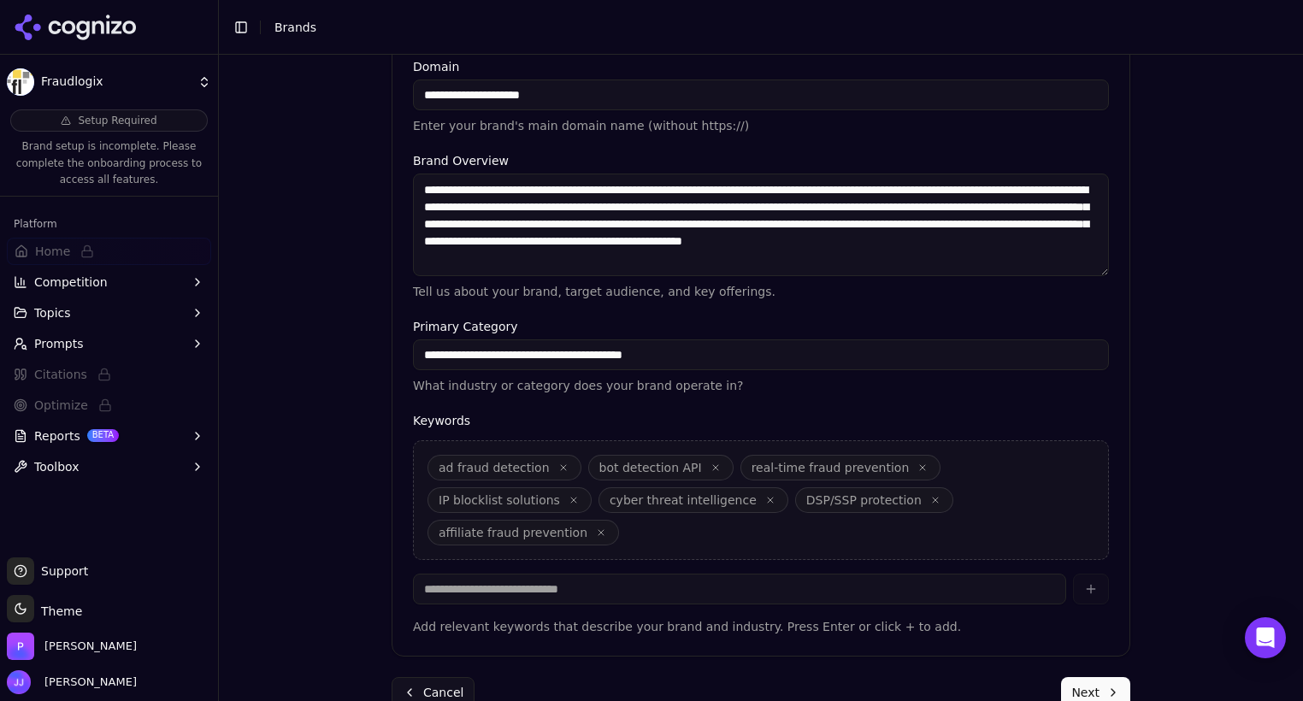
click at [1088, 677] on button "Next" at bounding box center [1095, 692] width 69 height 31
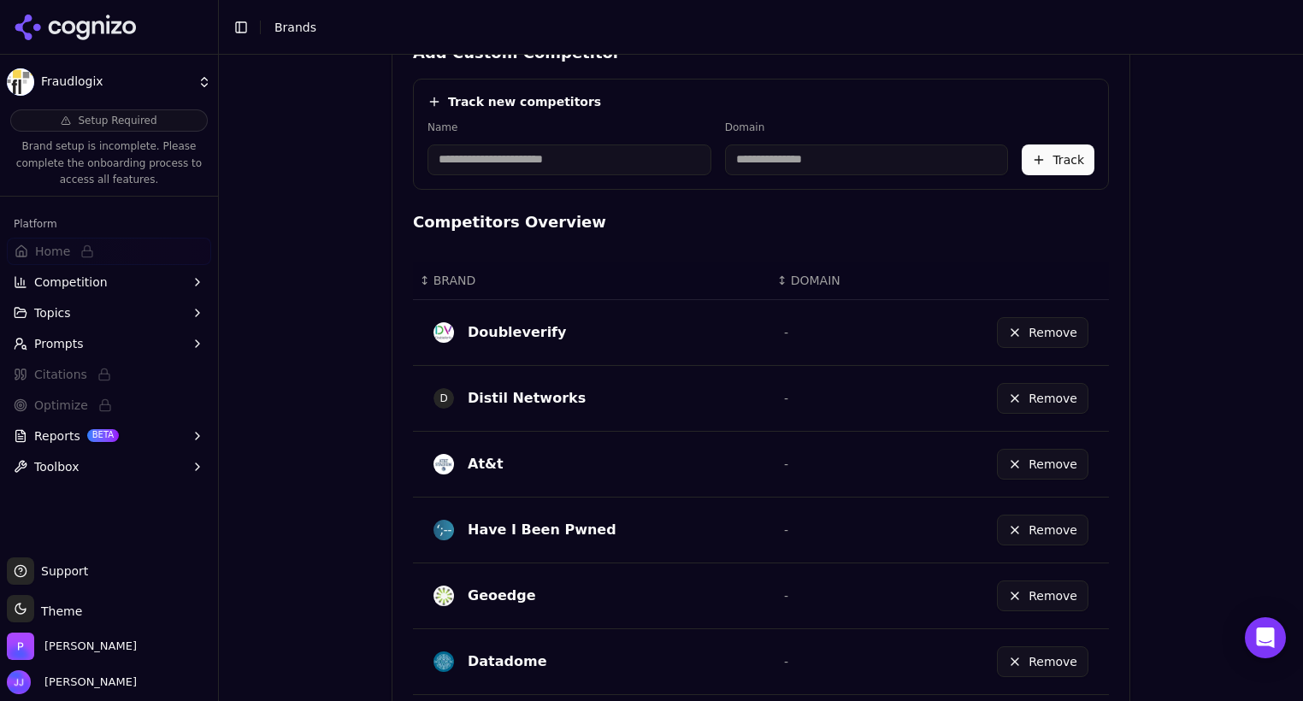
scroll to position [607, 0]
click at [1202, 377] on div "Brand Onboarding Let's set up your brand monitoring in a few simple steps Step …" at bounding box center [761, 378] width 1084 height 647
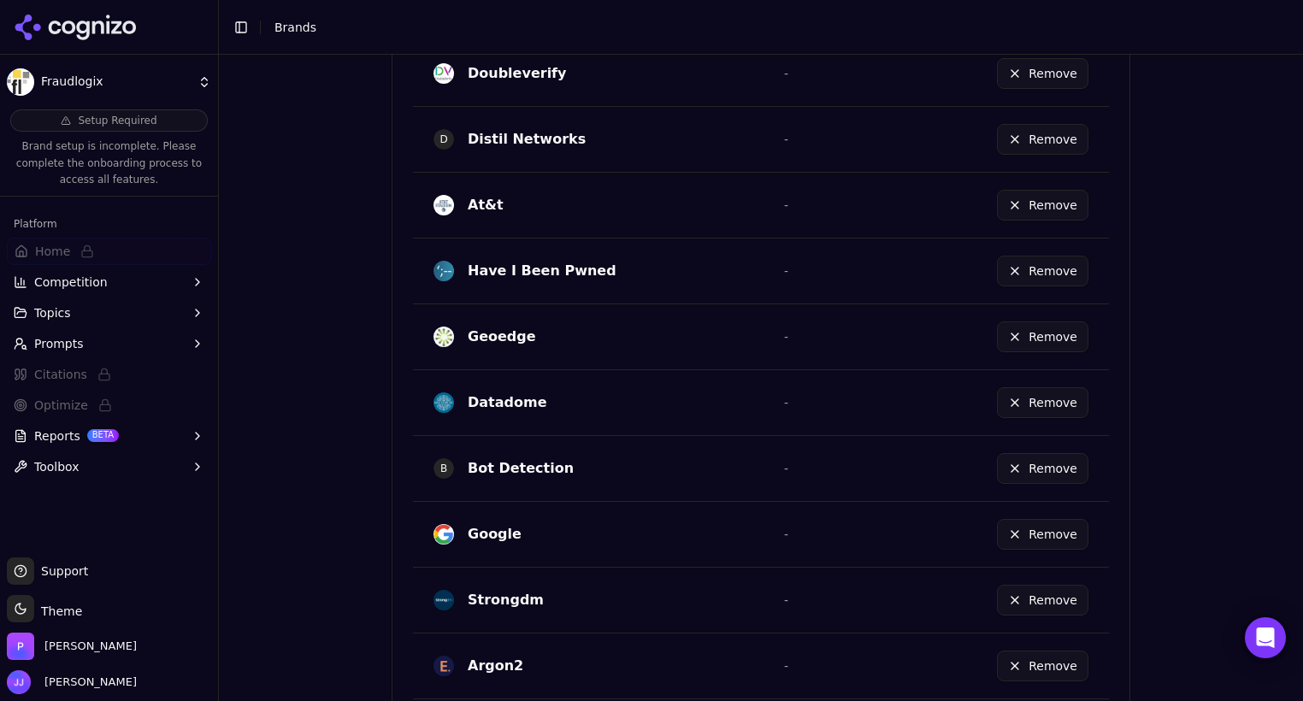
scroll to position [1001, 0]
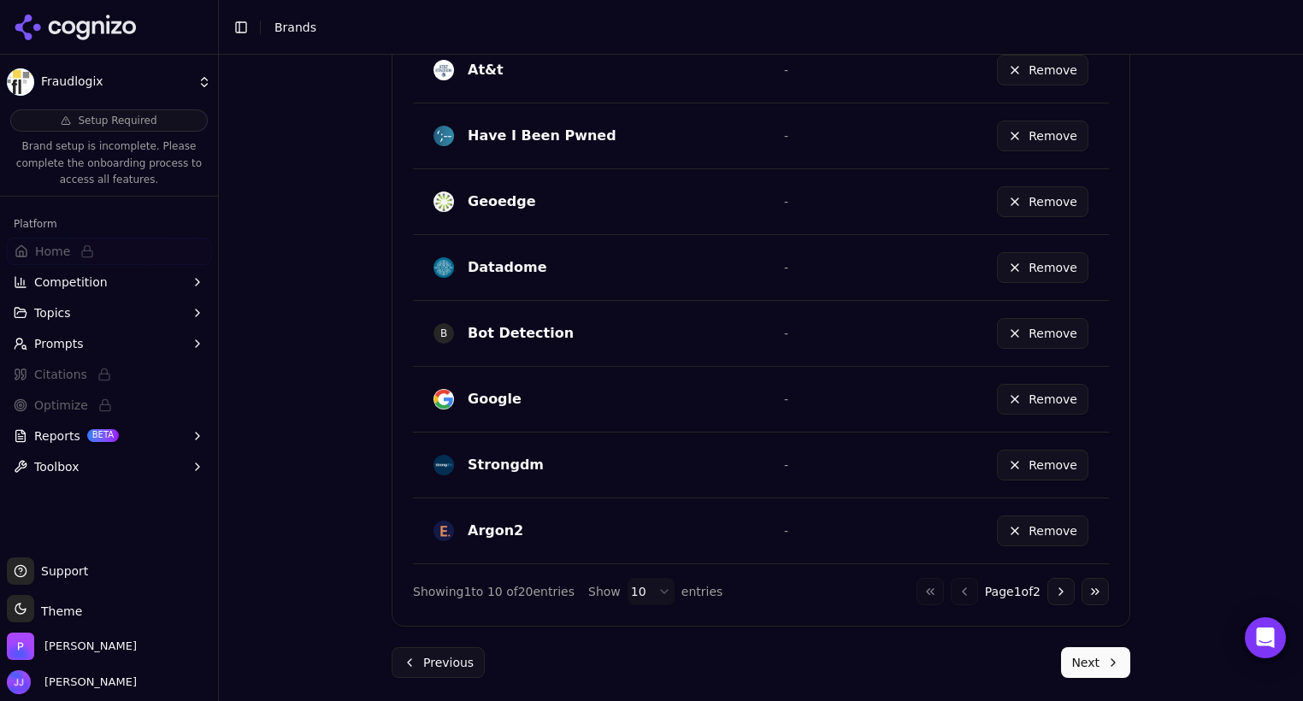
click at [1076, 651] on button "Next" at bounding box center [1095, 662] width 69 height 31
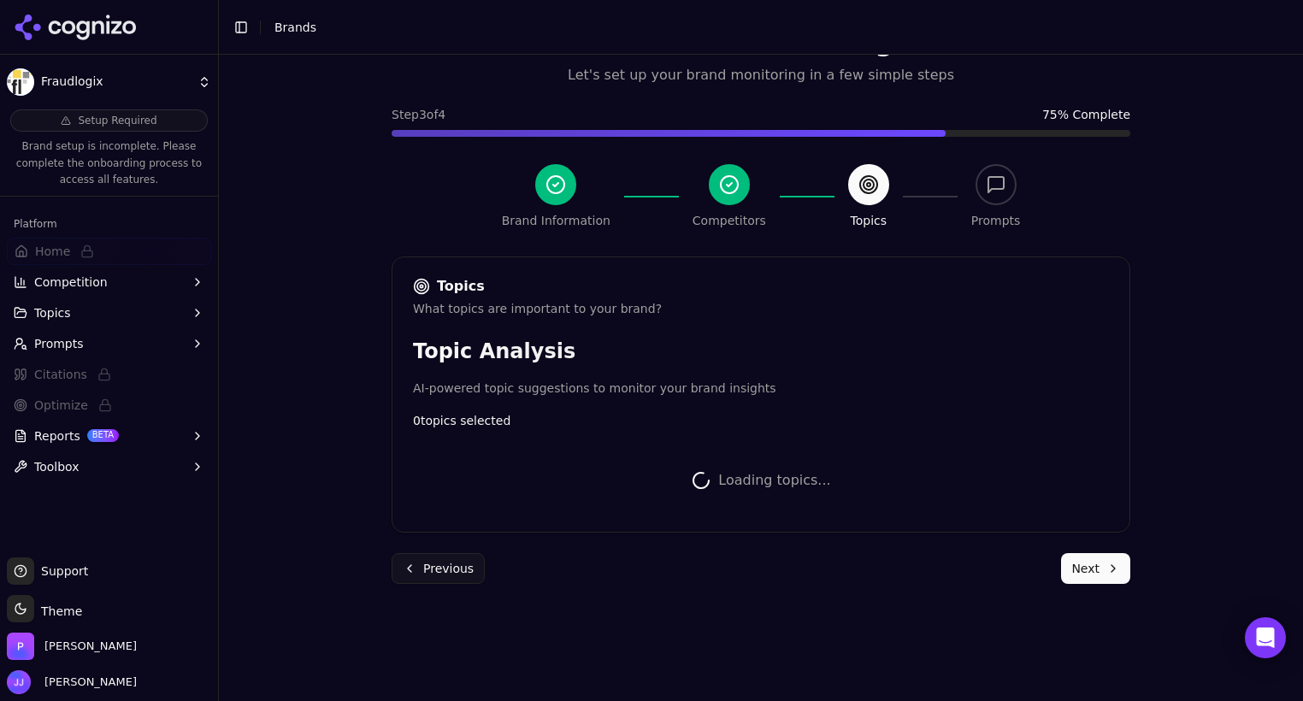
scroll to position [778, 0]
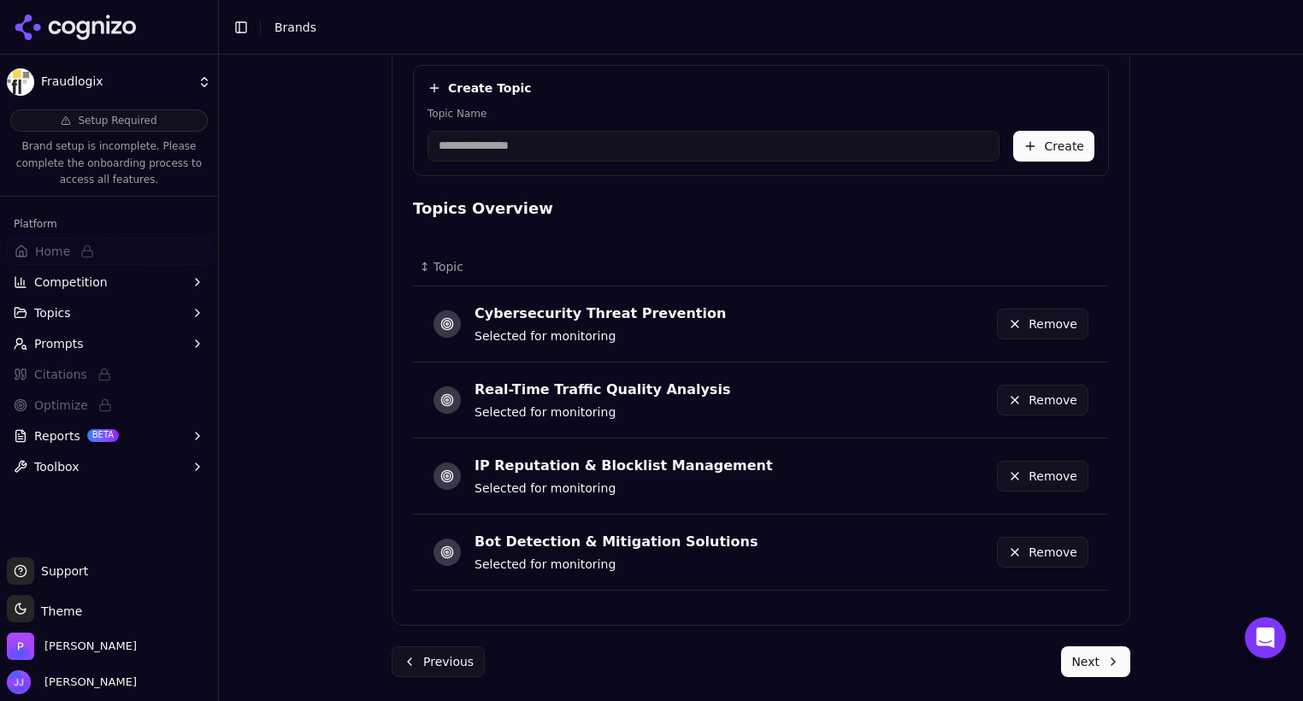
click at [458, 647] on button "Previous" at bounding box center [438, 662] width 93 height 31
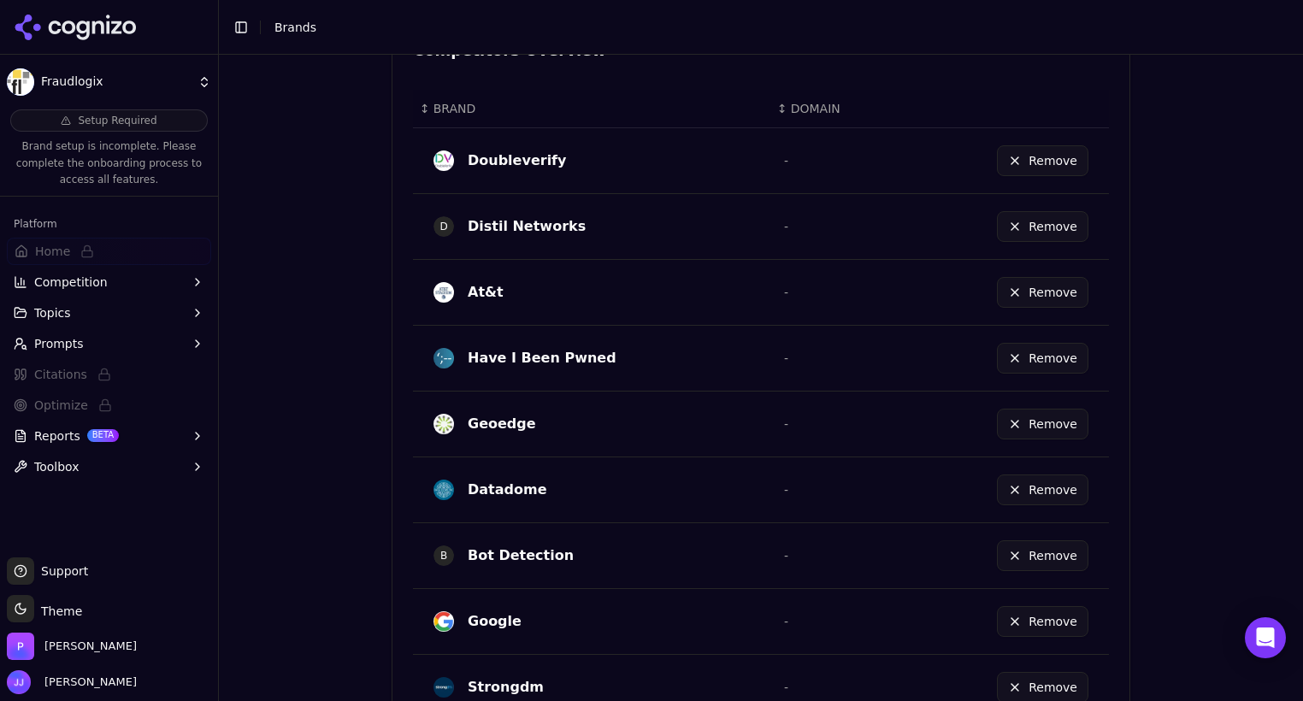
click at [458, 647] on td "Google" at bounding box center [592, 621] width 358 height 66
click at [1019, 620] on button "Remove" at bounding box center [1043, 621] width 92 height 31
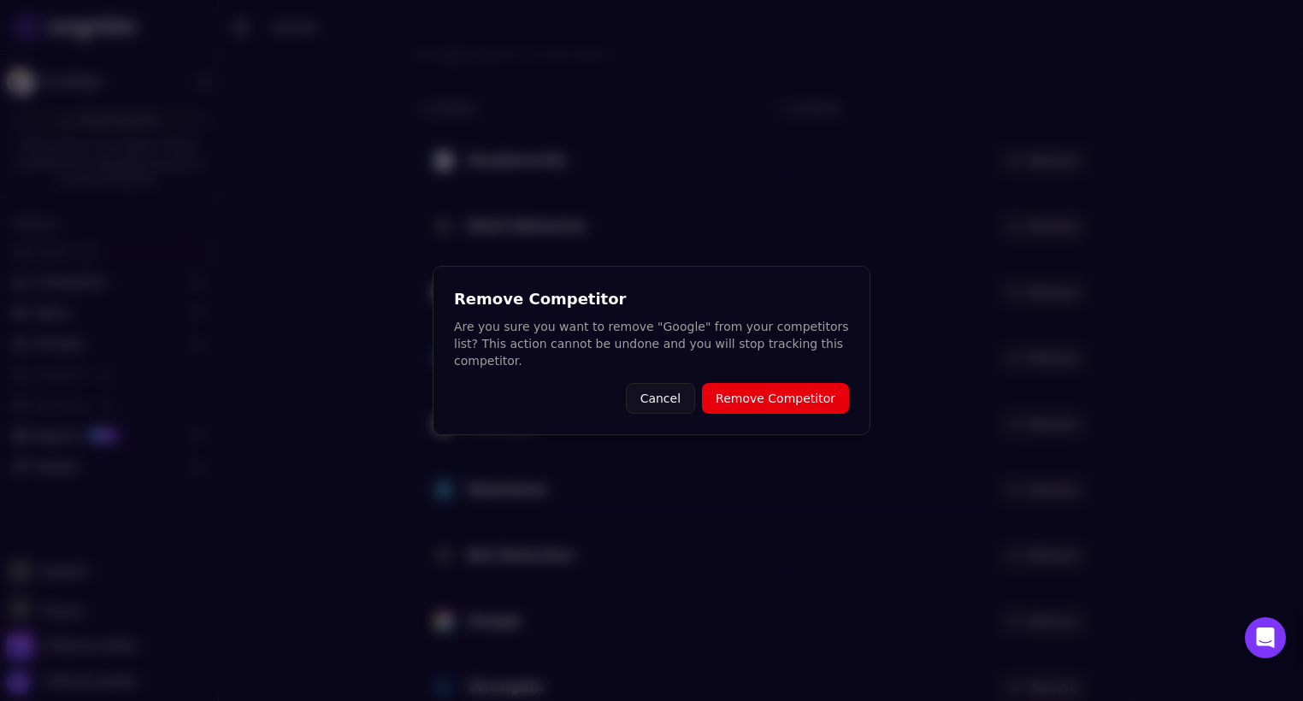
click at [813, 392] on button "Remove Competitor" at bounding box center [775, 398] width 147 height 31
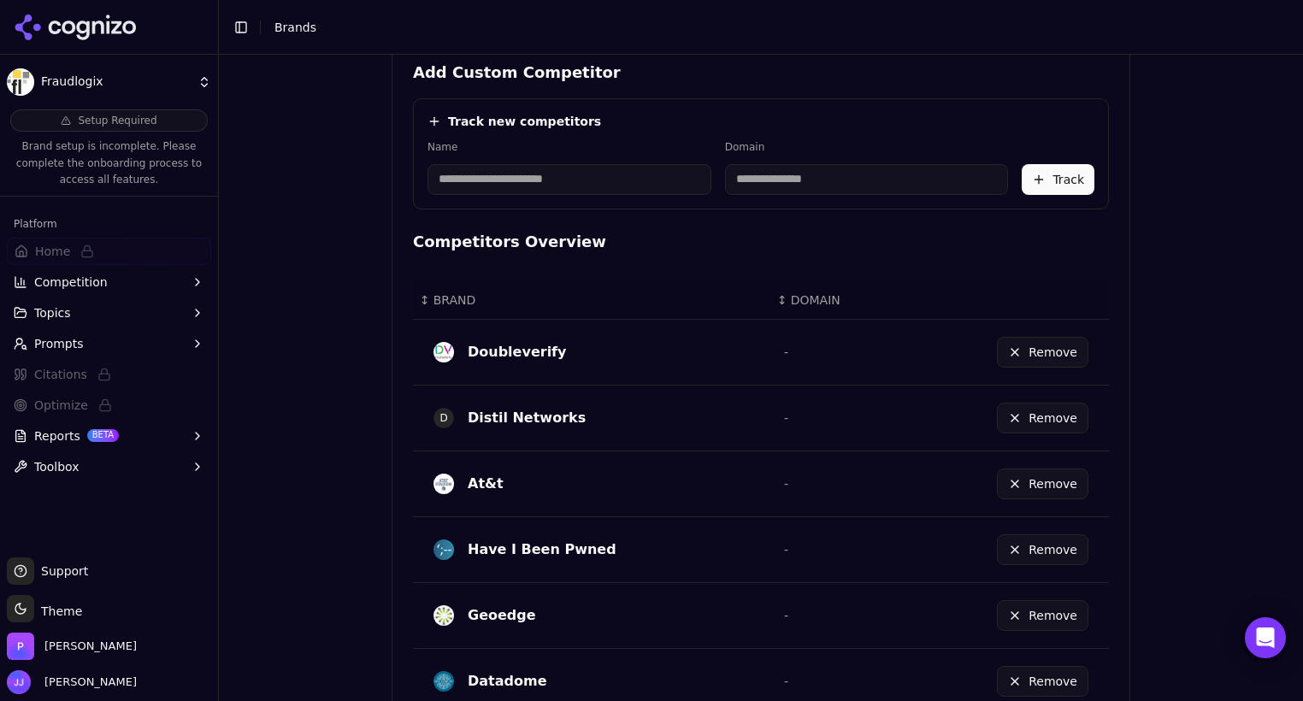
scroll to position [768, 0]
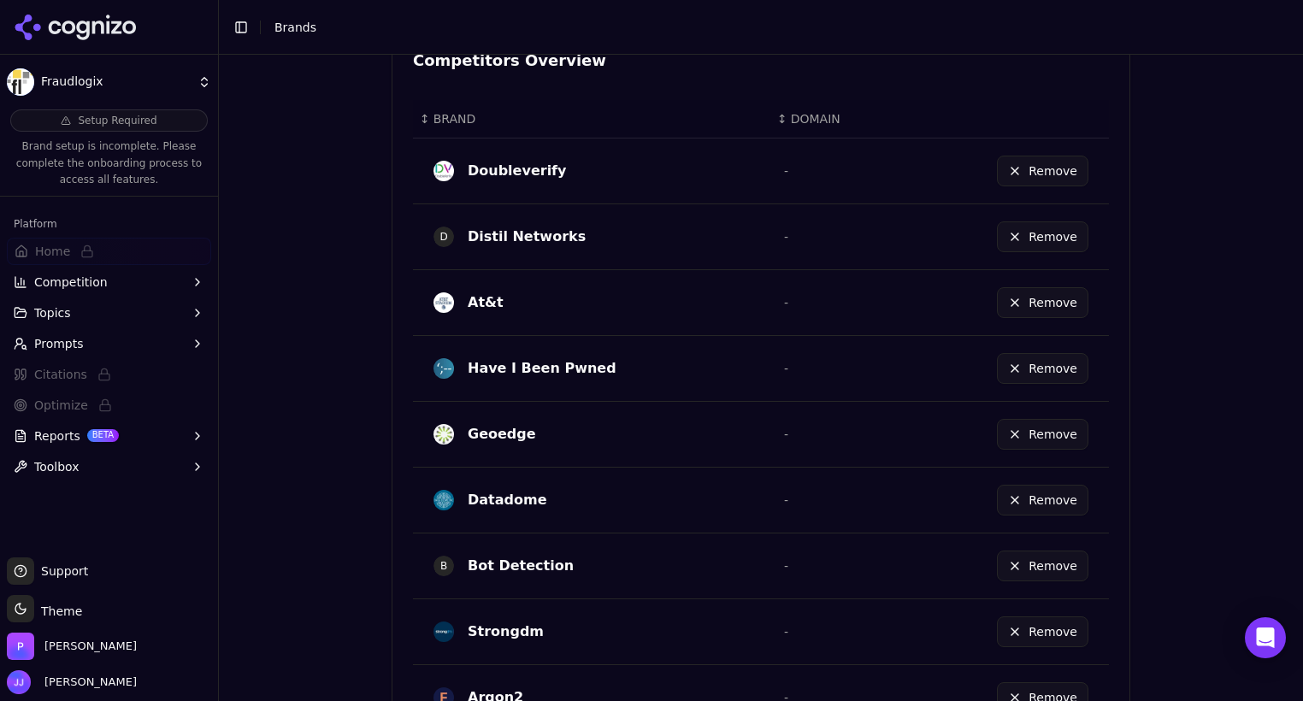
click at [1012, 298] on button "Remove" at bounding box center [1043, 302] width 92 height 31
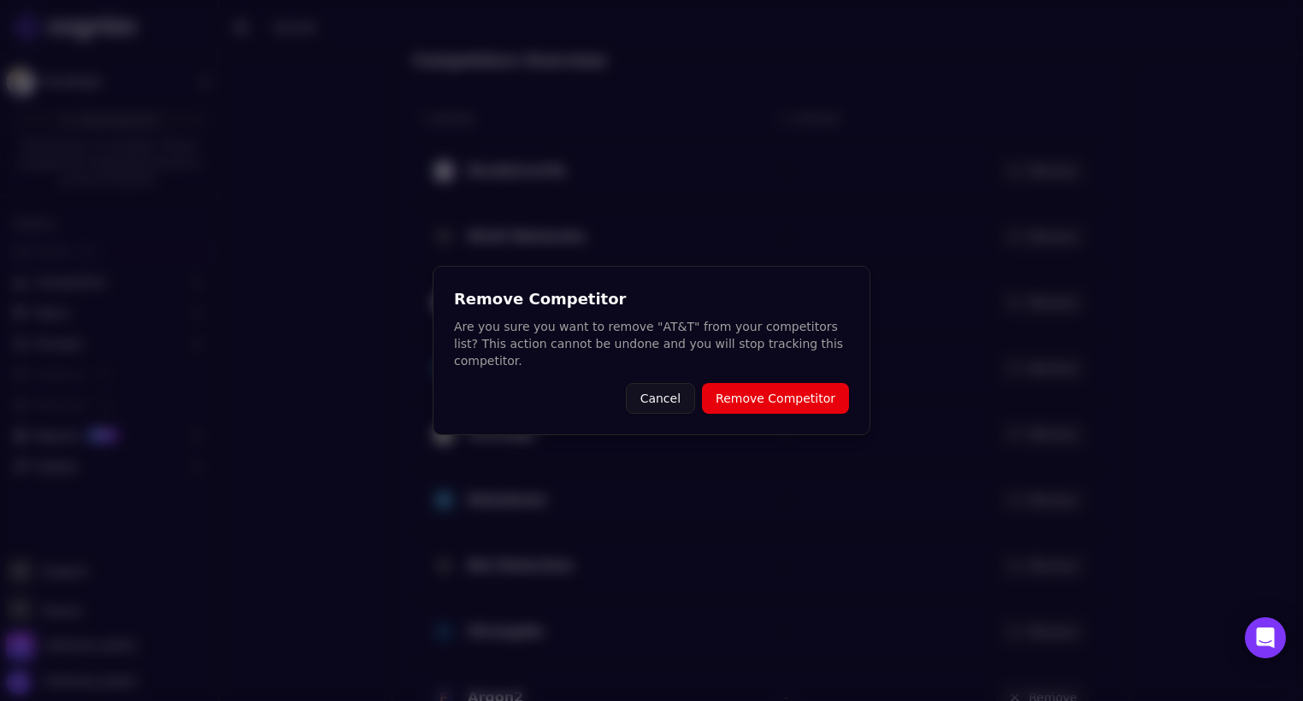
click at [797, 383] on button "Remove Competitor" at bounding box center [775, 398] width 147 height 31
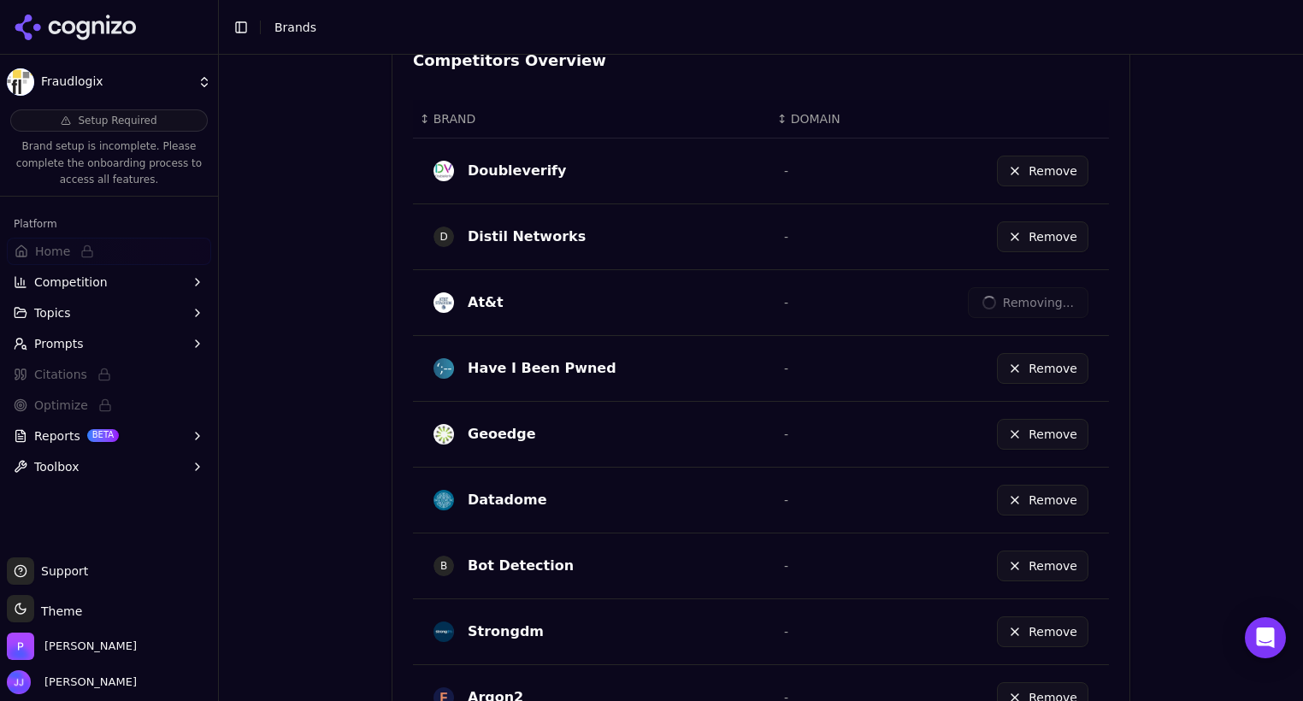
scroll to position [1001, 0]
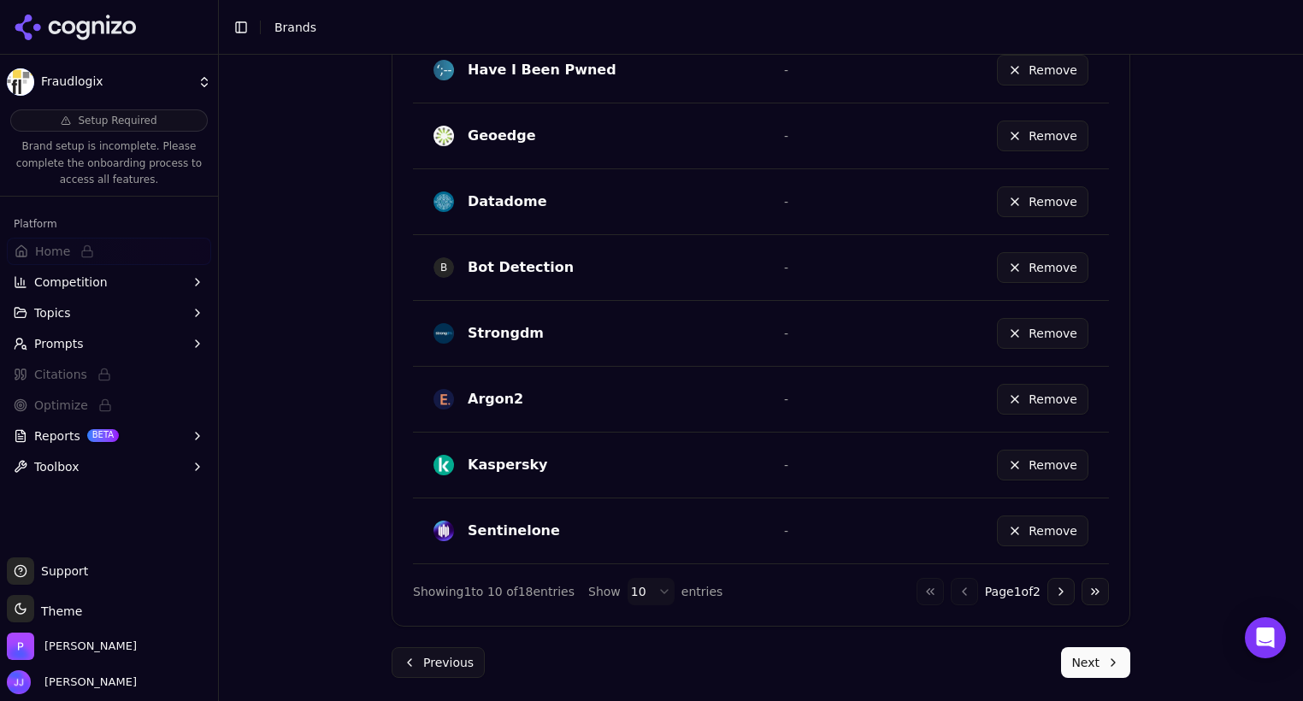
click at [1010, 523] on button "Remove" at bounding box center [1043, 531] width 92 height 31
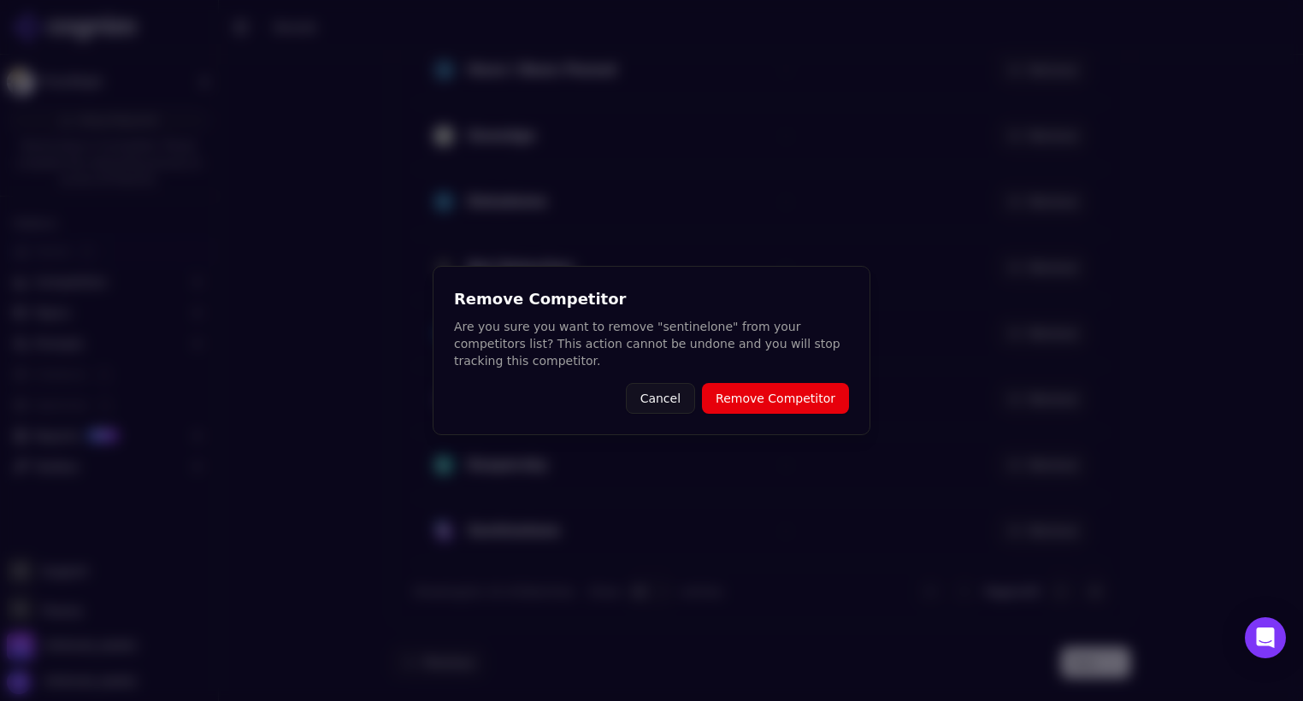
click at [779, 397] on button "Remove Competitor" at bounding box center [775, 398] width 147 height 31
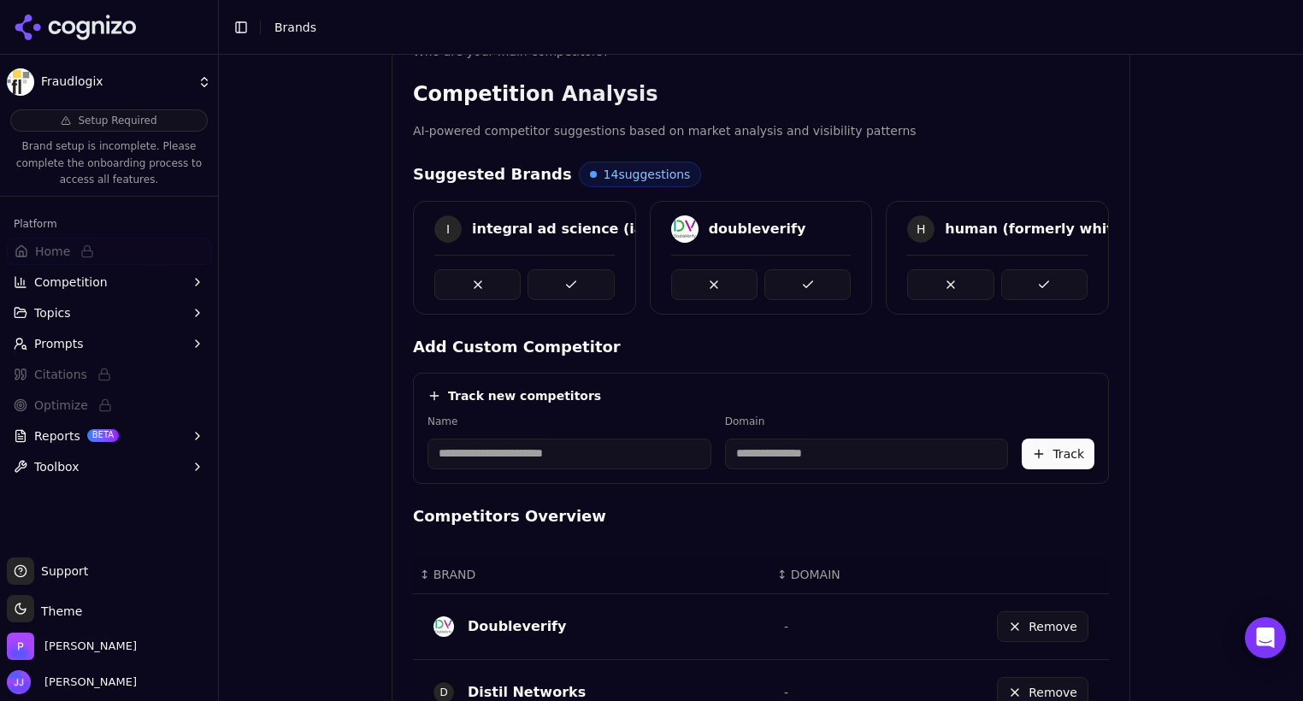
scroll to position [311, 0]
